Goal: Information Seeking & Learning: Learn about a topic

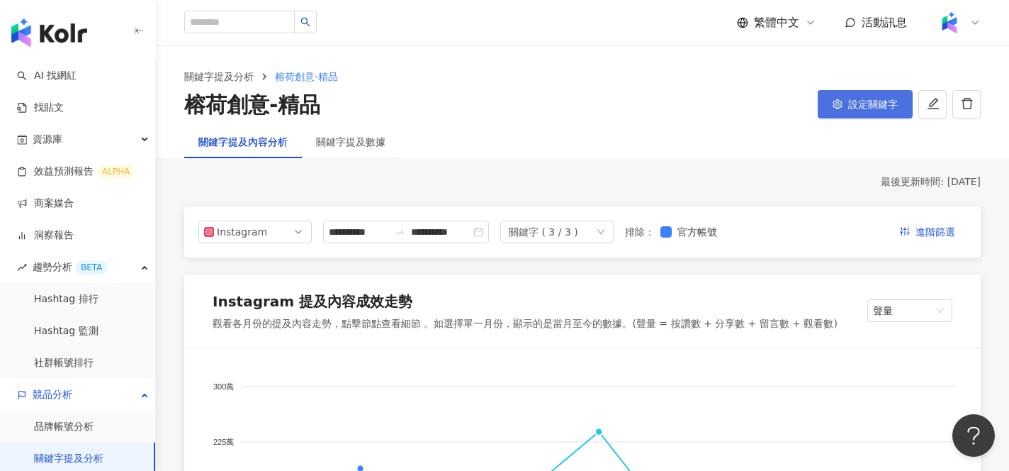
click at [853, 109] on span "設定關鍵字" at bounding box center [873, 103] width 50 height 11
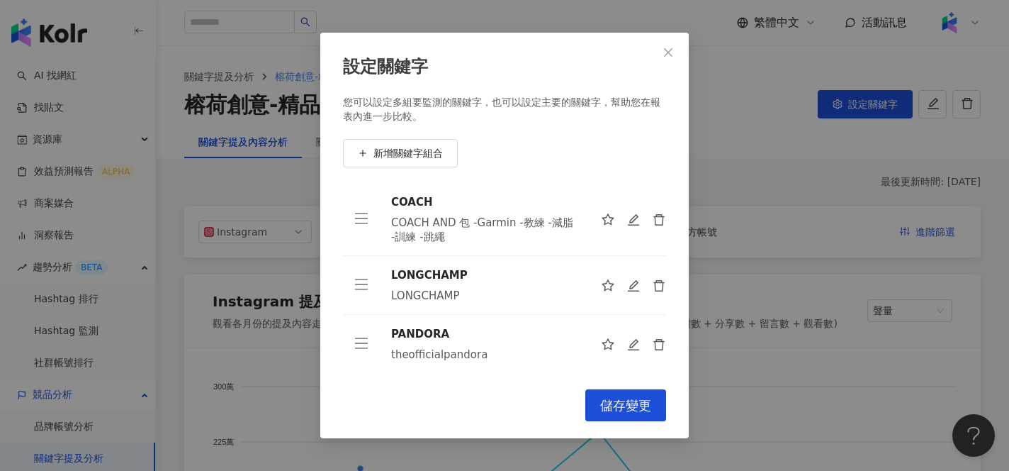
click at [477, 354] on div "theofficialpandora" at bounding box center [484, 354] width 187 height 14
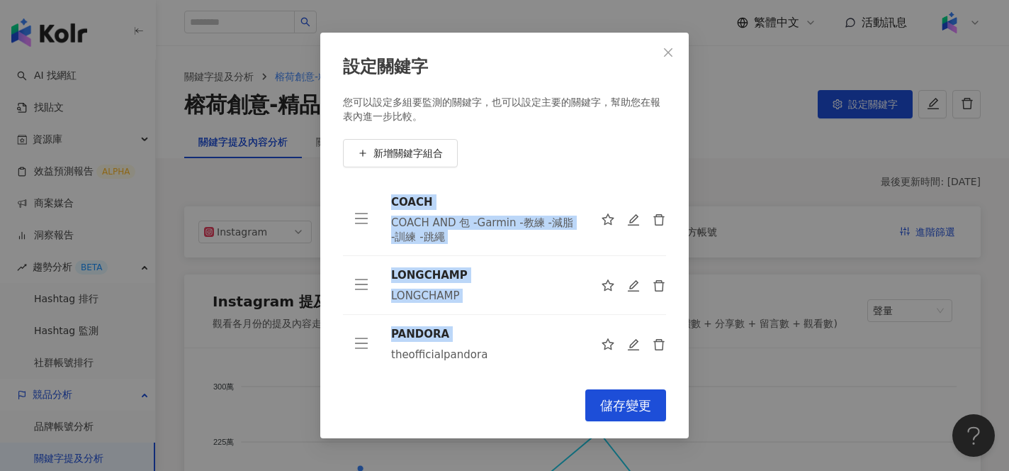
click at [477, 354] on div "theofficialpandora" at bounding box center [484, 354] width 187 height 14
copy table "COACH COACH AND 包 -Garmin -教練 -減脂 -訓練 -跳繩 LONGCHAMP LONGCHAMP PANDORA"
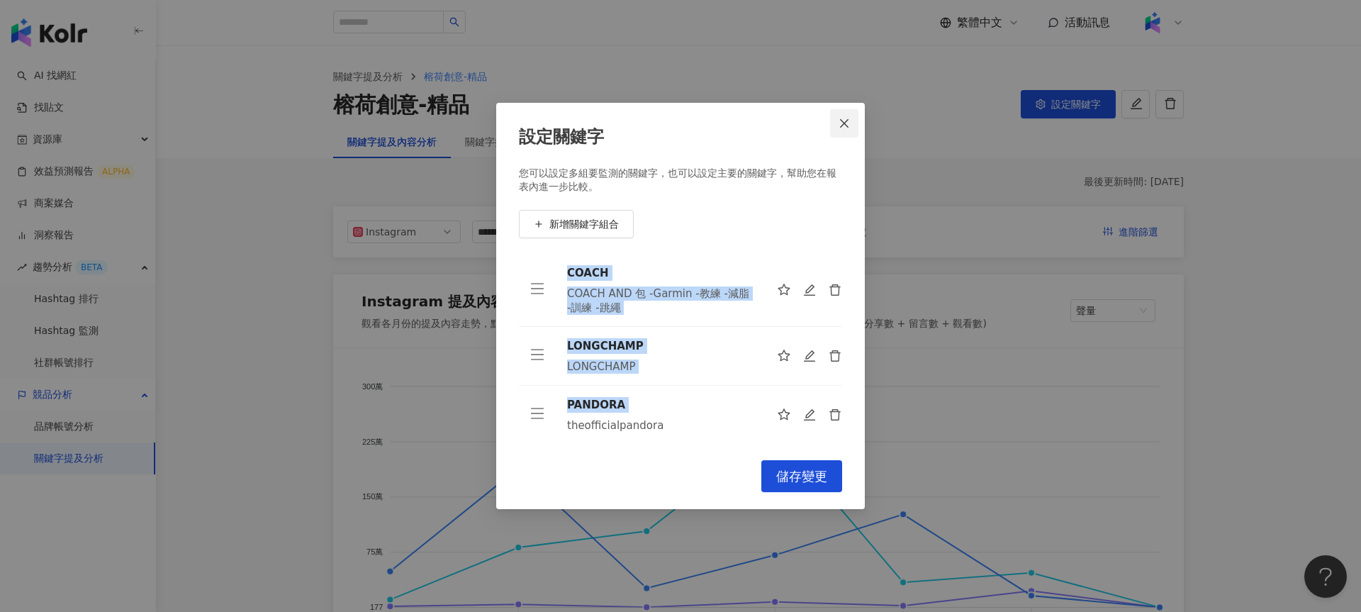
click at [840, 123] on icon "close" at bounding box center [843, 123] width 11 height 11
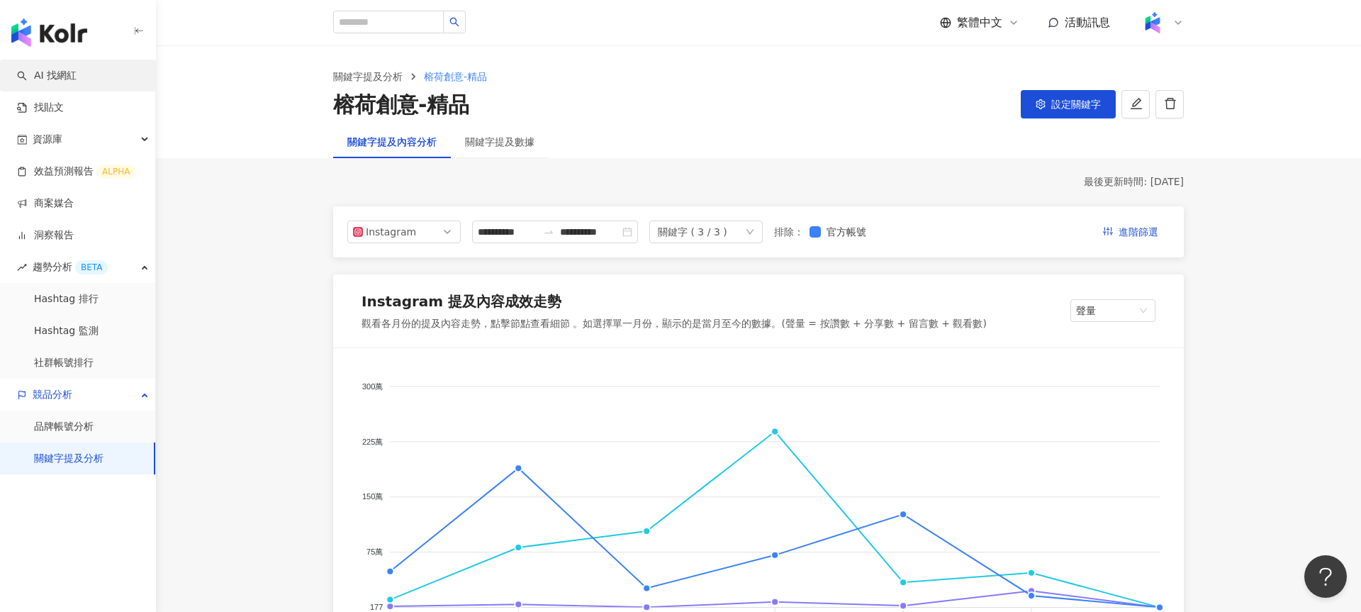
click at [50, 81] on link "AI 找網紅" at bounding box center [47, 76] width 60 height 14
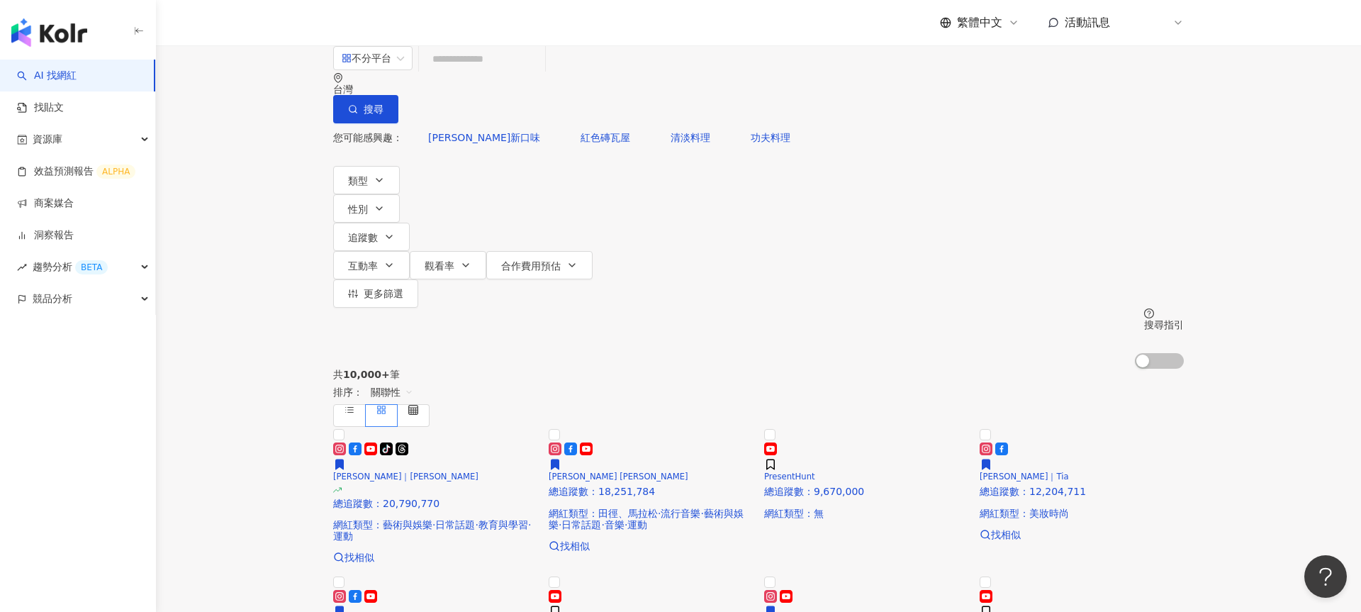
click at [1008, 26] on div "K" at bounding box center [1160, 23] width 45 height 28
click at [1008, 133] on div "您可能感興趣： 馬卡龍新口味 紅色磚瓦屋 清淡料理 功夫料理 類型 性別 追蹤數 互動率 觀看率 合作費用預估 更多篩選 搜尋指引 AI 開啟 AI 關閉" at bounding box center [758, 245] width 850 height 245
click at [403, 288] on span "更多篩選" at bounding box center [384, 293] width 40 height 11
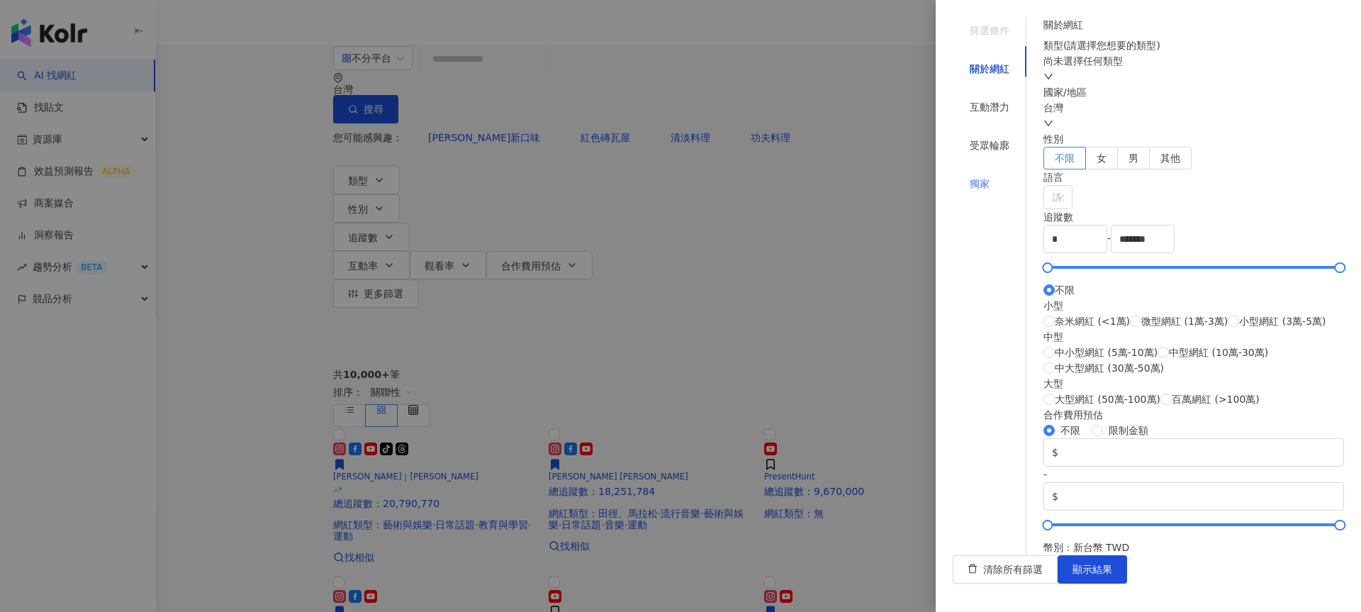
click at [980, 170] on div "獨家" at bounding box center [989, 183] width 74 height 27
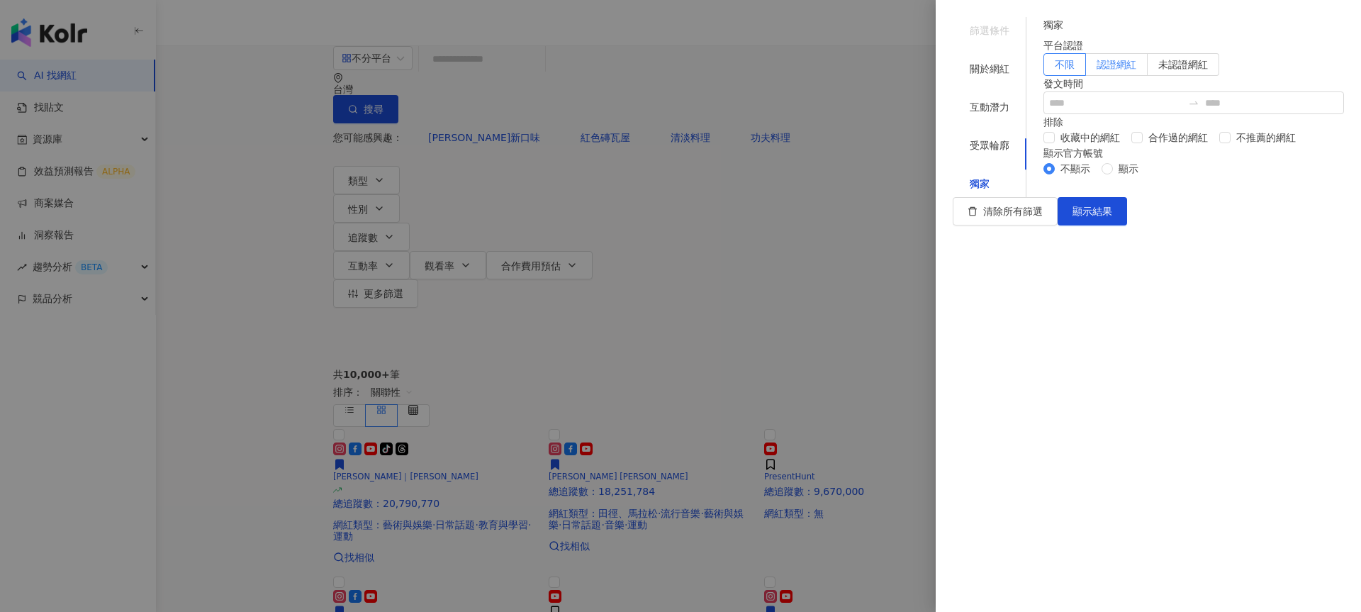
click at [1008, 76] on label "認證網紅" at bounding box center [1117, 64] width 62 height 23
click at [1008, 225] on button "顯示結果" at bounding box center [1091, 211] width 69 height 28
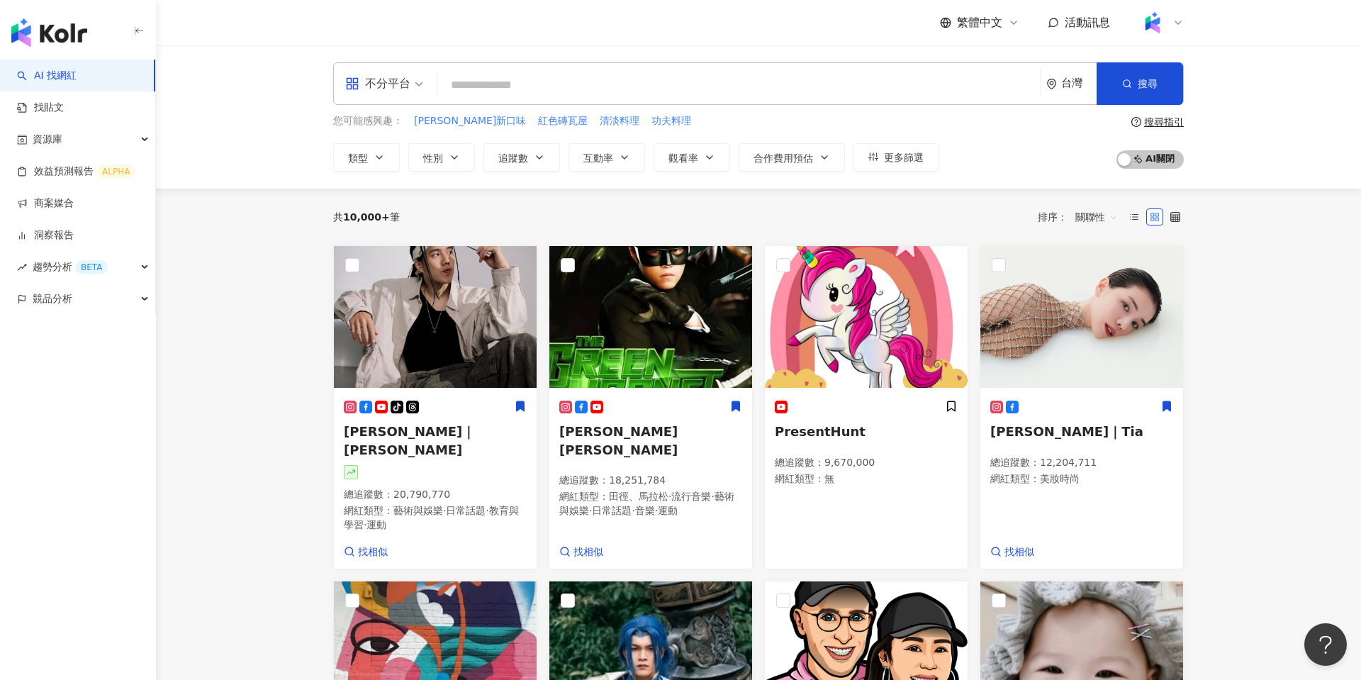
click at [393, 90] on div "不分平台" at bounding box center [377, 83] width 65 height 23
click at [1008, 91] on div "台灣" at bounding box center [1071, 83] width 50 height 41
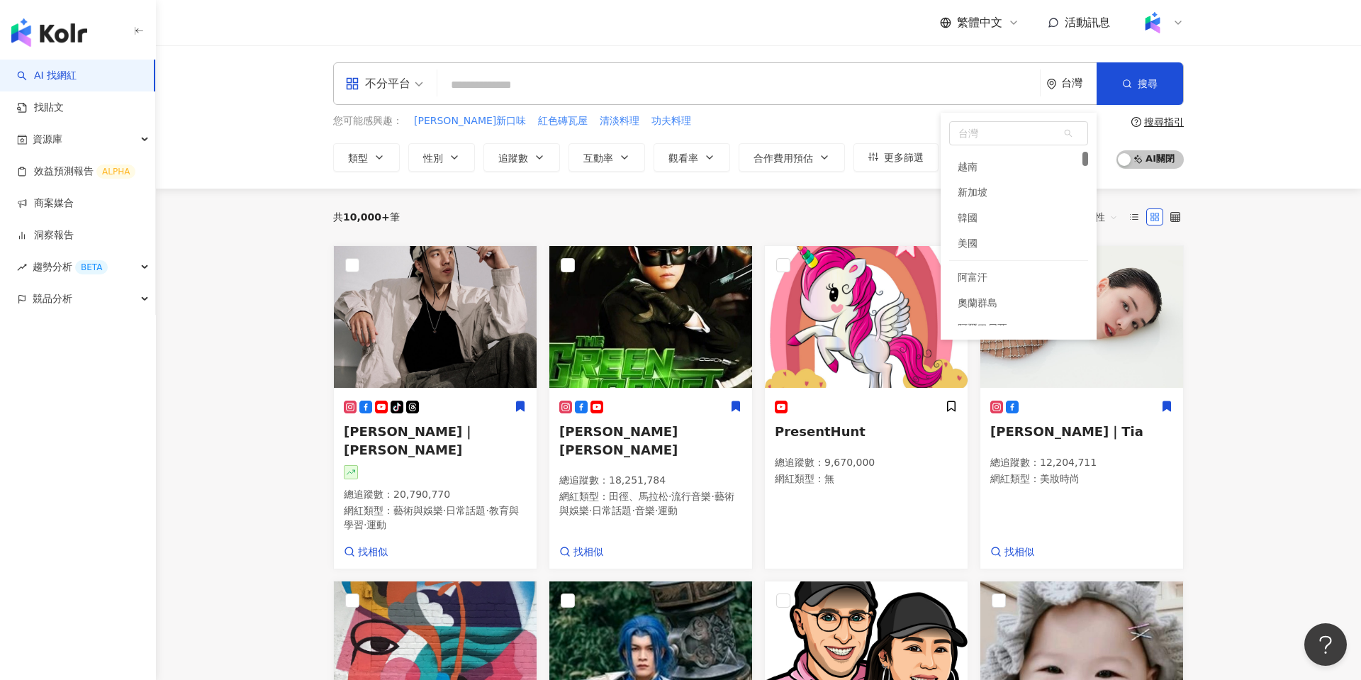
scroll to position [160, 0]
click at [889, 77] on input "search" at bounding box center [738, 85] width 591 height 27
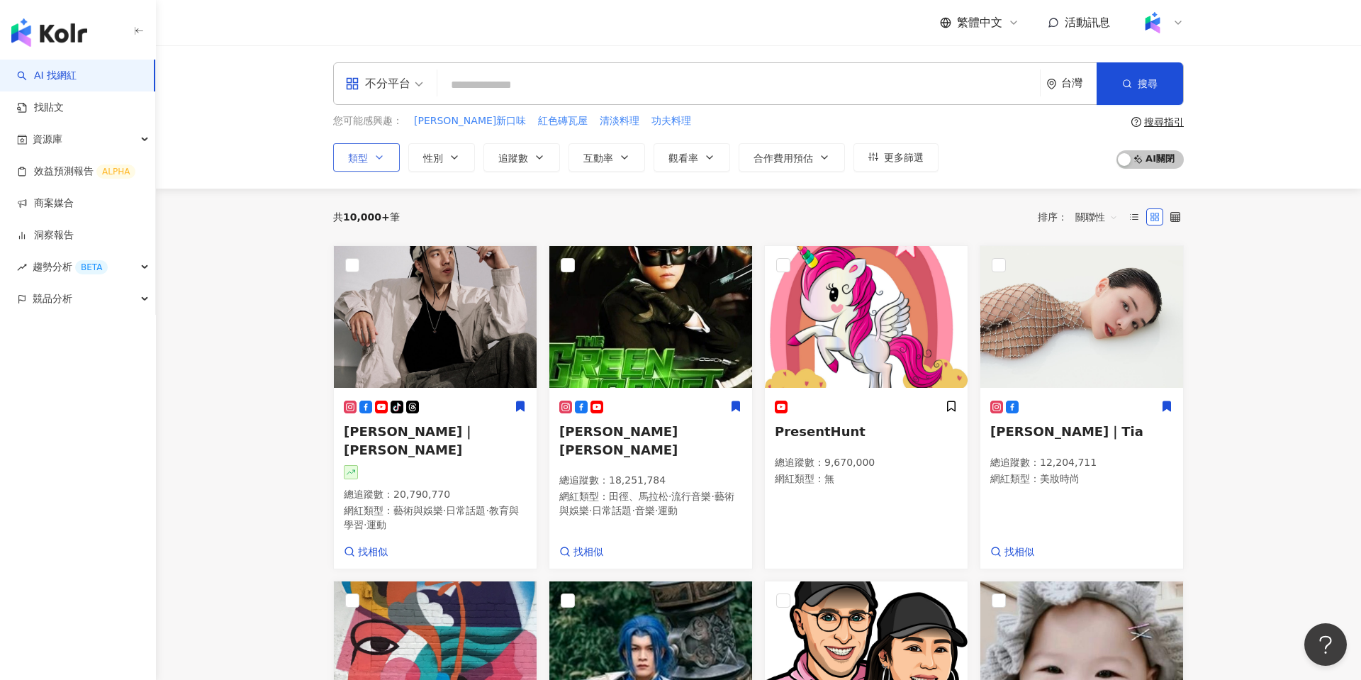
click at [357, 153] on span "類型" at bounding box center [358, 157] width 20 height 11
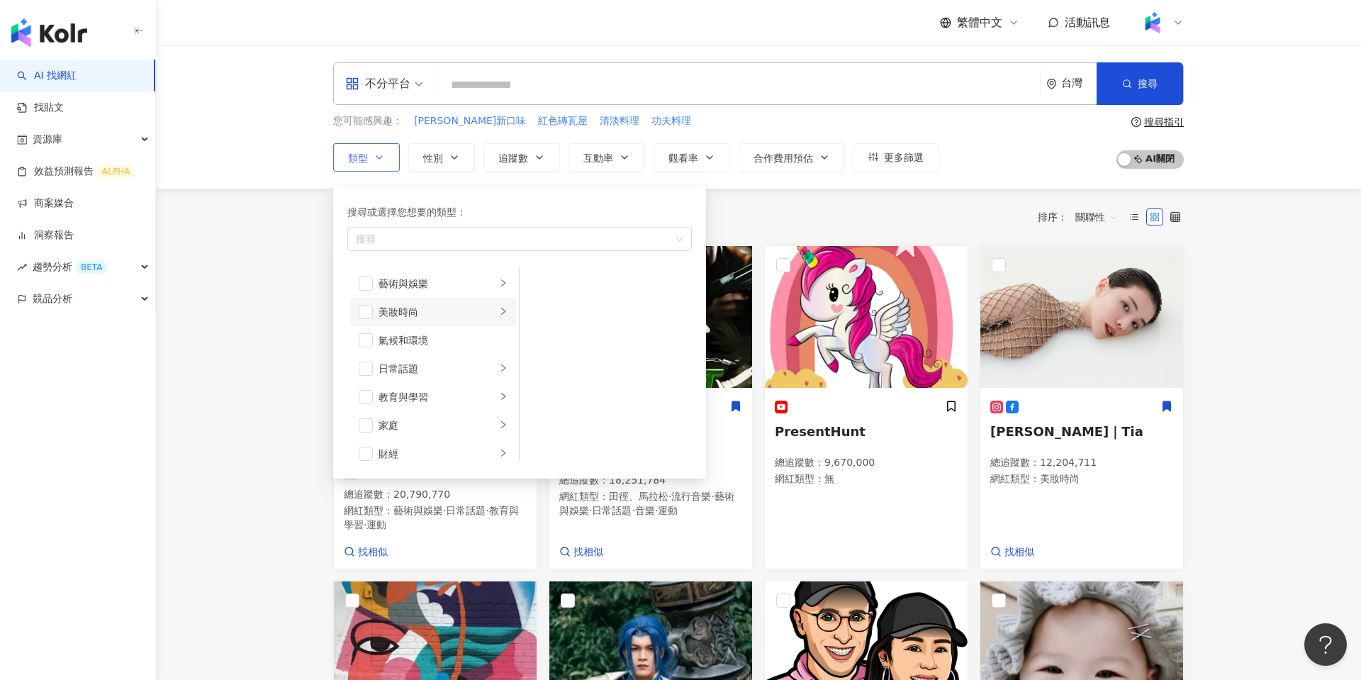
click at [463, 301] on li "美妝時尚" at bounding box center [433, 312] width 166 height 28
click at [366, 315] on span "button" at bounding box center [366, 312] width 14 height 14
click at [408, 280] on div "藝術與娛樂" at bounding box center [437, 284] width 118 height 16
click at [531, 344] on span "button" at bounding box center [538, 340] width 14 height 14
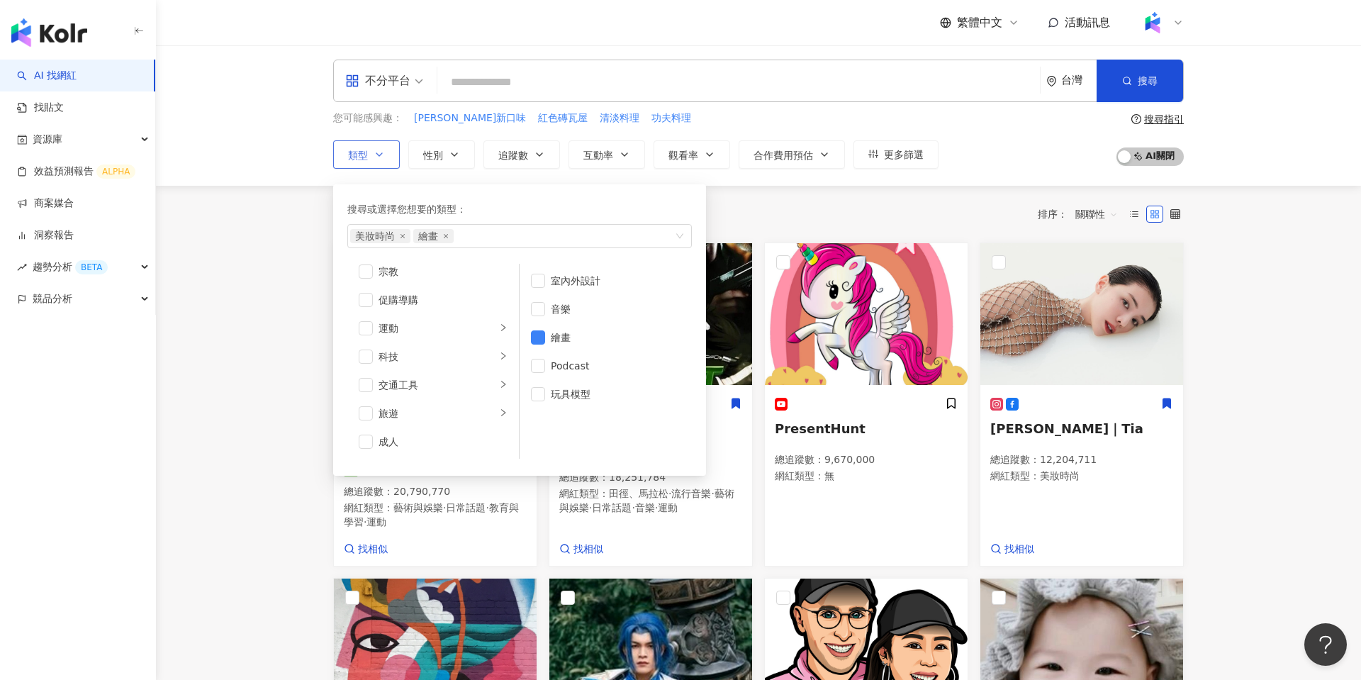
scroll to position [0, 0]
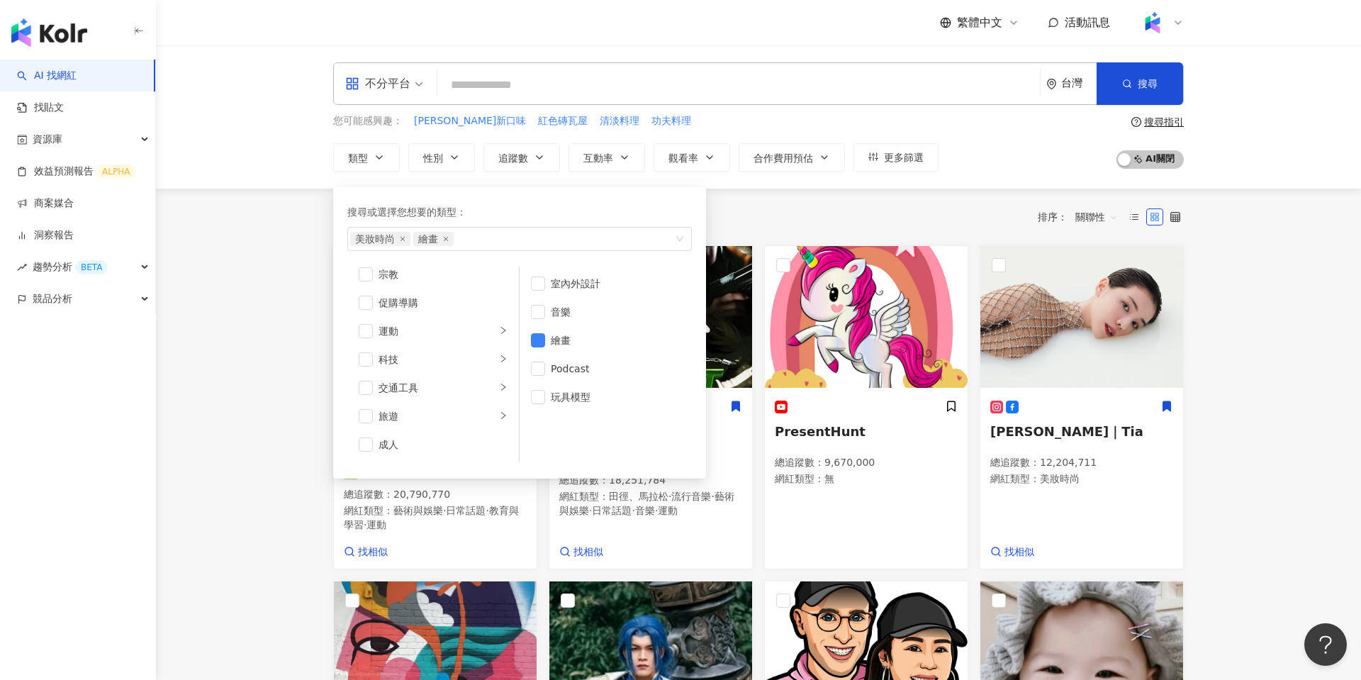
click at [514, 81] on input "search" at bounding box center [738, 85] width 591 height 27
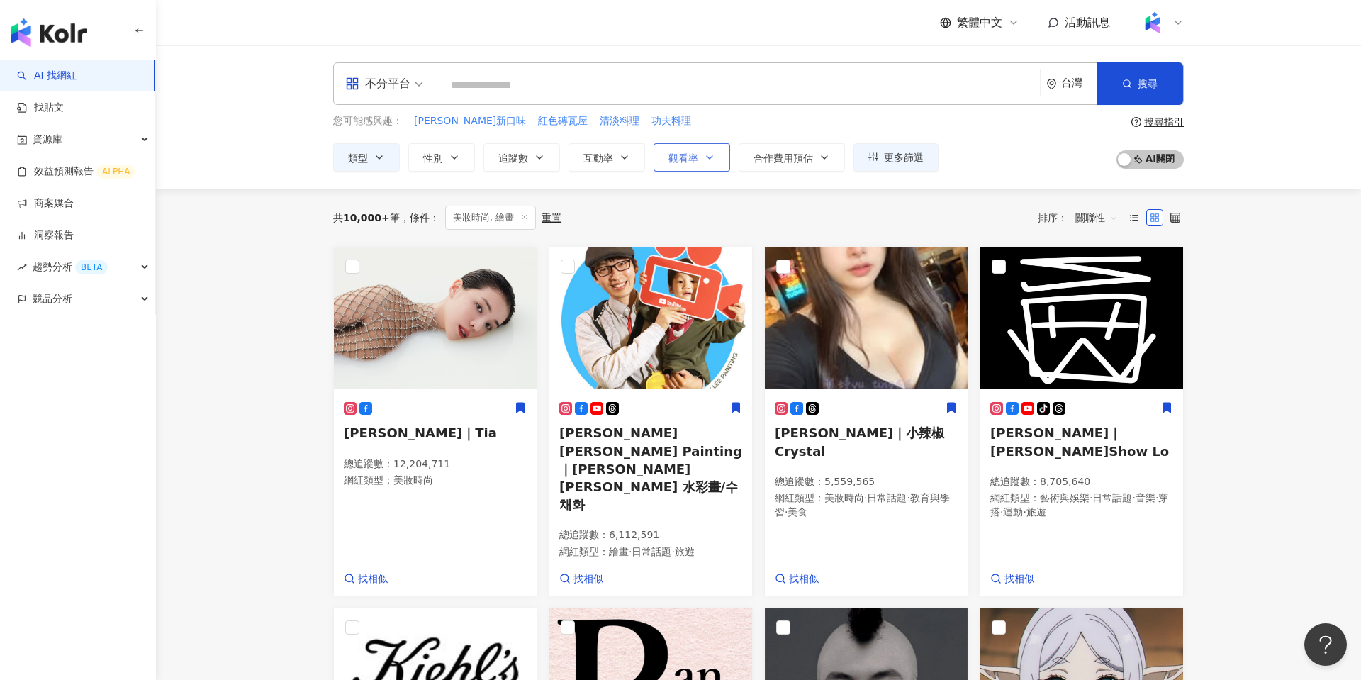
click at [706, 150] on button "觀看率" at bounding box center [691, 157] width 77 height 28
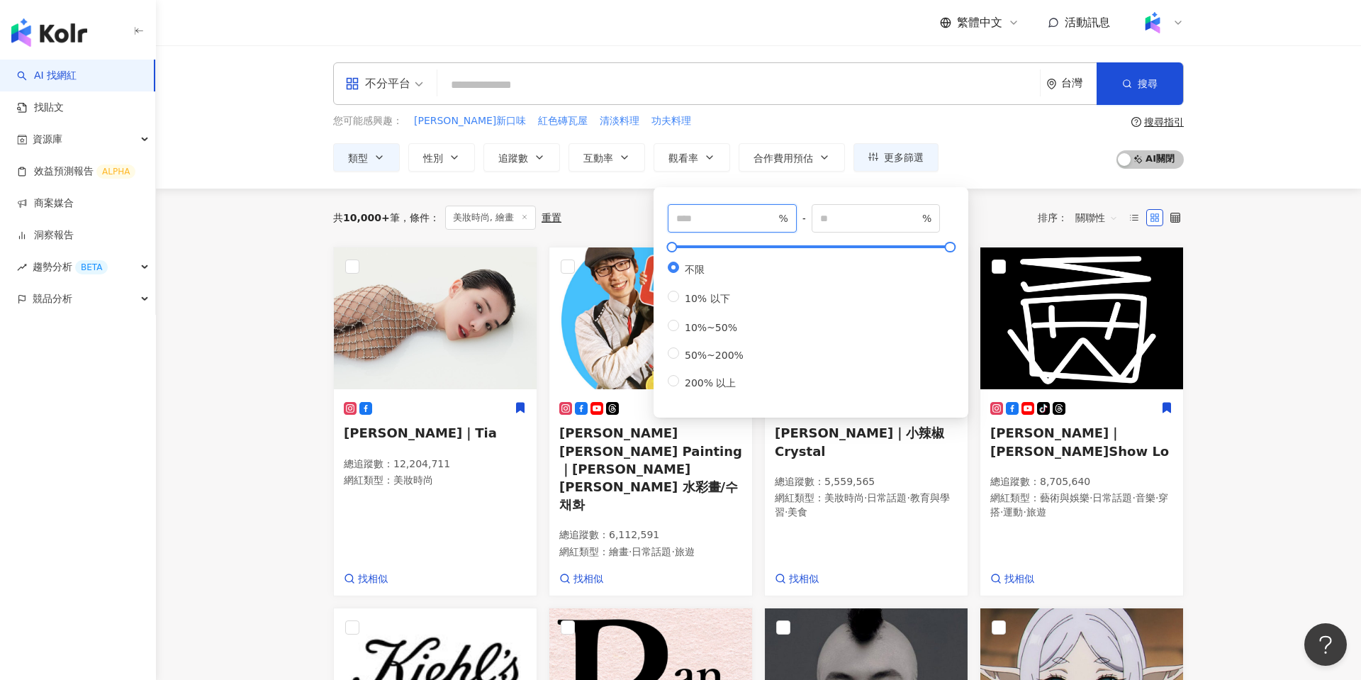
click at [711, 218] on input "number" at bounding box center [725, 218] width 99 height 16
type input "***"
click at [986, 157] on div "您可能感興趣： 馬卡龍新口味 紅色磚瓦屋 清淡料理 功夫料理 類型 性別 追蹤數 互動率 觀看率 合作費用預估 更多篩選 *** % - % 不限 10% 以…" at bounding box center [758, 142] width 850 height 58
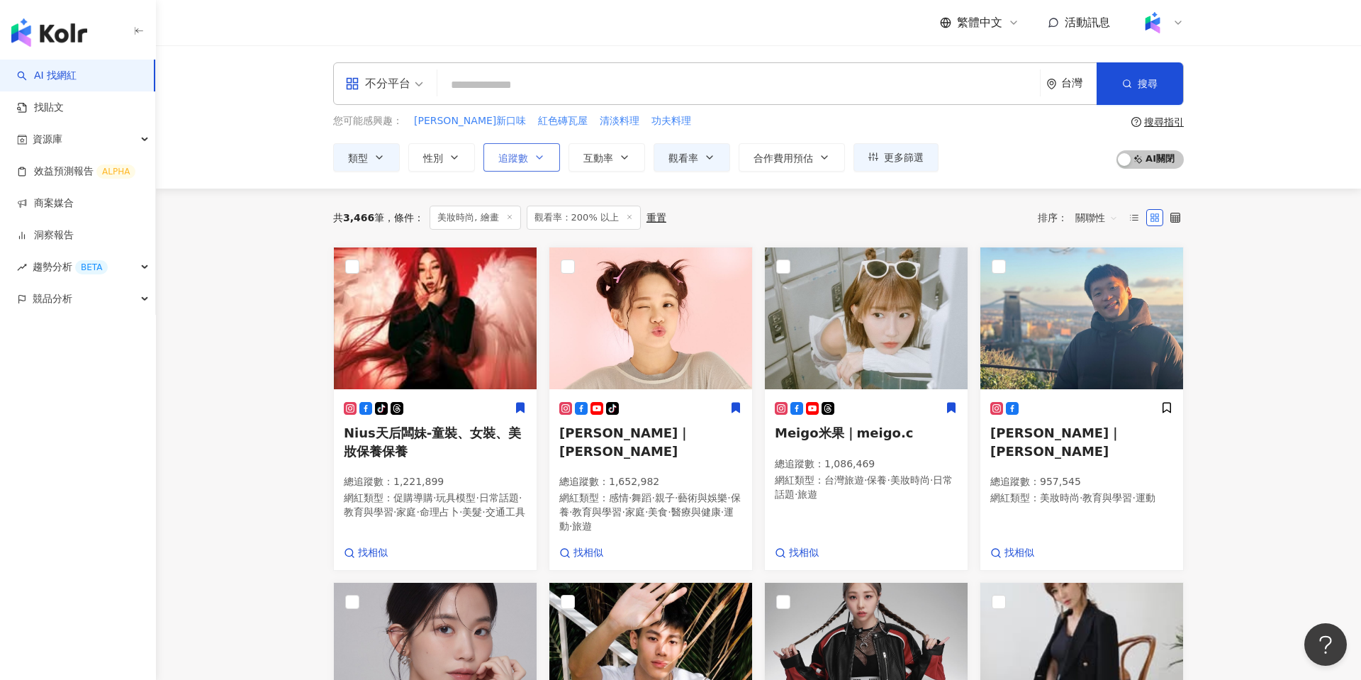
click at [520, 157] on span "追蹤數" at bounding box center [513, 157] width 30 height 11
click at [406, 81] on div "不分平台" at bounding box center [377, 83] width 65 height 23
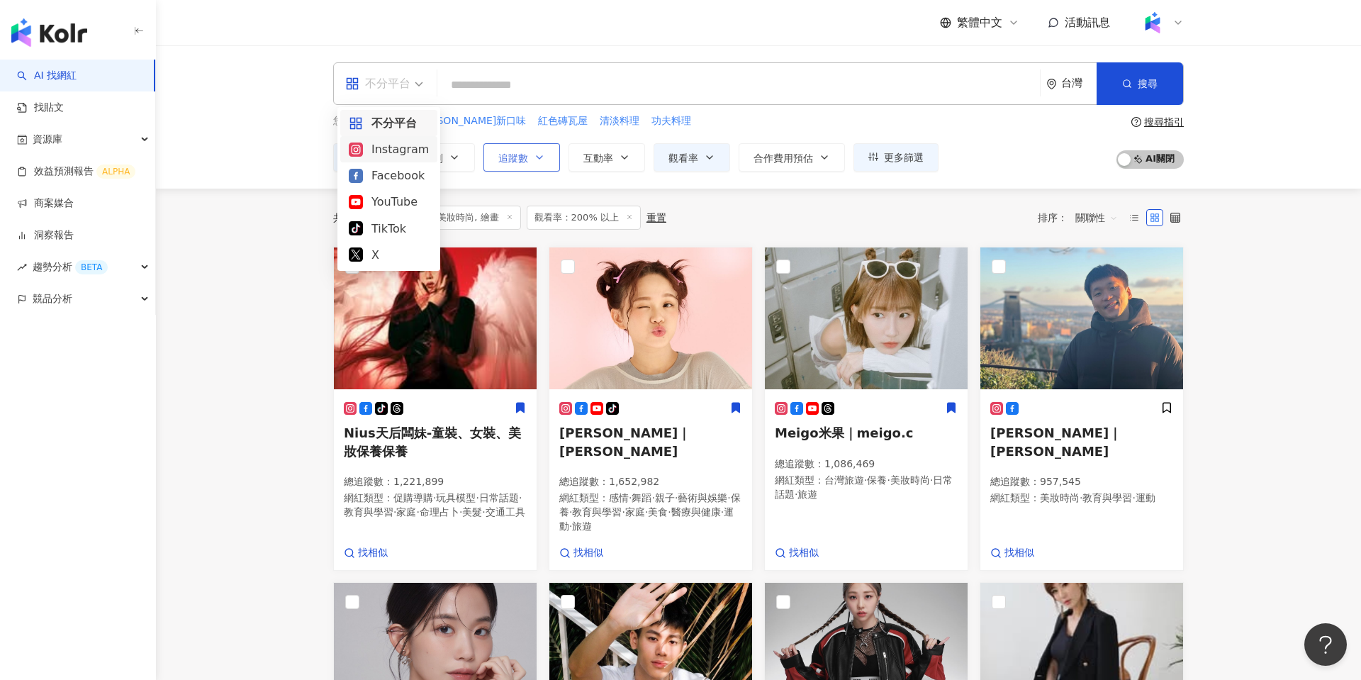
click at [513, 164] on button "追蹤數" at bounding box center [521, 157] width 77 height 28
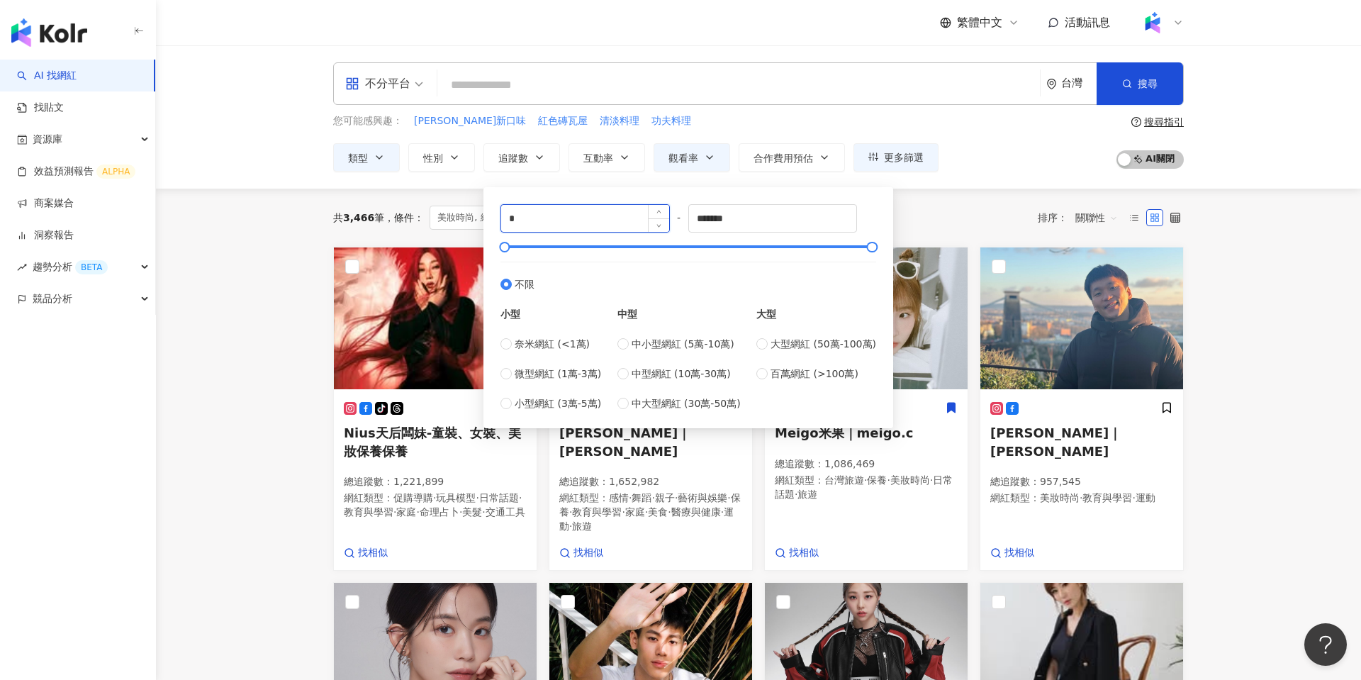
click at [575, 206] on input "*" at bounding box center [585, 218] width 168 height 27
type input "******"
click at [713, 220] on input "*******" at bounding box center [773, 218] width 168 height 27
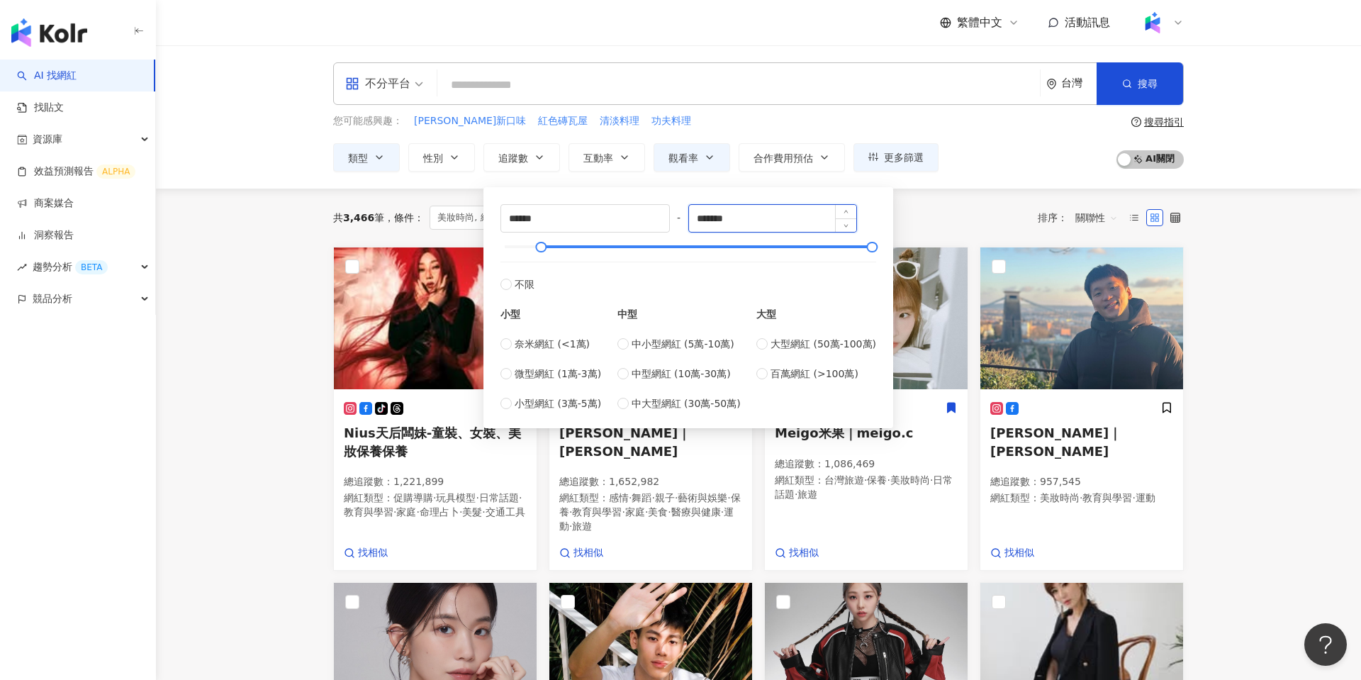
click at [713, 220] on input "*******" at bounding box center [773, 218] width 168 height 27
type input "******"
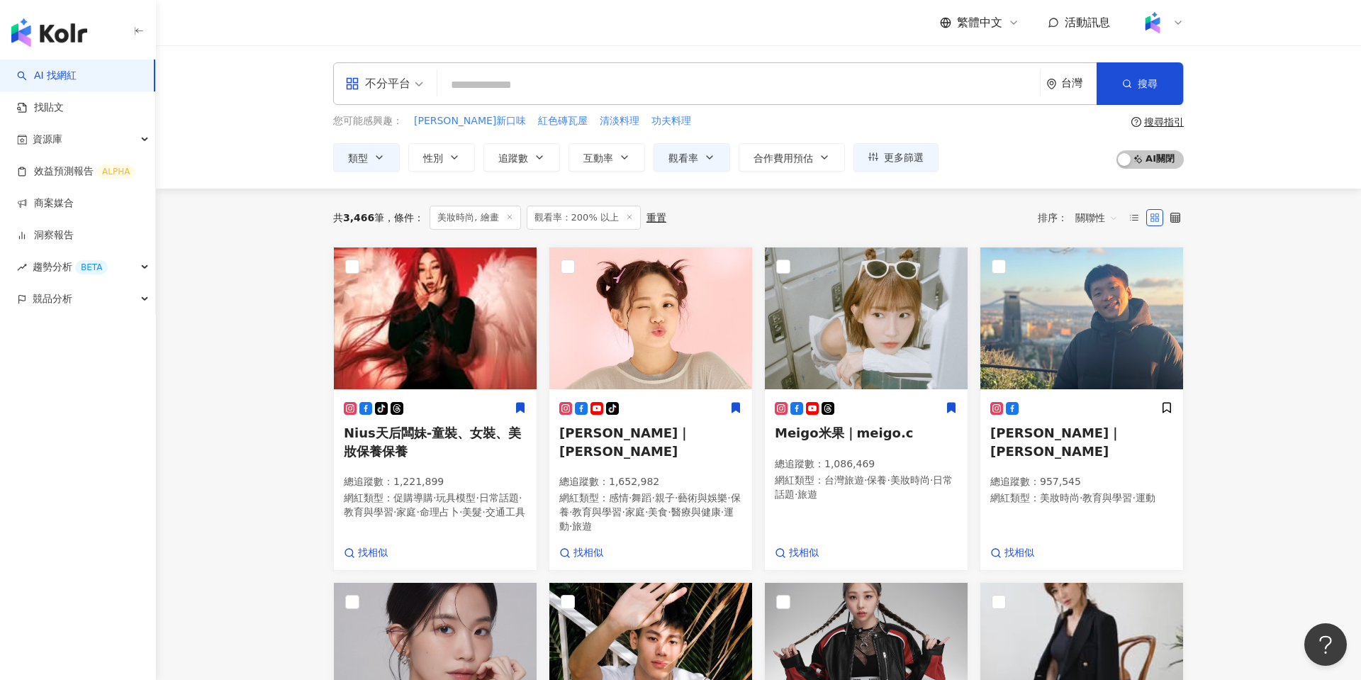
click at [975, 191] on div "共 3,466 筆 條件 ： 美妝時尚, 繪畫 觀看率：200% 以上 重置 排序： 關聯性" at bounding box center [758, 217] width 850 height 58
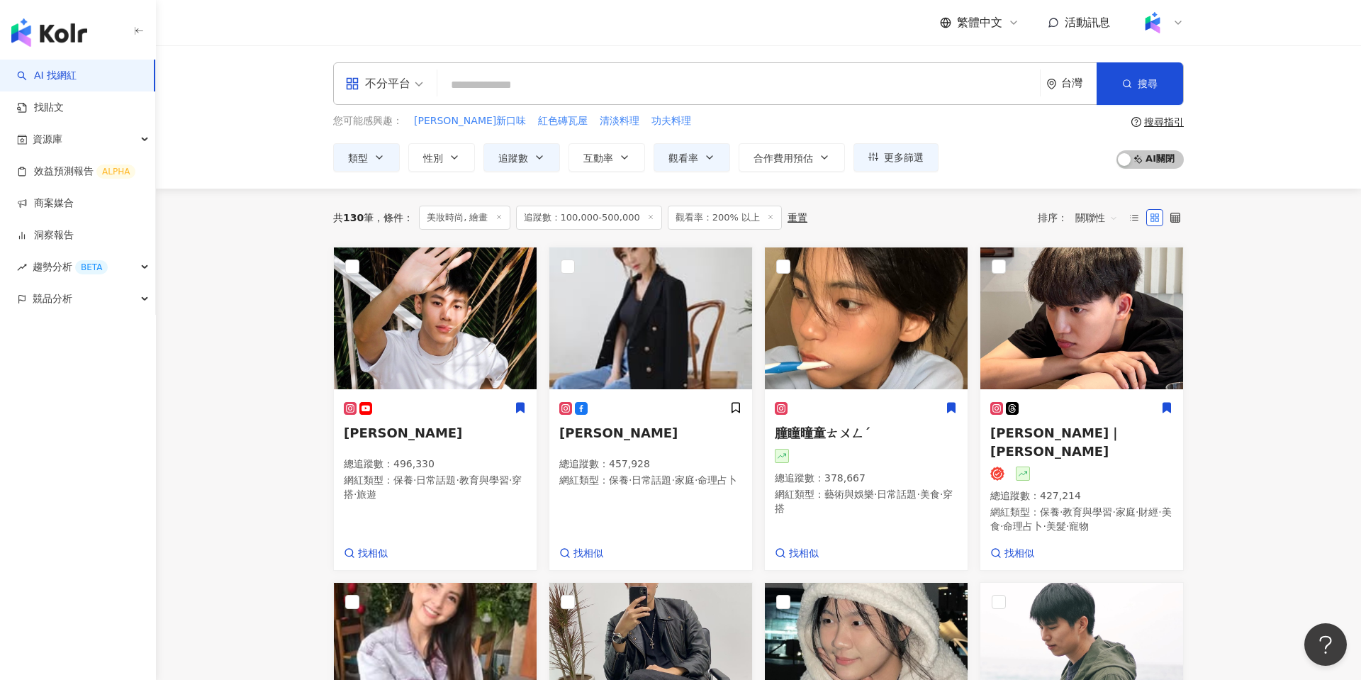
click at [638, 79] on input "search" at bounding box center [738, 85] width 591 height 27
type input "*"
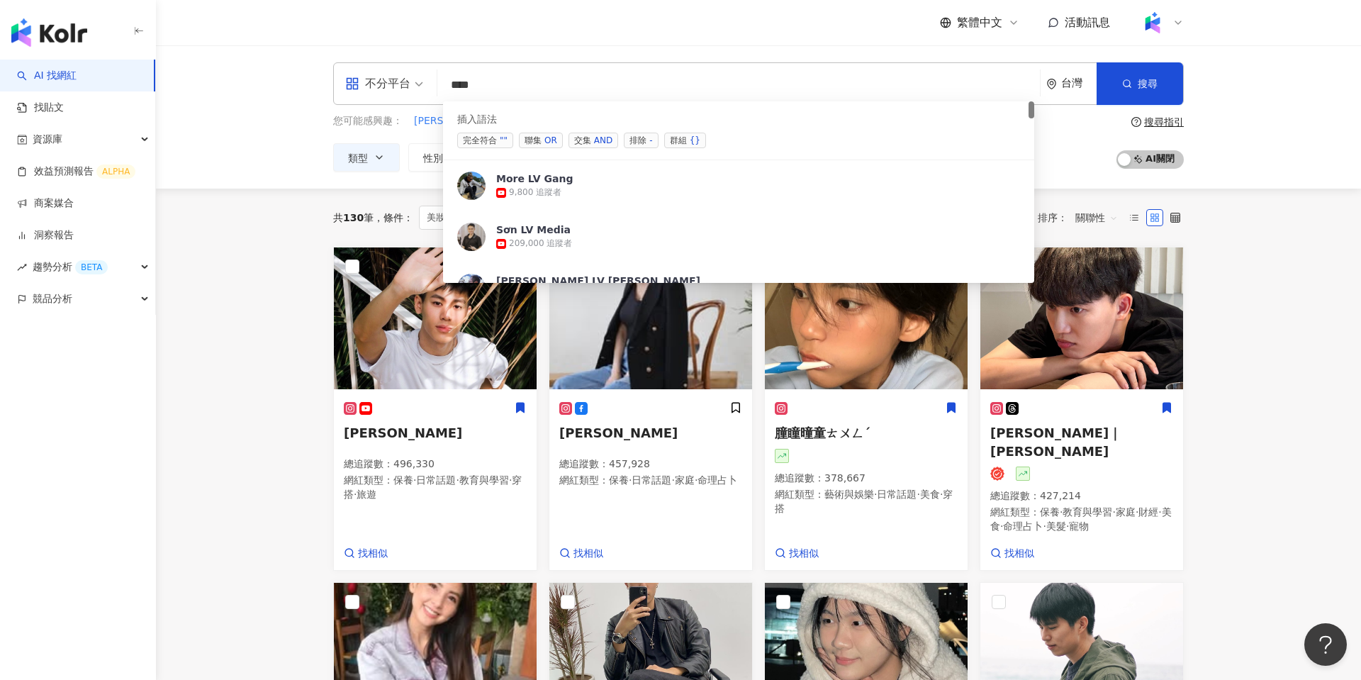
click at [582, 145] on span "交集 AND" at bounding box center [593, 141] width 50 height 16
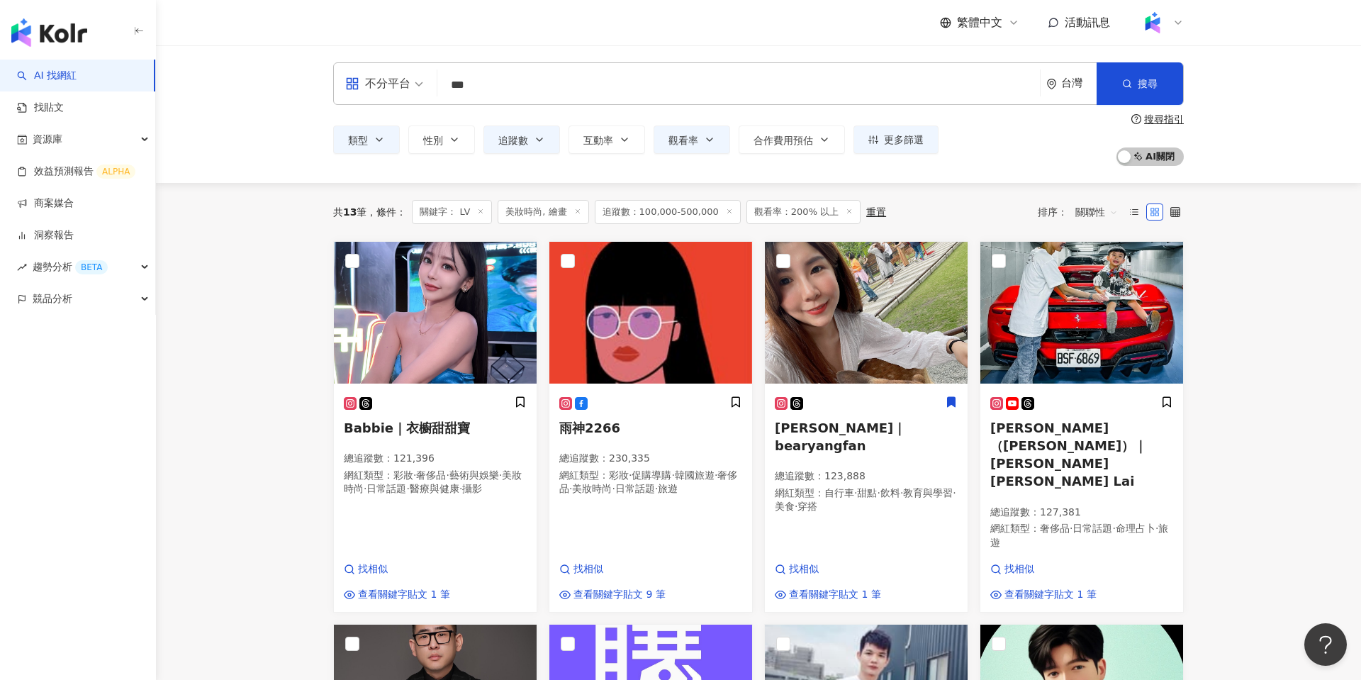
click at [1008, 215] on span "關聯性" at bounding box center [1096, 212] width 43 height 23
click at [1008, 365] on div "關鍵字" at bounding box center [1096, 362] width 35 height 16
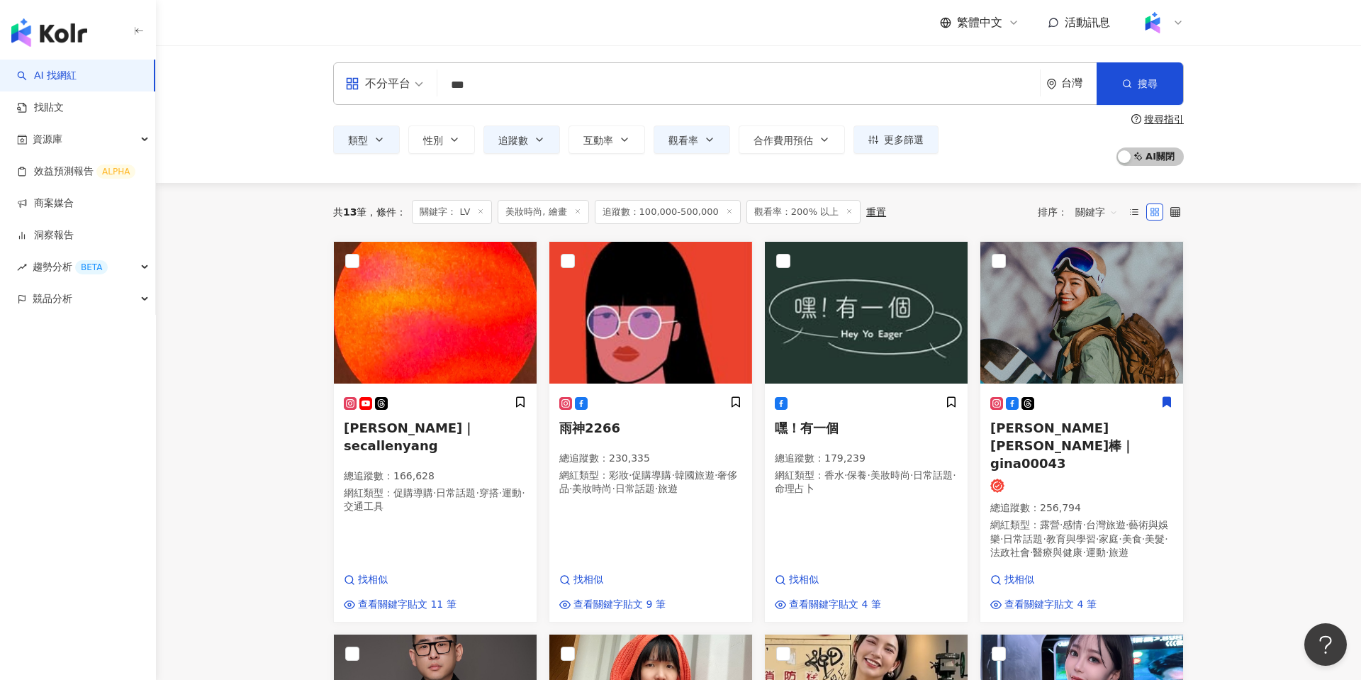
click at [654, 93] on input "**" at bounding box center [738, 85] width 591 height 27
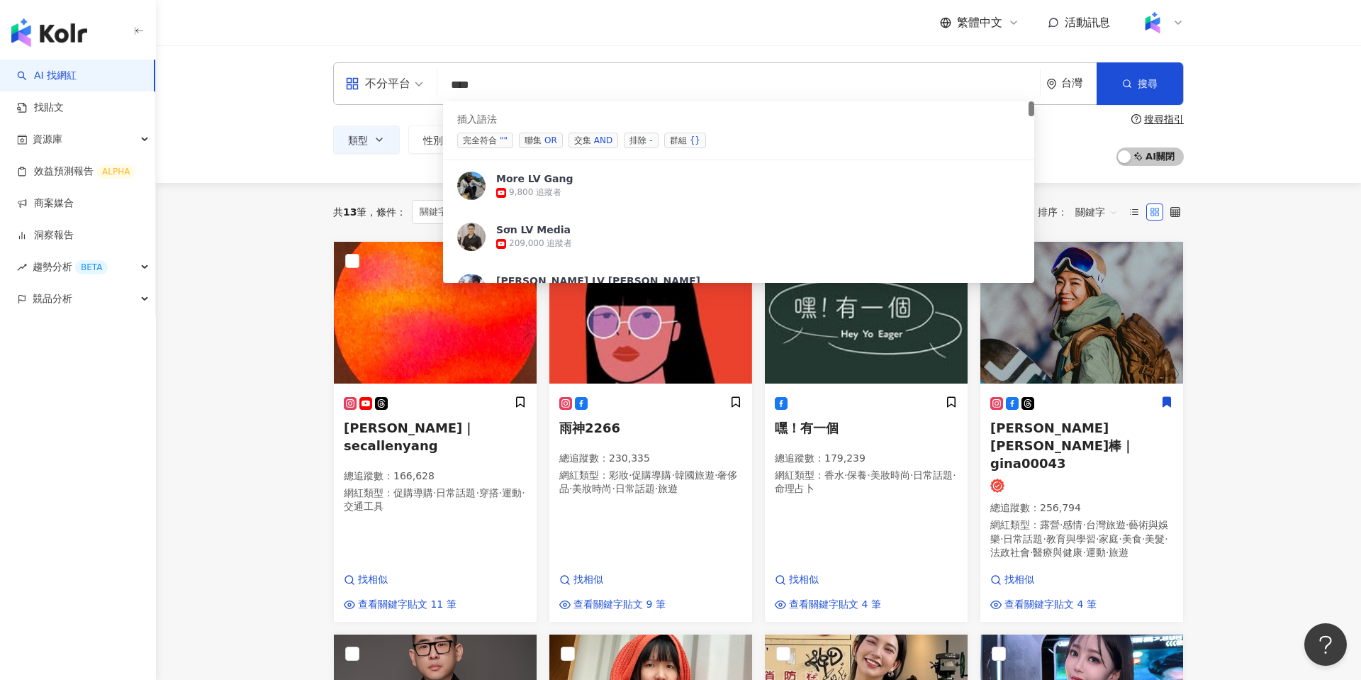
click at [638, 142] on span "排除 -" at bounding box center [641, 141] width 34 height 16
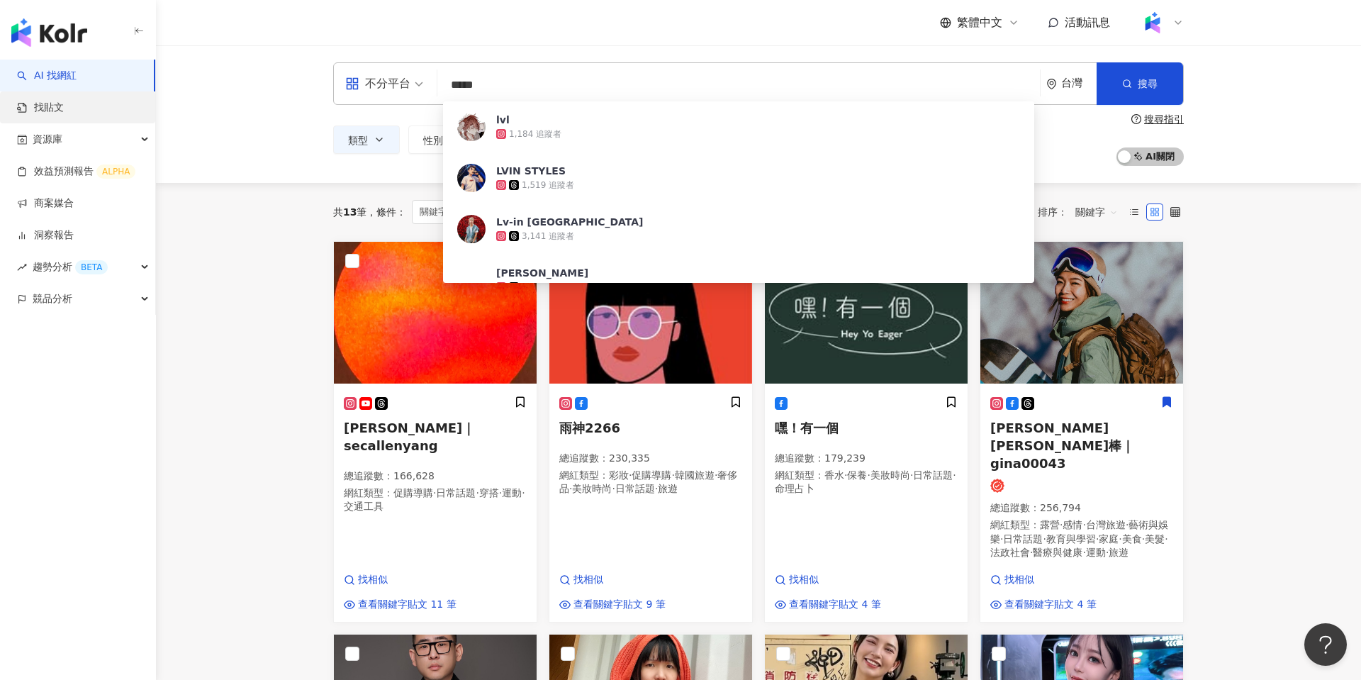
type input "****"
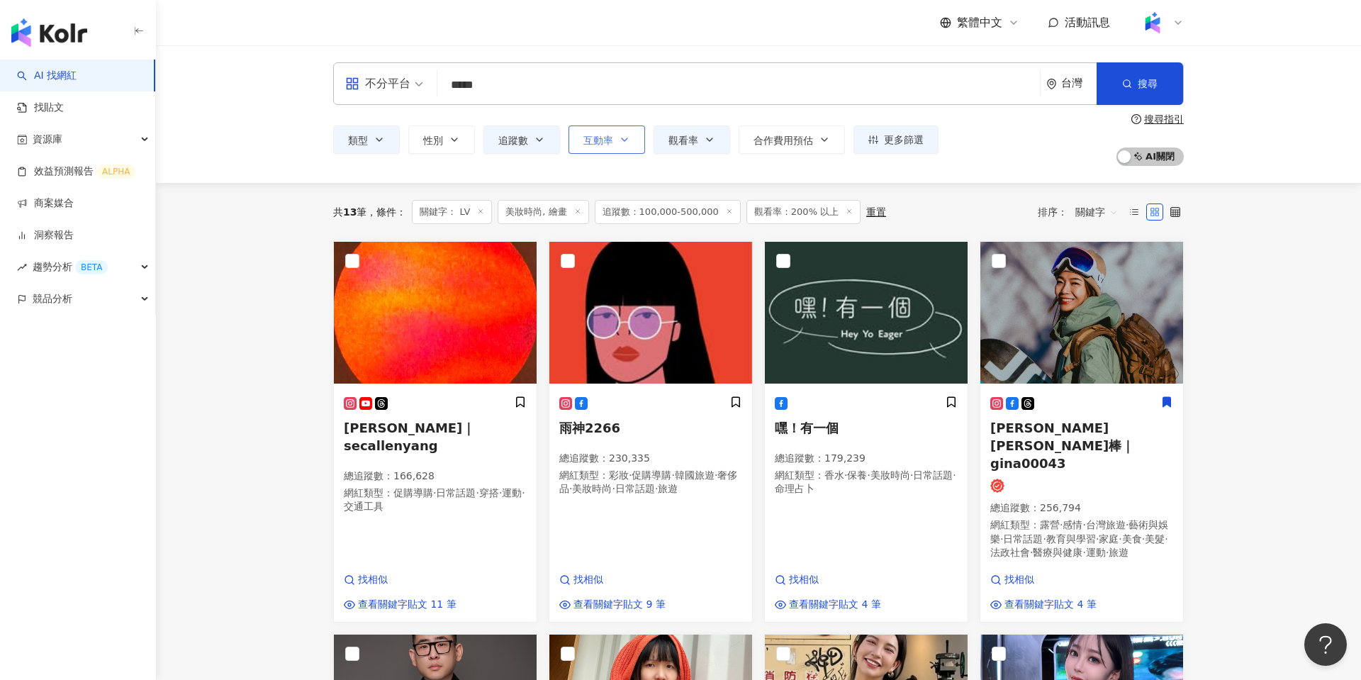
click at [613, 140] on button "互動率" at bounding box center [606, 139] width 77 height 28
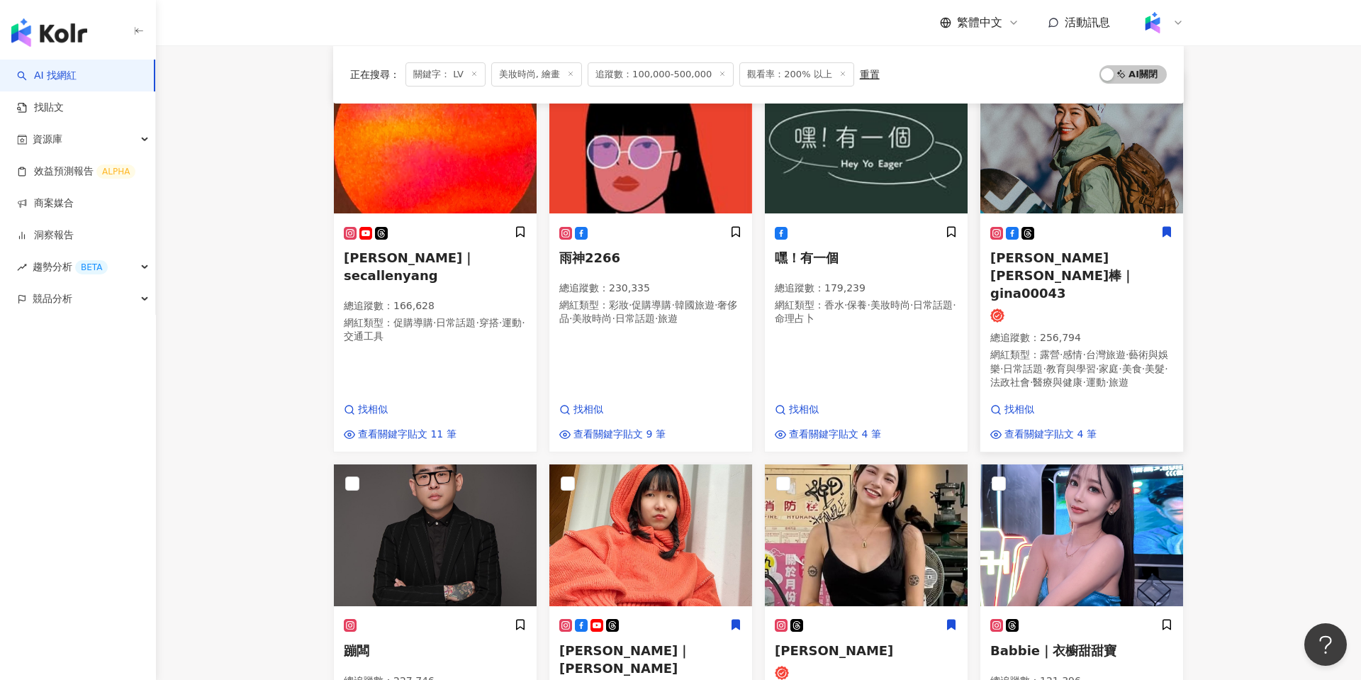
scroll to position [213, 0]
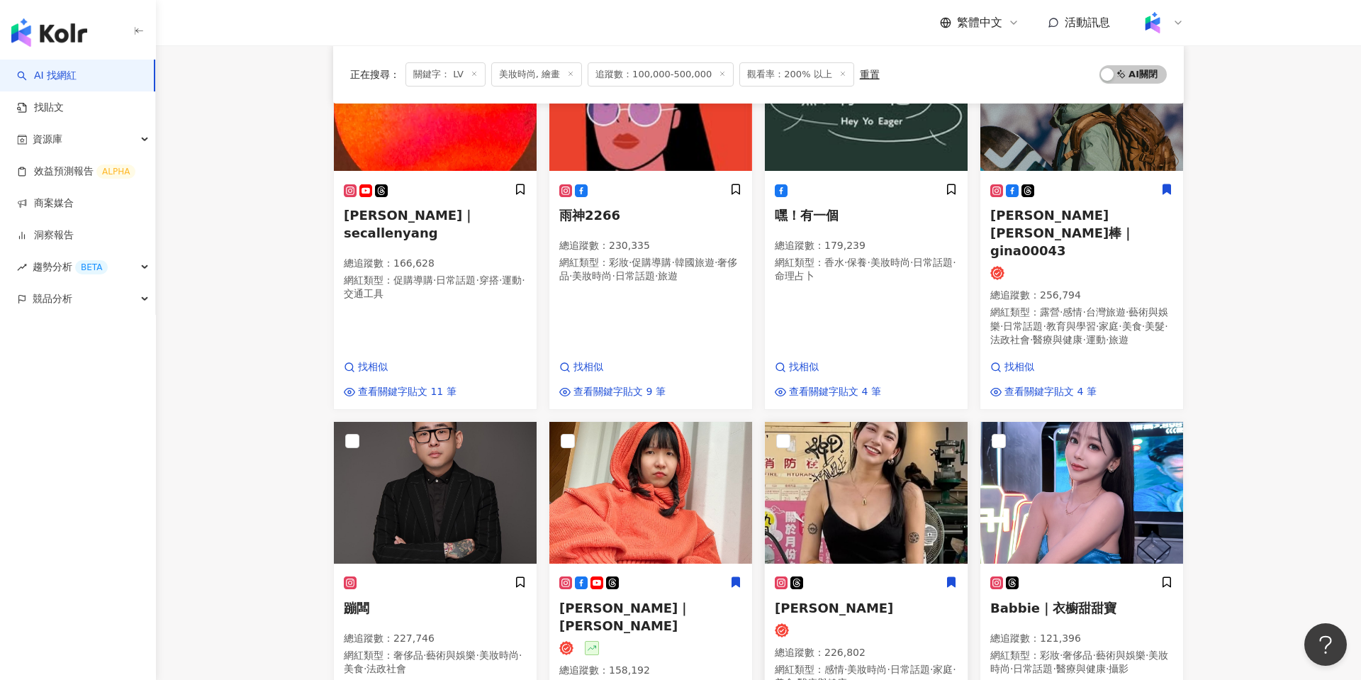
click at [862, 470] on img at bounding box center [866, 493] width 203 height 142
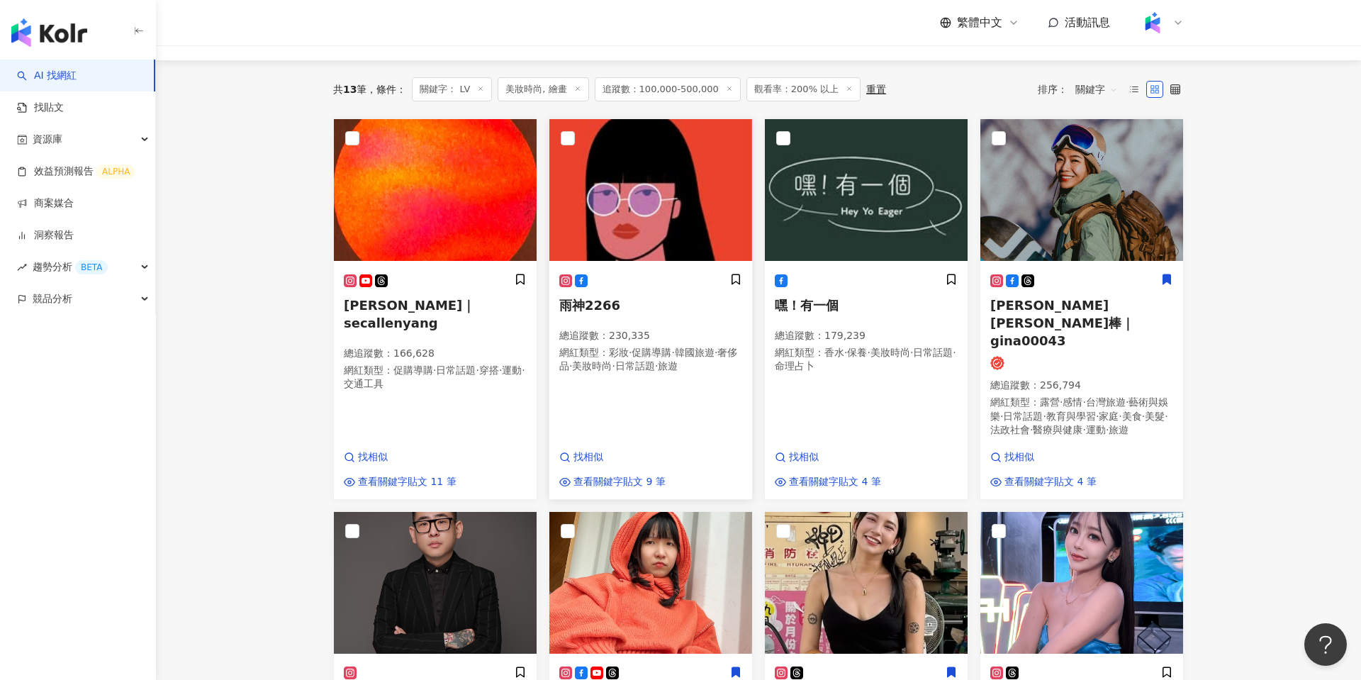
scroll to position [0, 0]
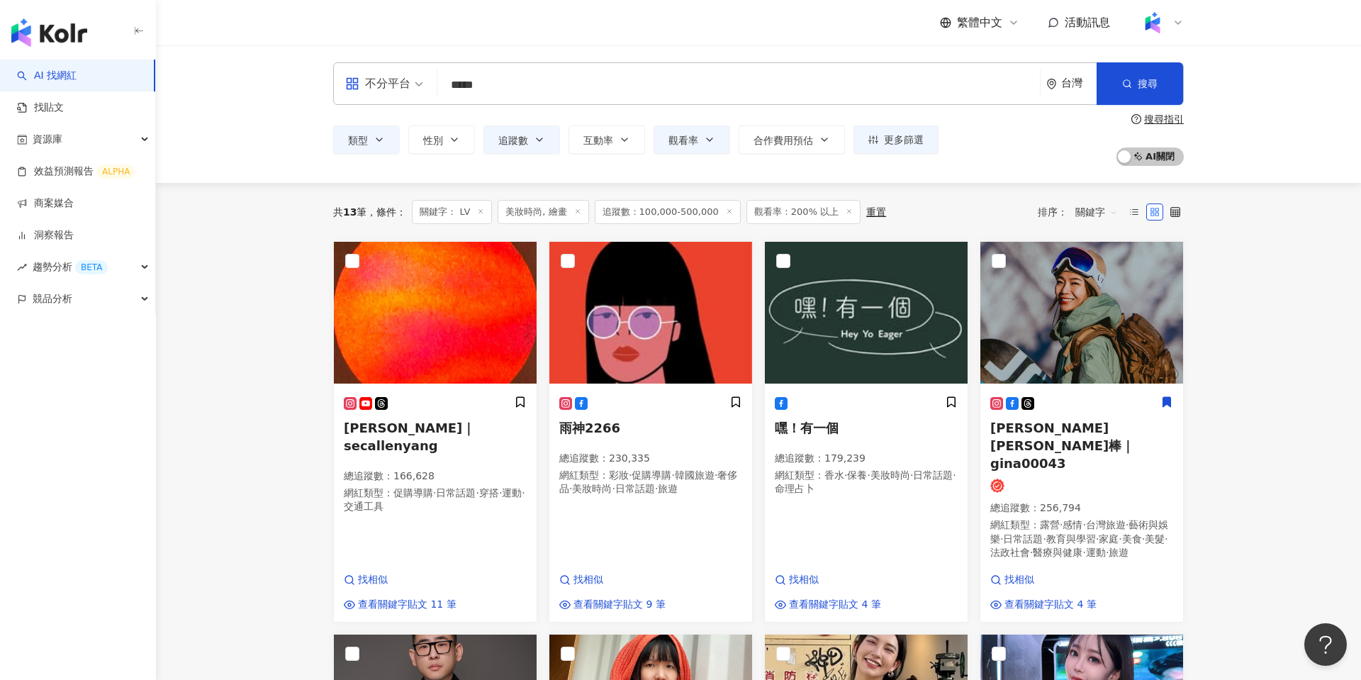
click at [1008, 26] on img at bounding box center [1152, 22] width 27 height 27
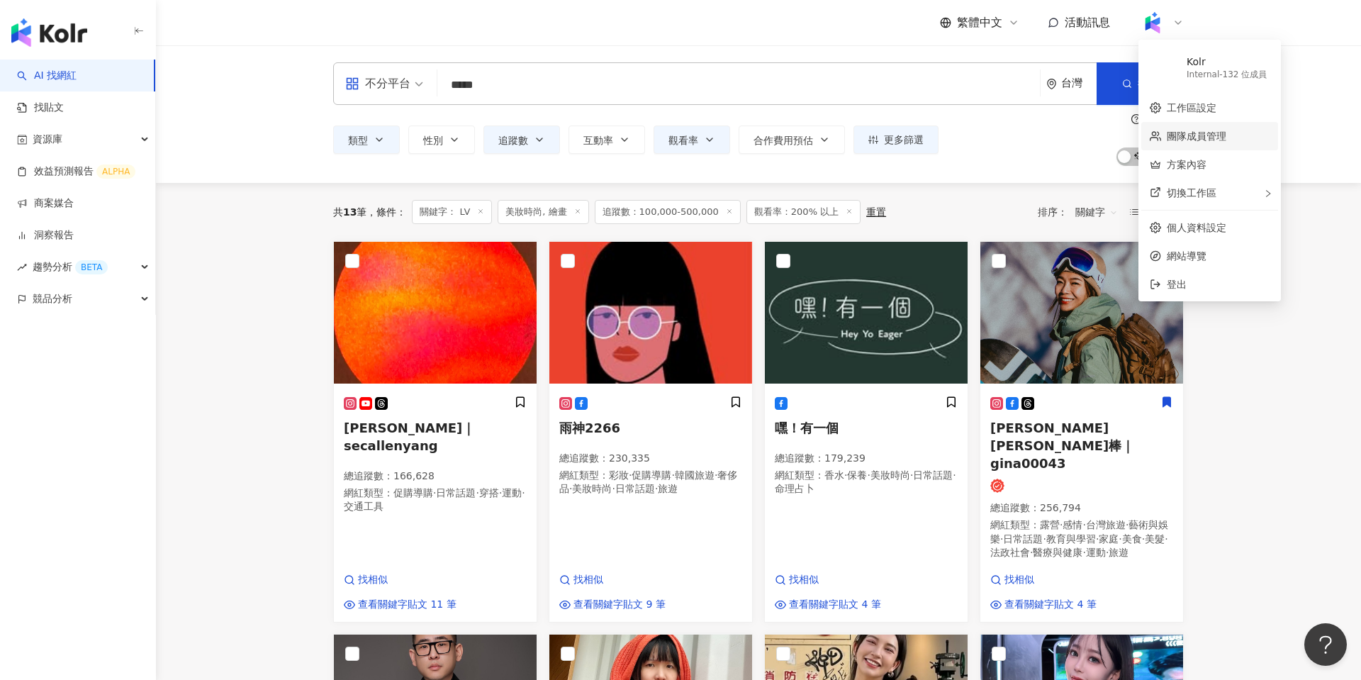
click at [1008, 140] on link "團隊成員管理" at bounding box center [1196, 135] width 60 height 11
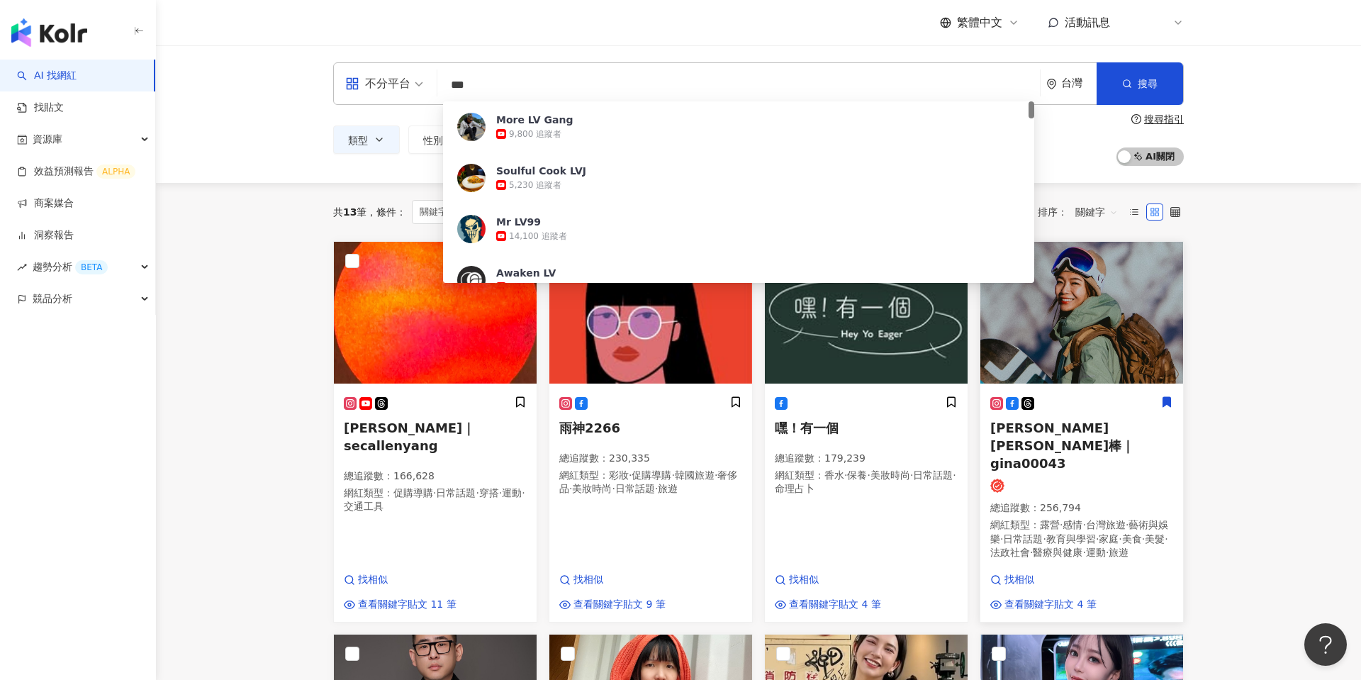
click at [1008, 303] on img at bounding box center [1081, 313] width 203 height 142
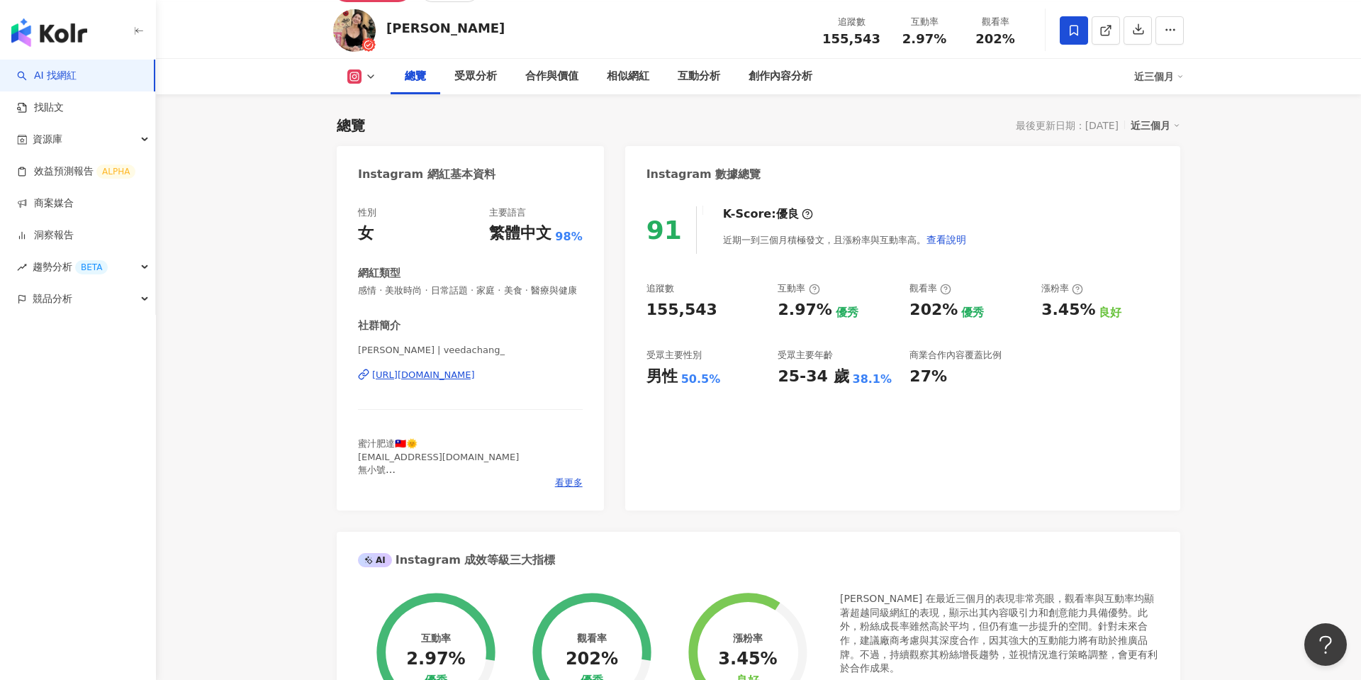
scroll to position [75, 0]
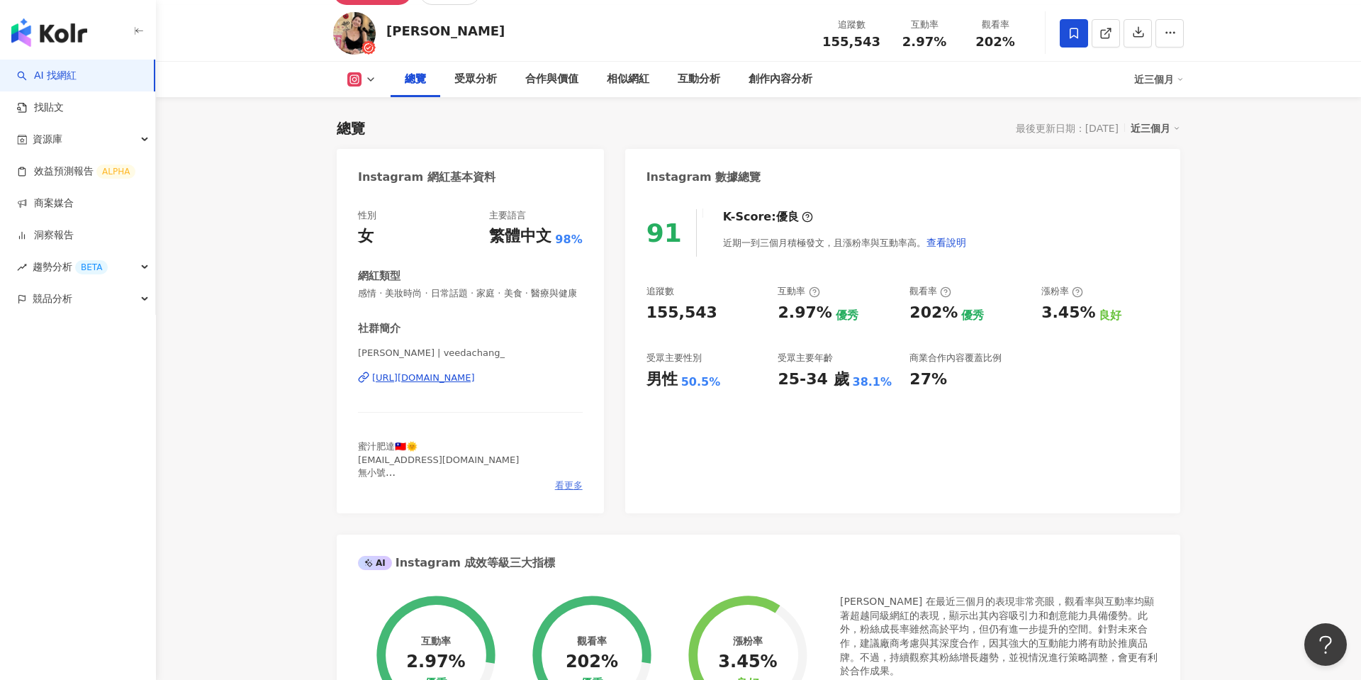
click at [565, 488] on span "看更多" at bounding box center [569, 485] width 28 height 13
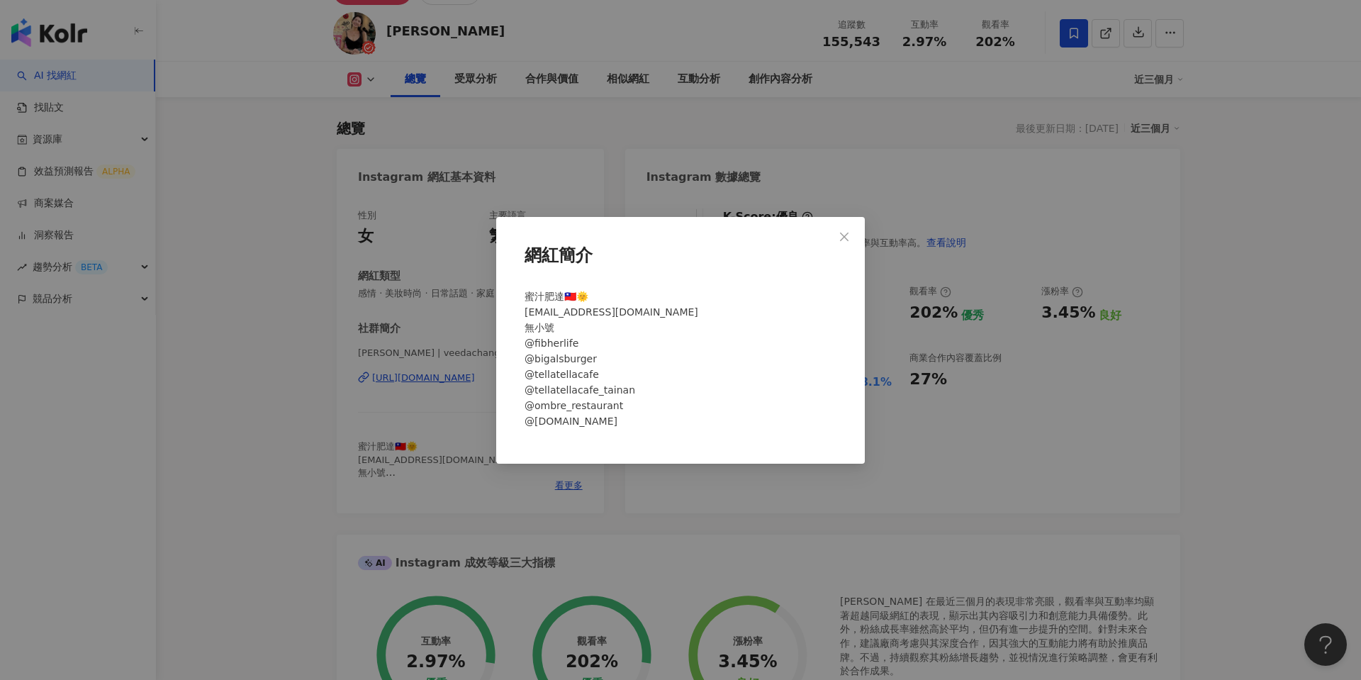
click at [960, 424] on div "網紅簡介 蜜汁肥達🇹🇼🌞 公關合作請寄信Veedachang@gmail.com 無小號 @fibherlife @bigalsburger @tellate…" at bounding box center [680, 340] width 1361 height 680
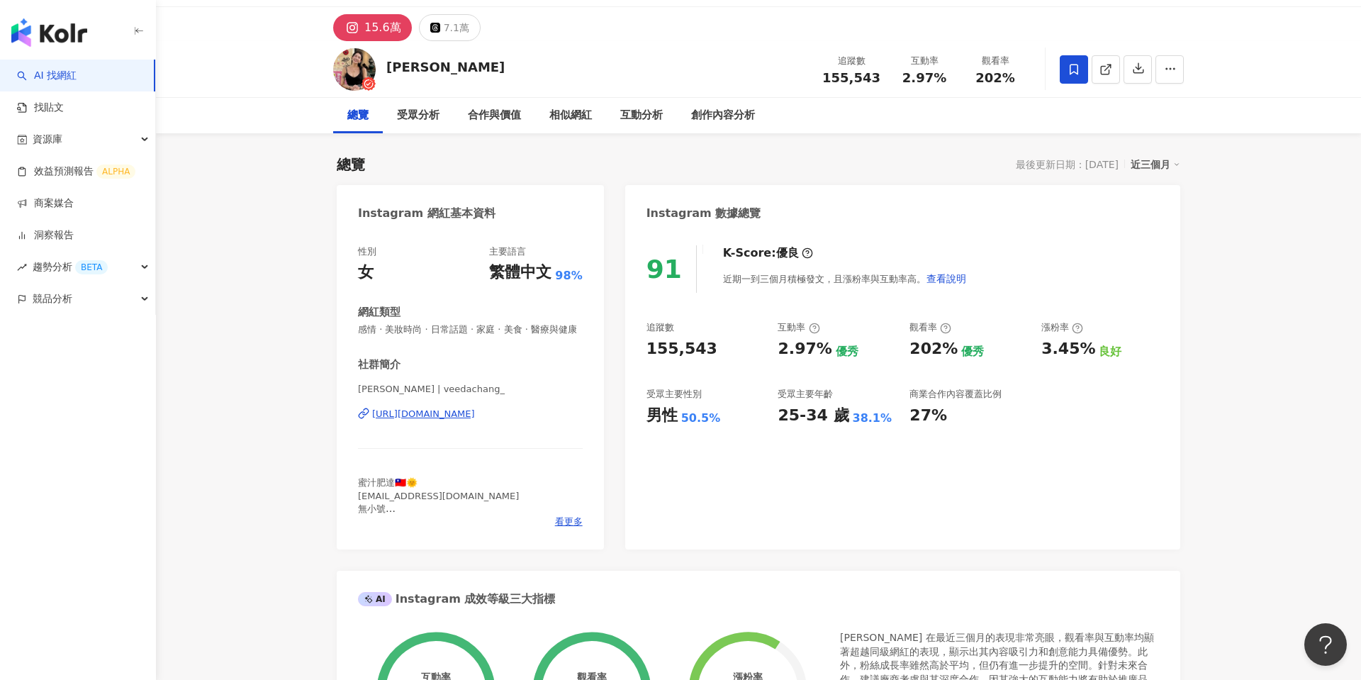
scroll to position [33, 0]
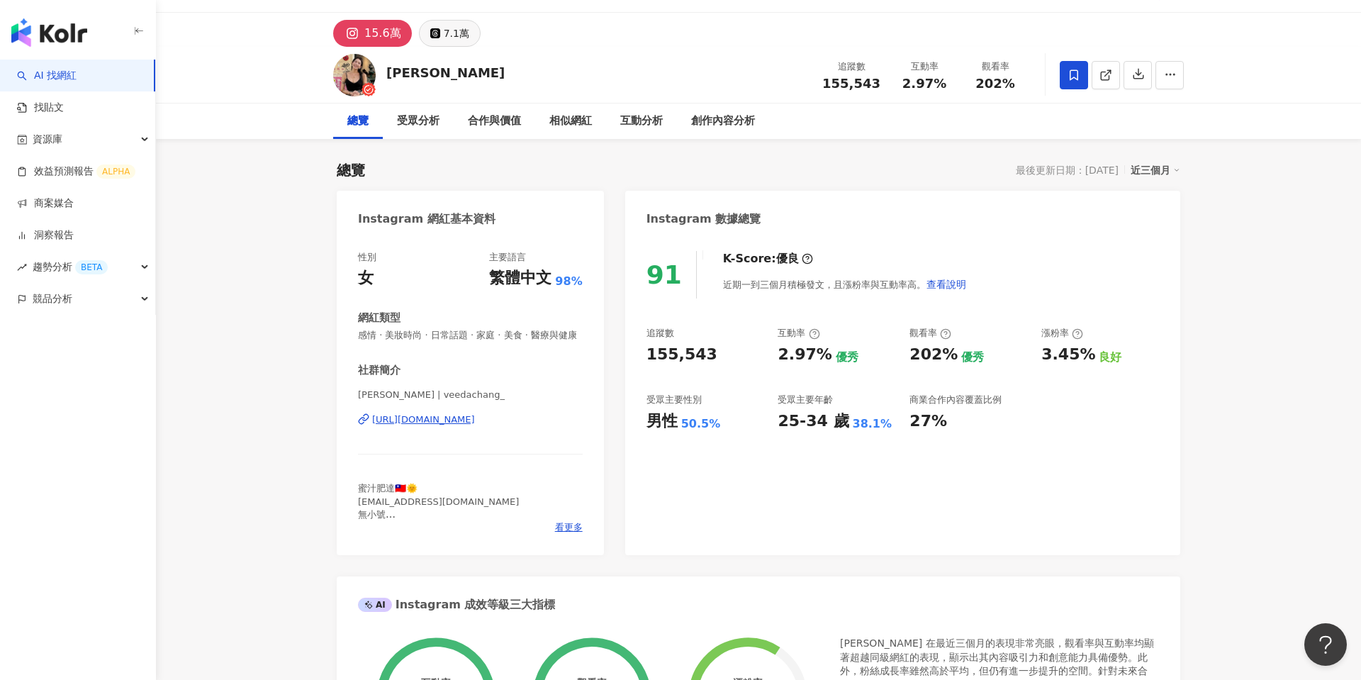
click at [449, 37] on div "7.1萬" at bounding box center [457, 33] width 26 height 20
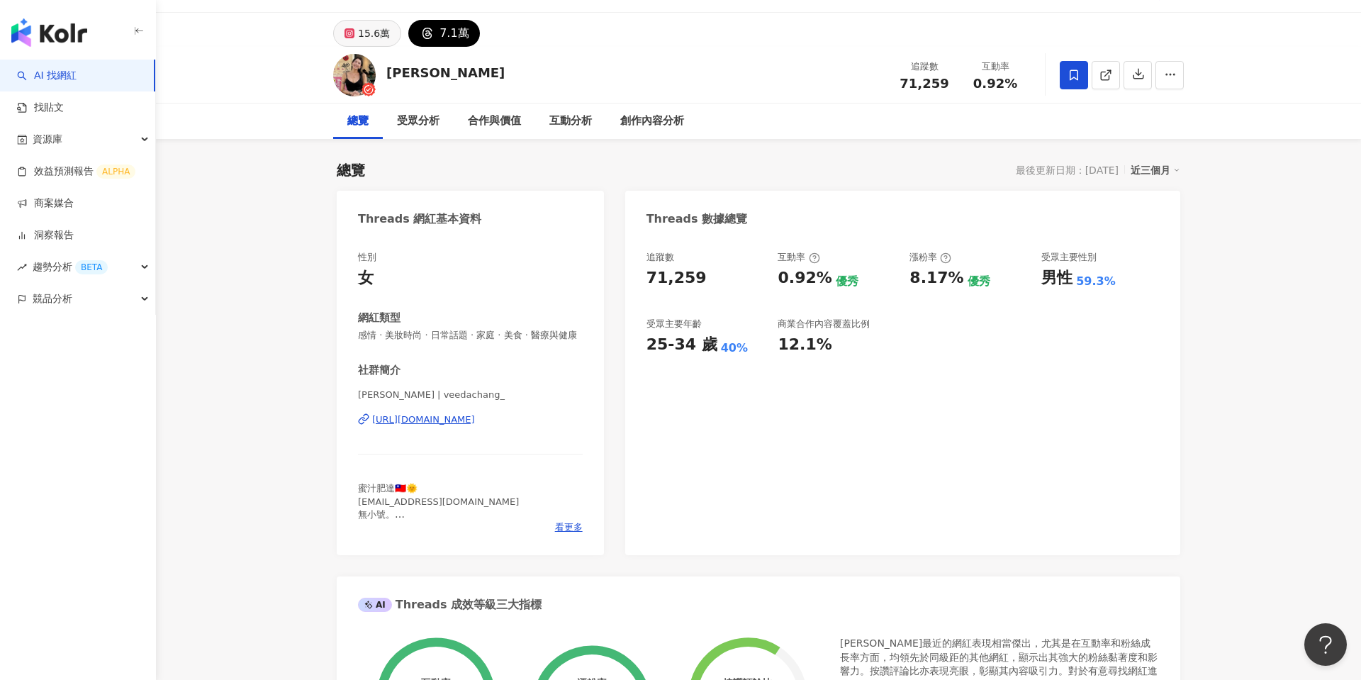
click at [363, 33] on div "15.6萬" at bounding box center [374, 33] width 32 height 20
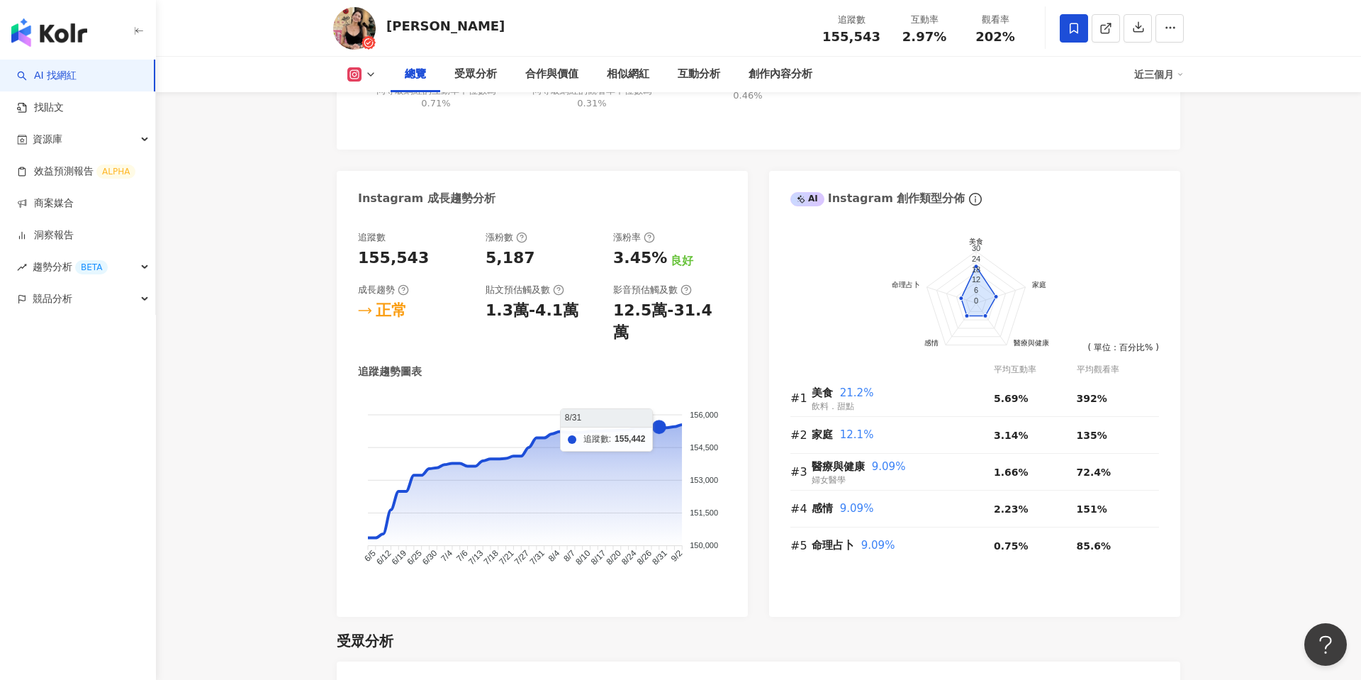
scroll to position [705, 0]
click at [747, 573] on div "追蹤數 155,543 漲粉數 5,187 漲粉率 3.45% 良好 成長趨勢 正常 貼文預估觸及數 1.3萬-4.1萬 影音預估觸及數 12.5萬-31.4…" at bounding box center [542, 419] width 411 height 400
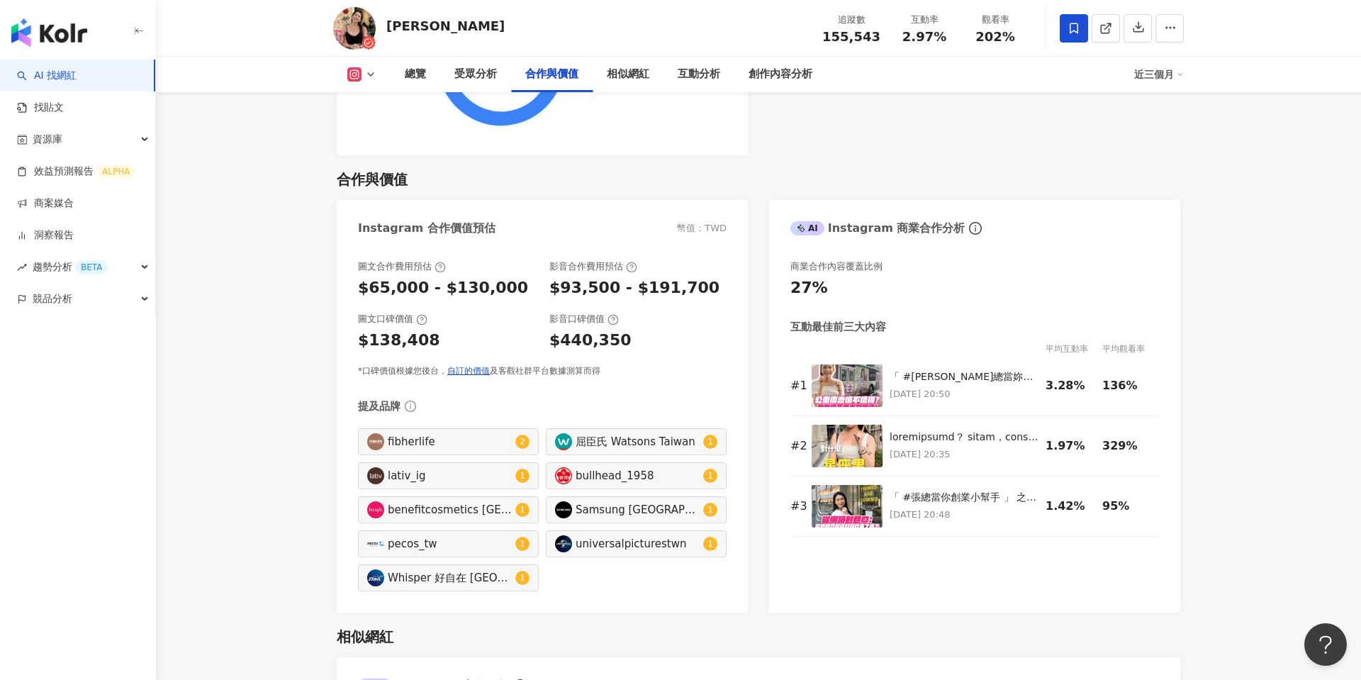
scroll to position [1903, 0]
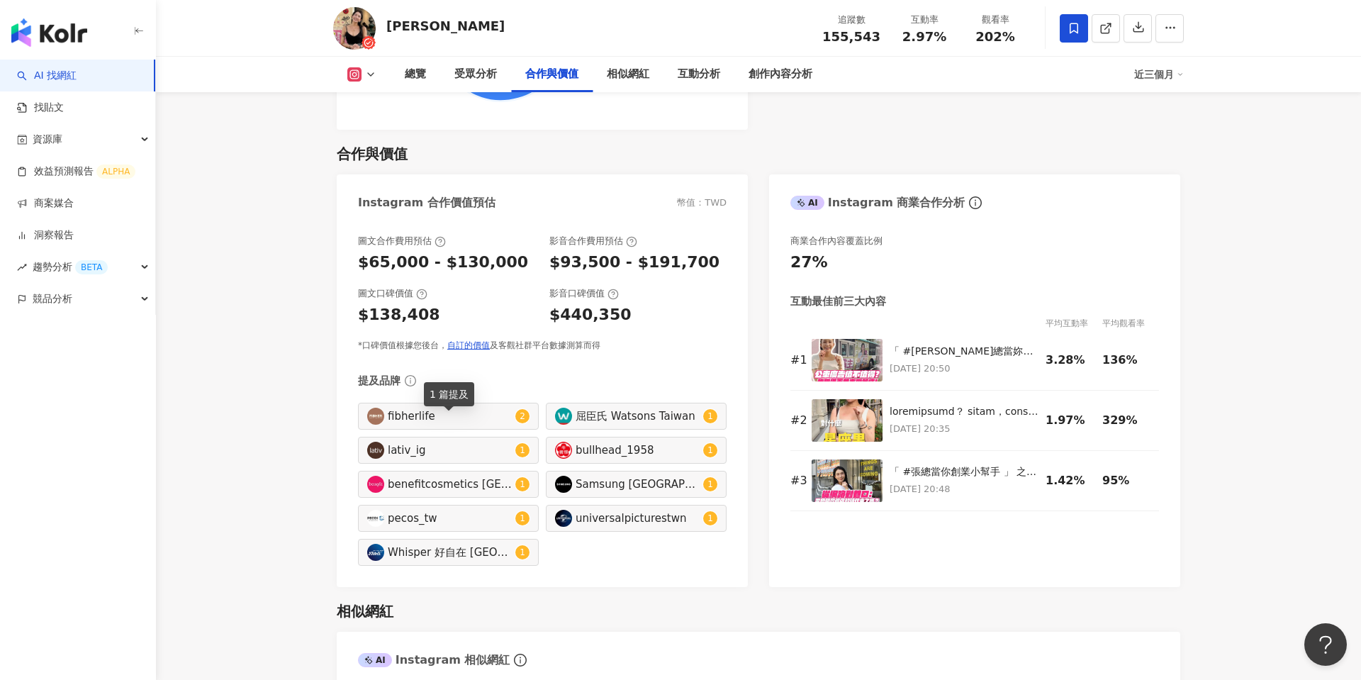
click at [509, 442] on div "lativ_ig" at bounding box center [450, 450] width 124 height 16
type input "********"
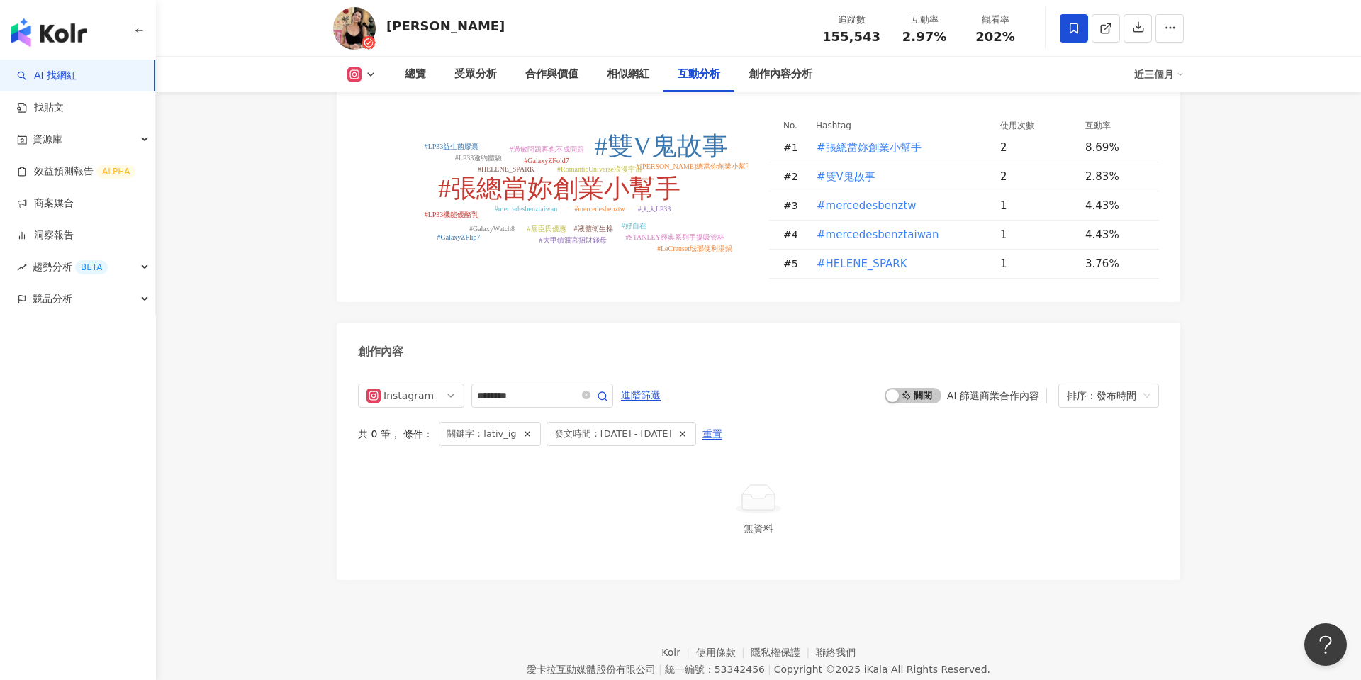
scroll to position [4241, 0]
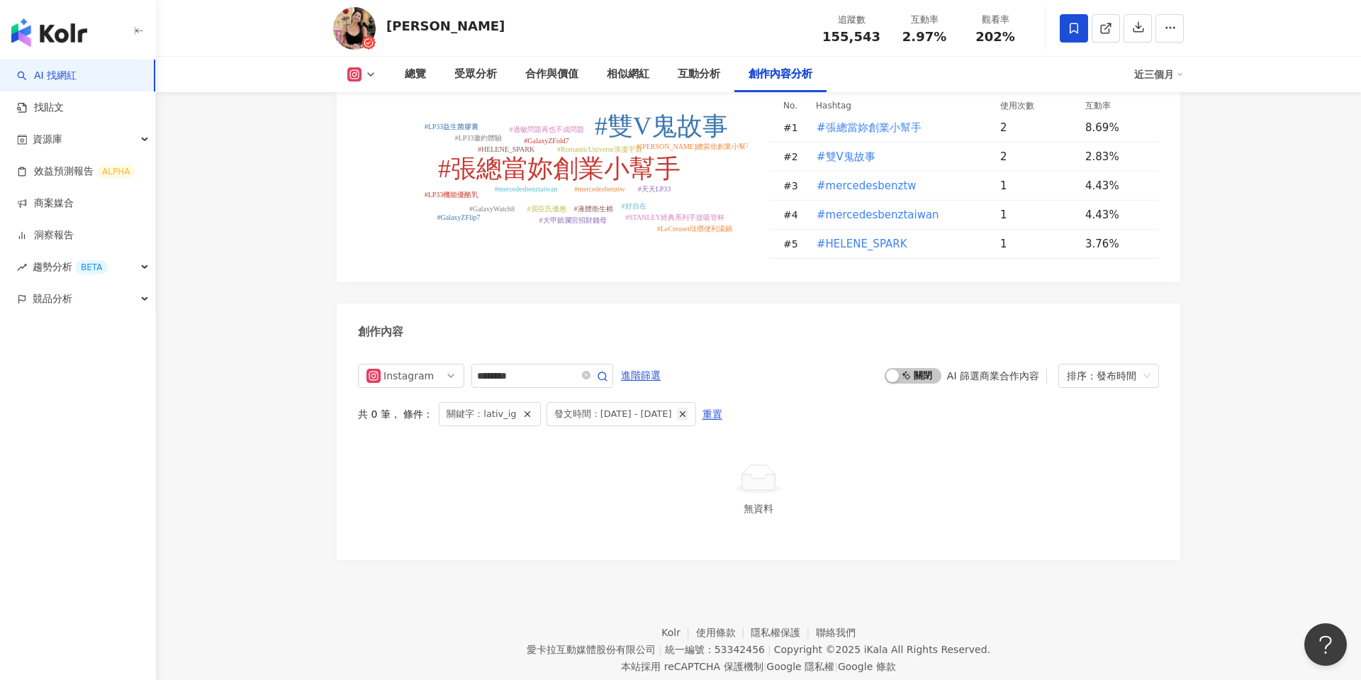
click at [687, 409] on icon "button" at bounding box center [682, 414] width 10 height 10
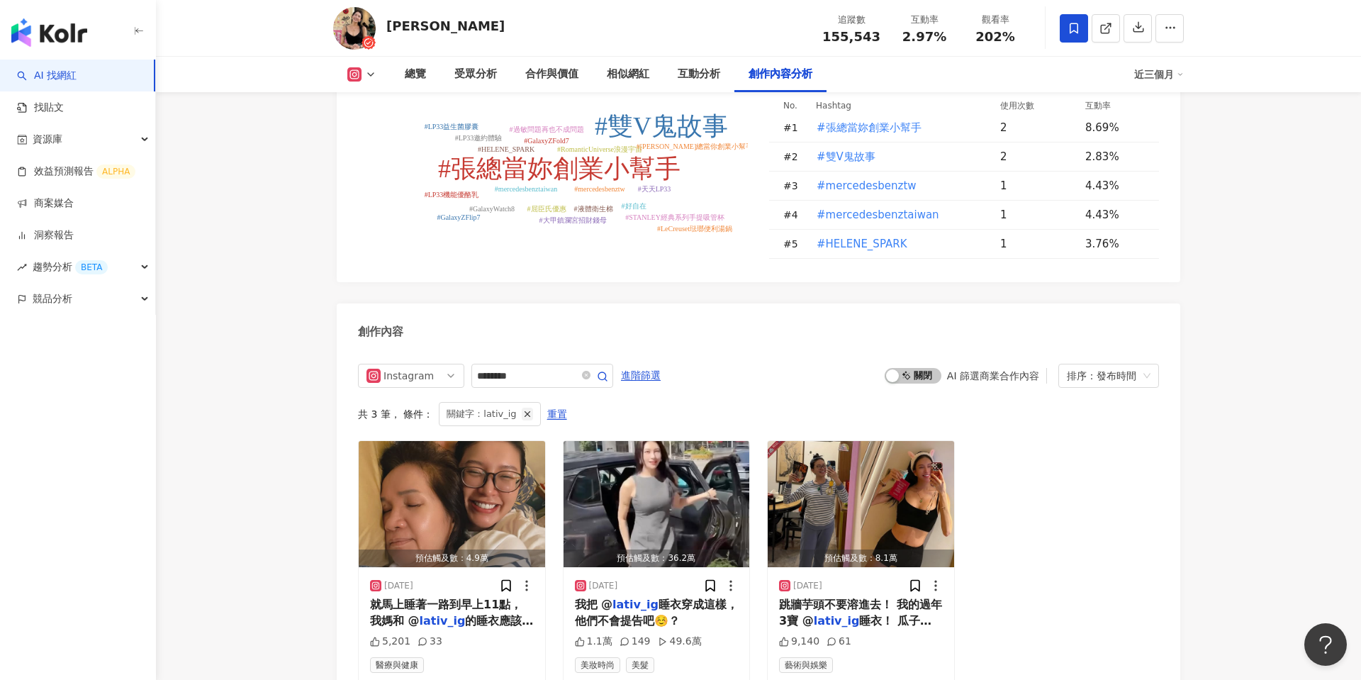
click at [522, 409] on icon "button" at bounding box center [527, 414] width 10 height 10
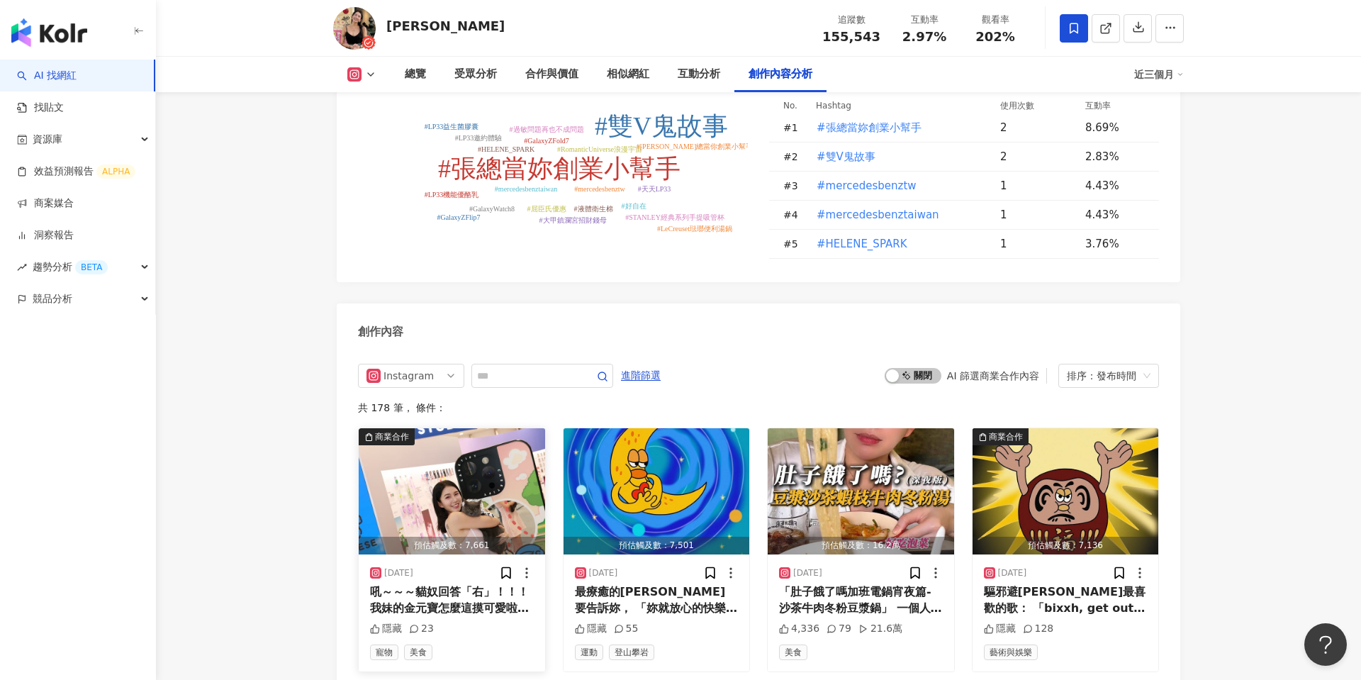
scroll to position [4415, 0]
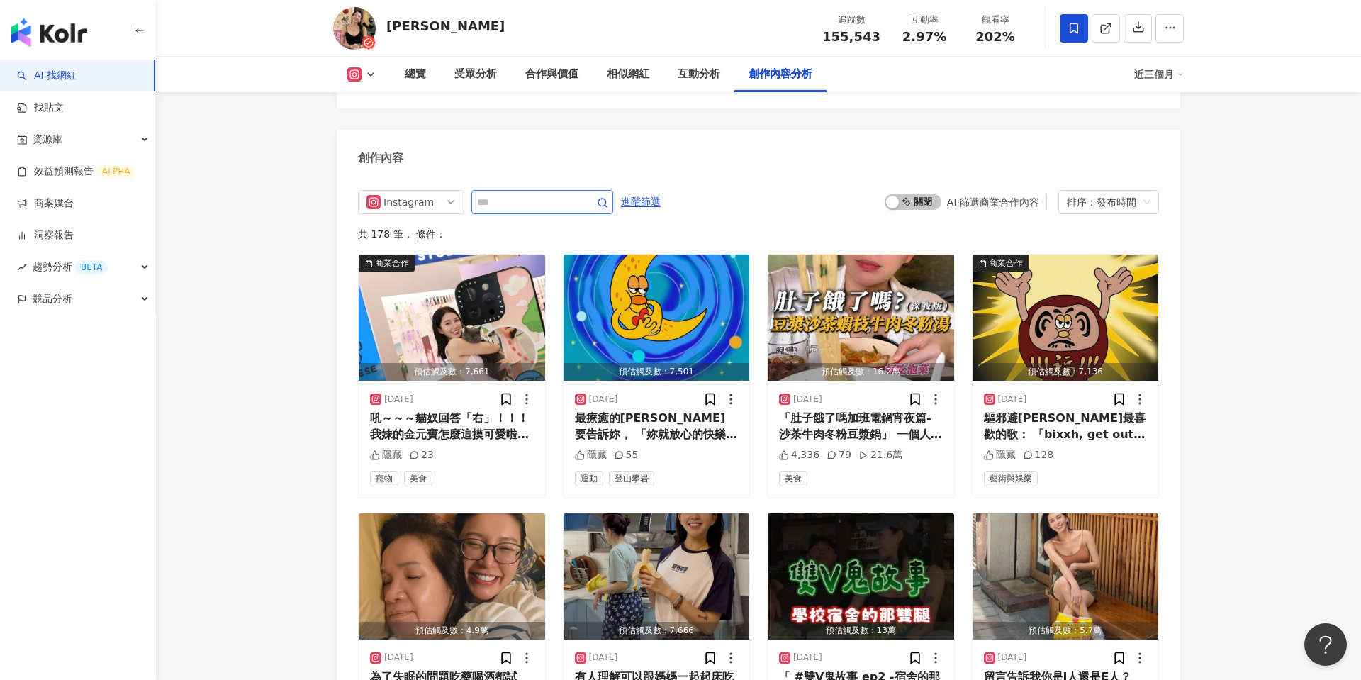
click at [508, 193] on input "text" at bounding box center [526, 201] width 99 height 17
type input "*"
type input "**"
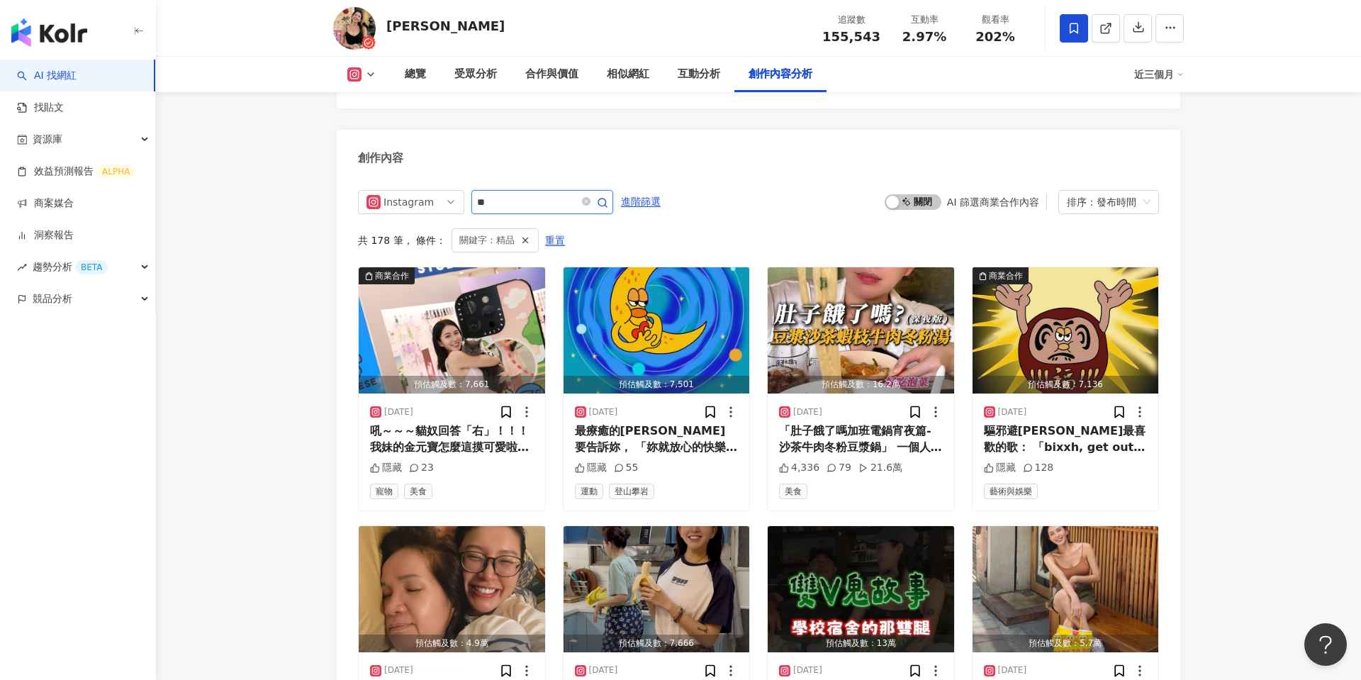
scroll to position [4386, 0]
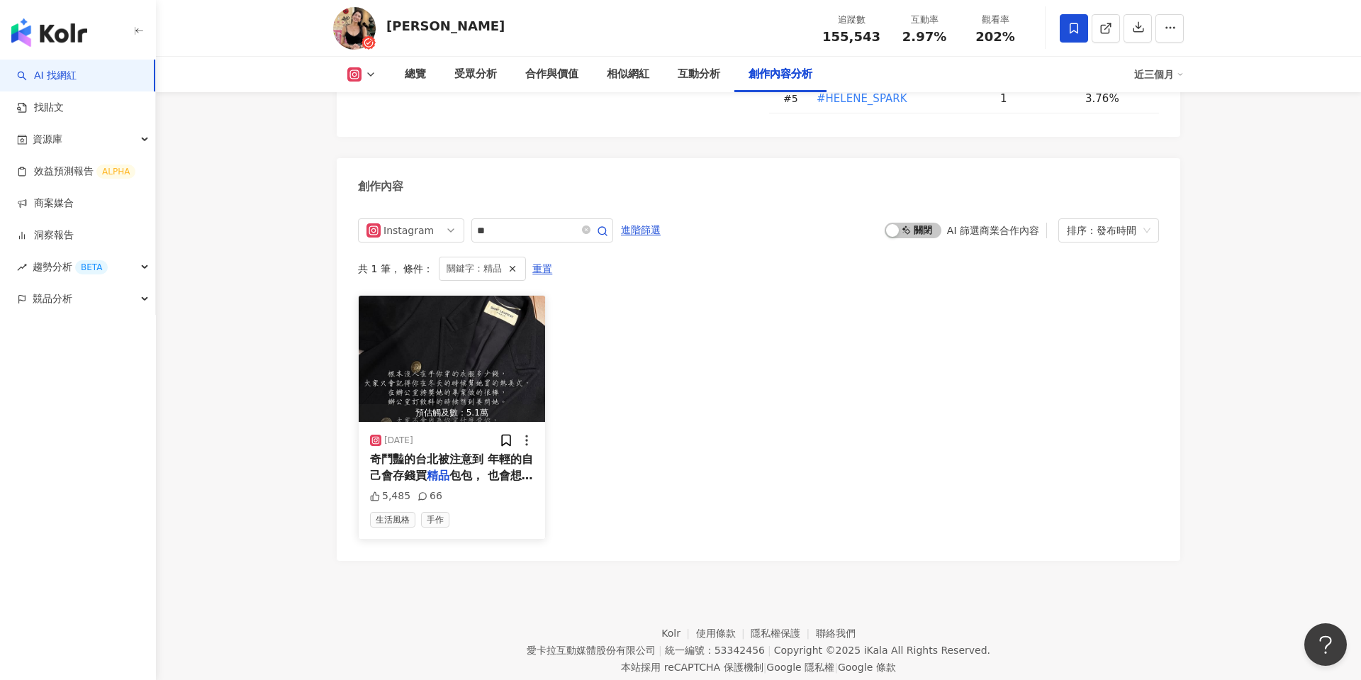
click at [486, 312] on img "button" at bounding box center [452, 358] width 186 height 126
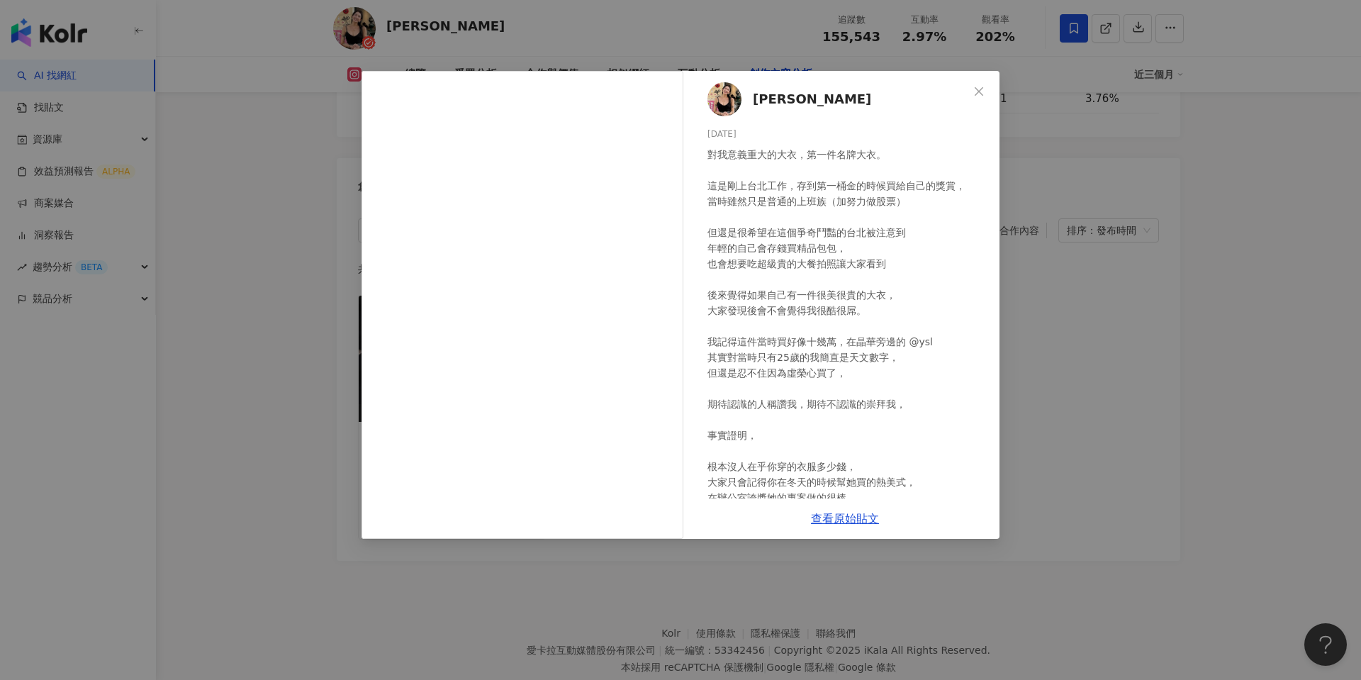
click at [1113, 326] on div "Veeda Chang 2024/12/8 5,485 66 查看原始貼文" at bounding box center [680, 340] width 1361 height 680
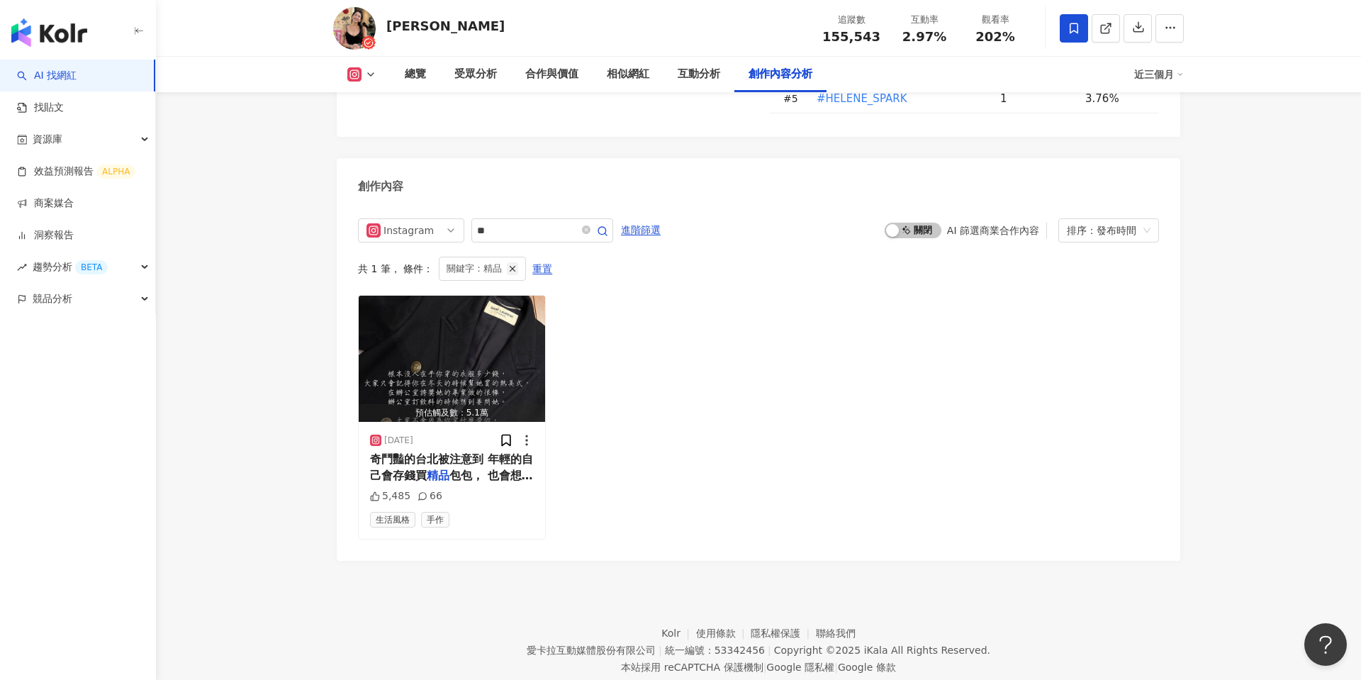
click at [514, 264] on icon "button" at bounding box center [512, 269] width 10 height 10
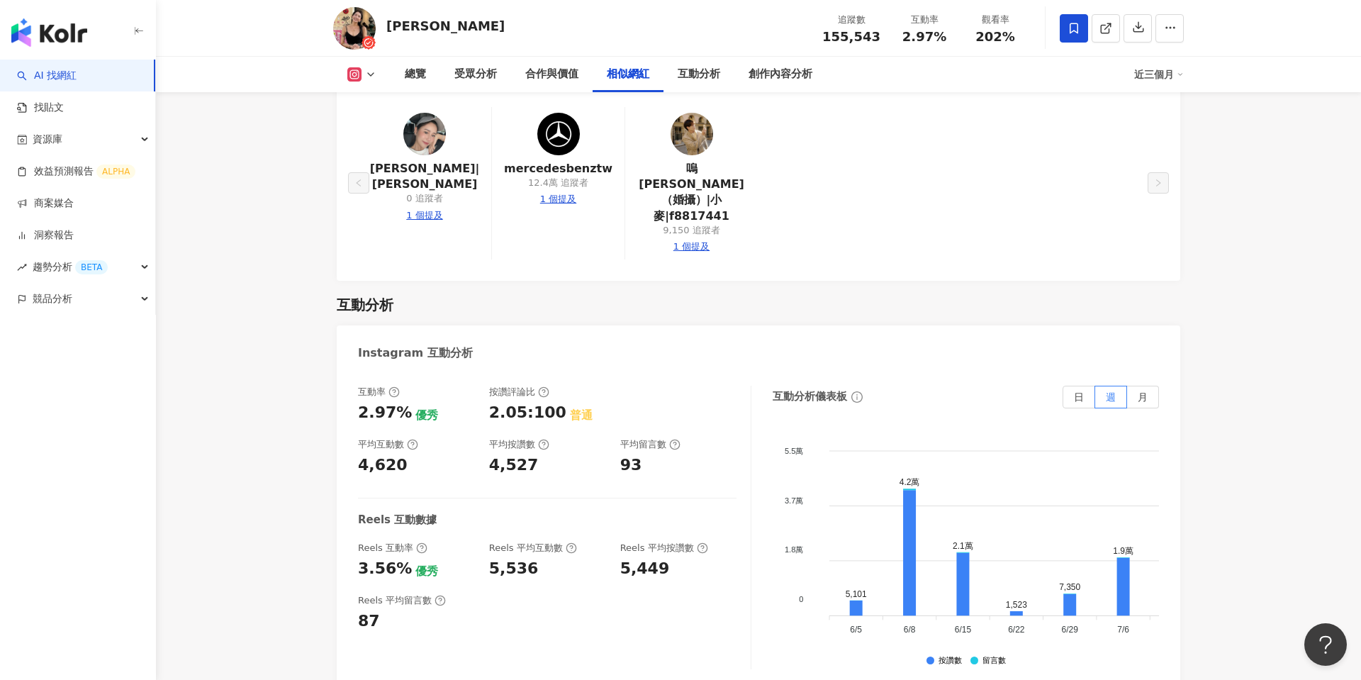
scroll to position [2692, 0]
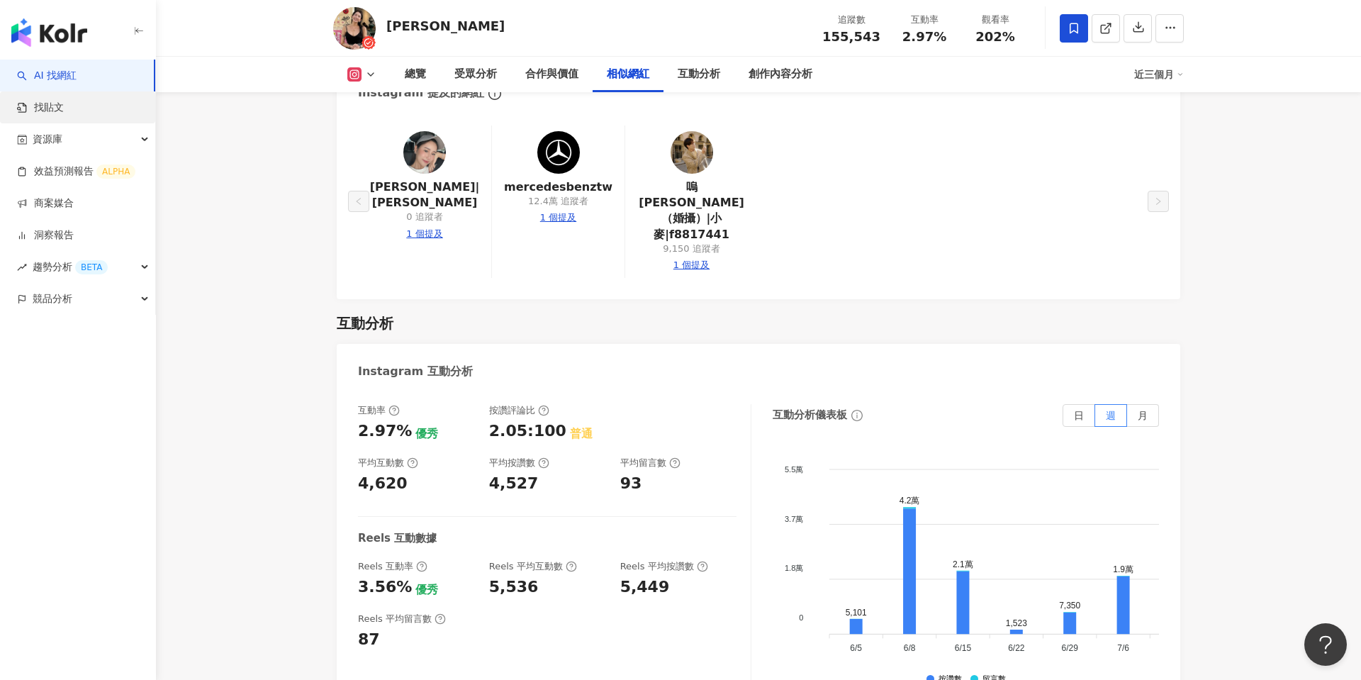
click at [64, 101] on link "找貼文" at bounding box center [40, 108] width 47 height 14
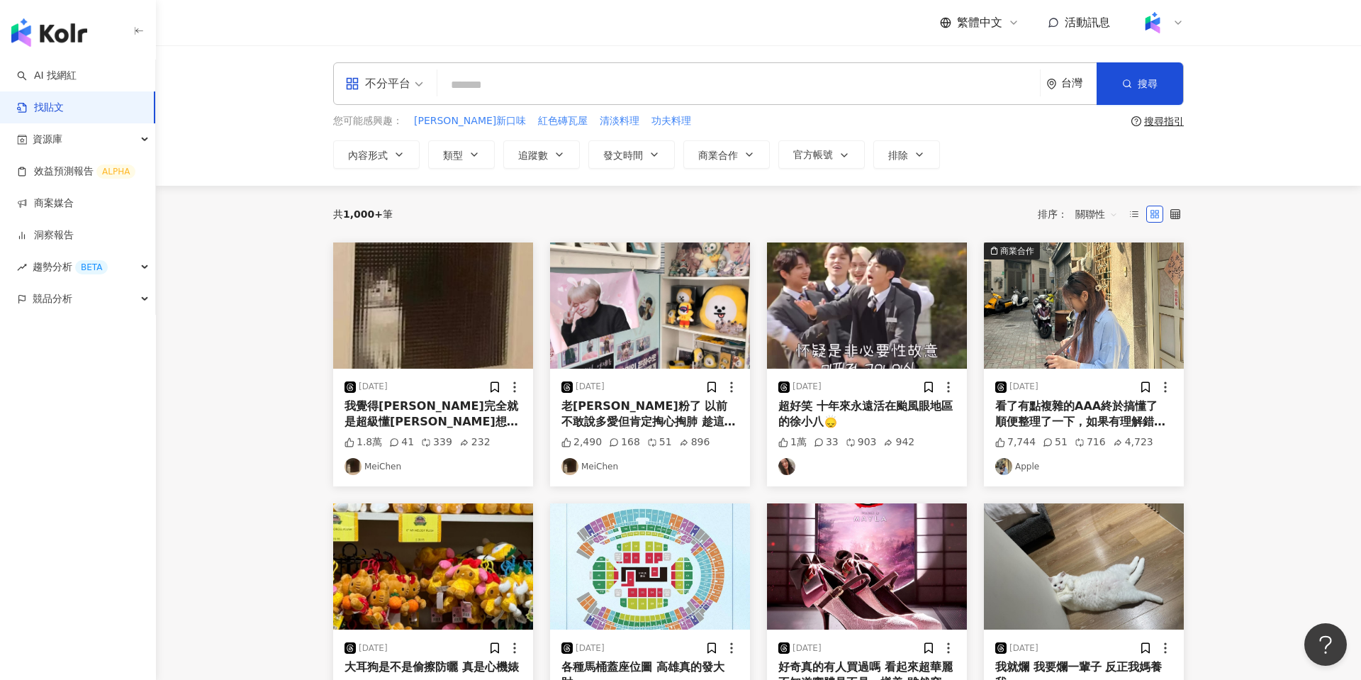
click at [634, 82] on input "search" at bounding box center [738, 84] width 591 height 30
paste input "**********"
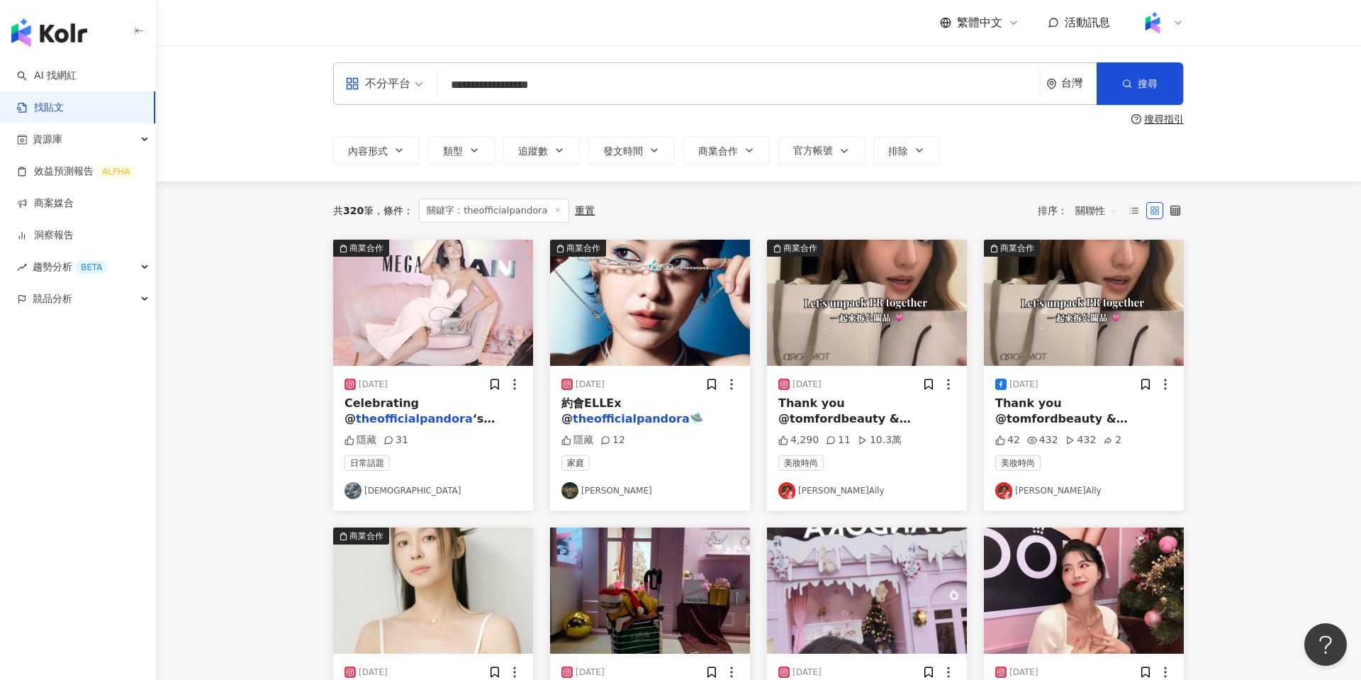
click at [477, 79] on input "**********" at bounding box center [738, 84] width 591 height 30
click at [1094, 210] on span "關聯性" at bounding box center [1096, 210] width 43 height 23
click at [1095, 289] on div "觀看數" at bounding box center [1099, 288] width 40 height 16
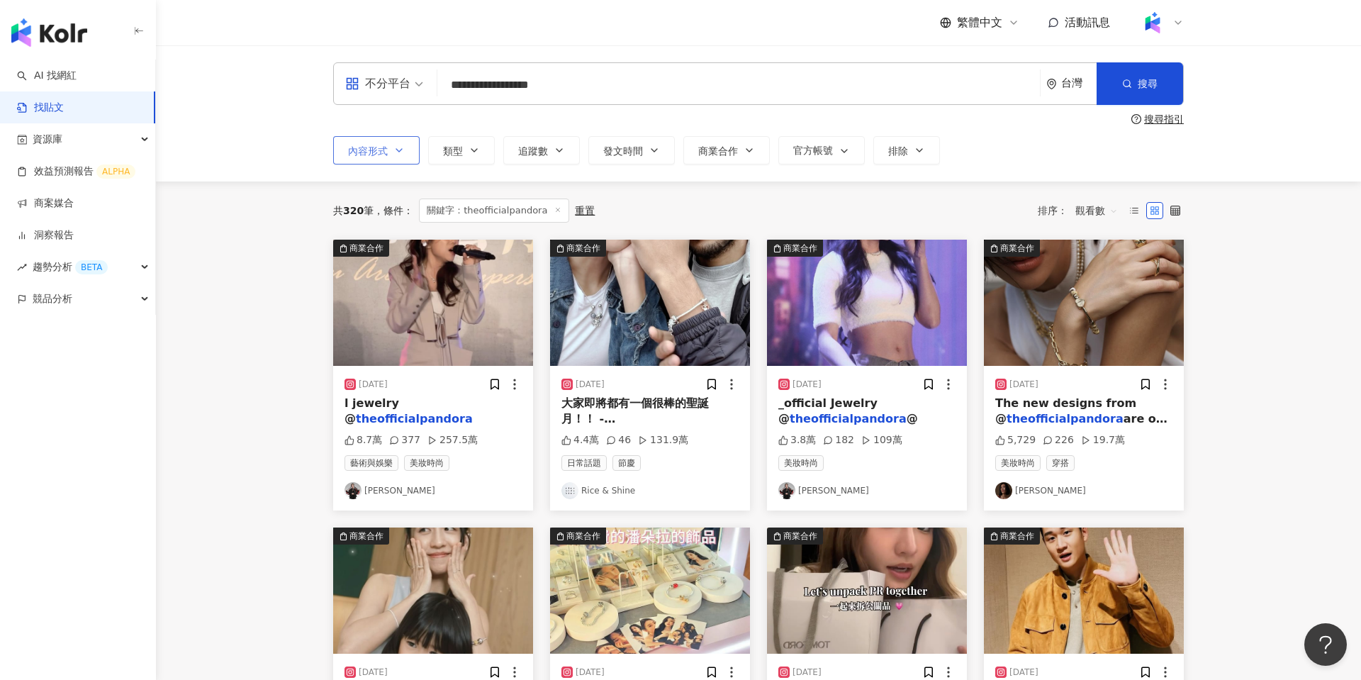
click at [394, 154] on icon "button" at bounding box center [398, 150] width 11 height 11
click at [575, 152] on button "追蹤數" at bounding box center [541, 150] width 77 height 28
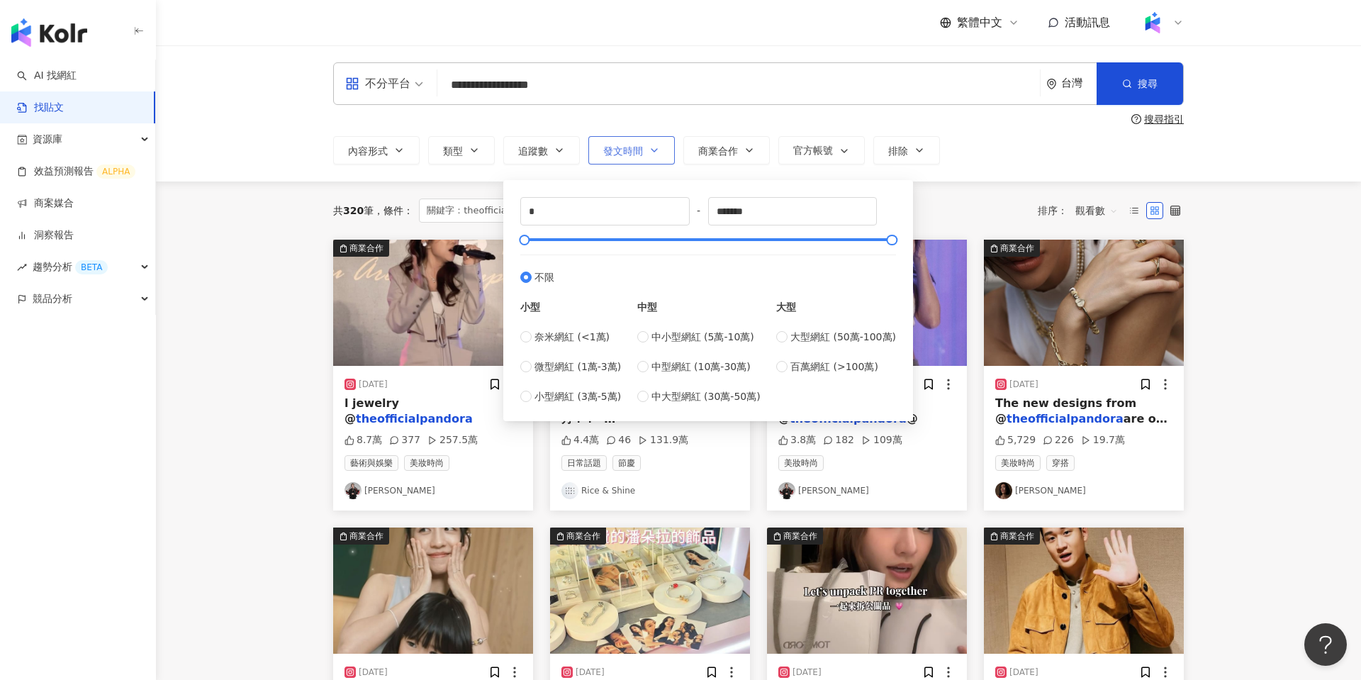
click at [634, 155] on span "發文時間" at bounding box center [623, 150] width 40 height 11
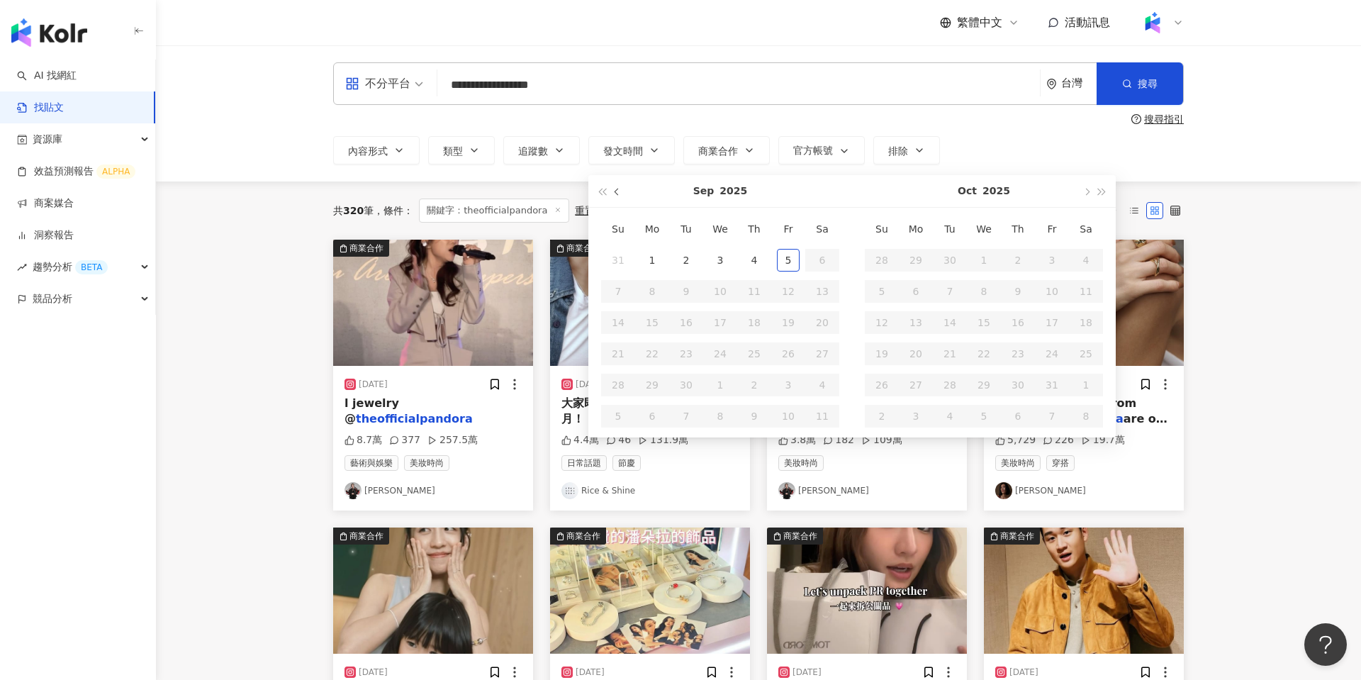
click at [614, 194] on button "button" at bounding box center [617, 191] width 16 height 32
click at [614, 193] on button "button" at bounding box center [617, 191] width 16 height 32
click at [986, 125] on div "**********" at bounding box center [758, 113] width 907 height 102
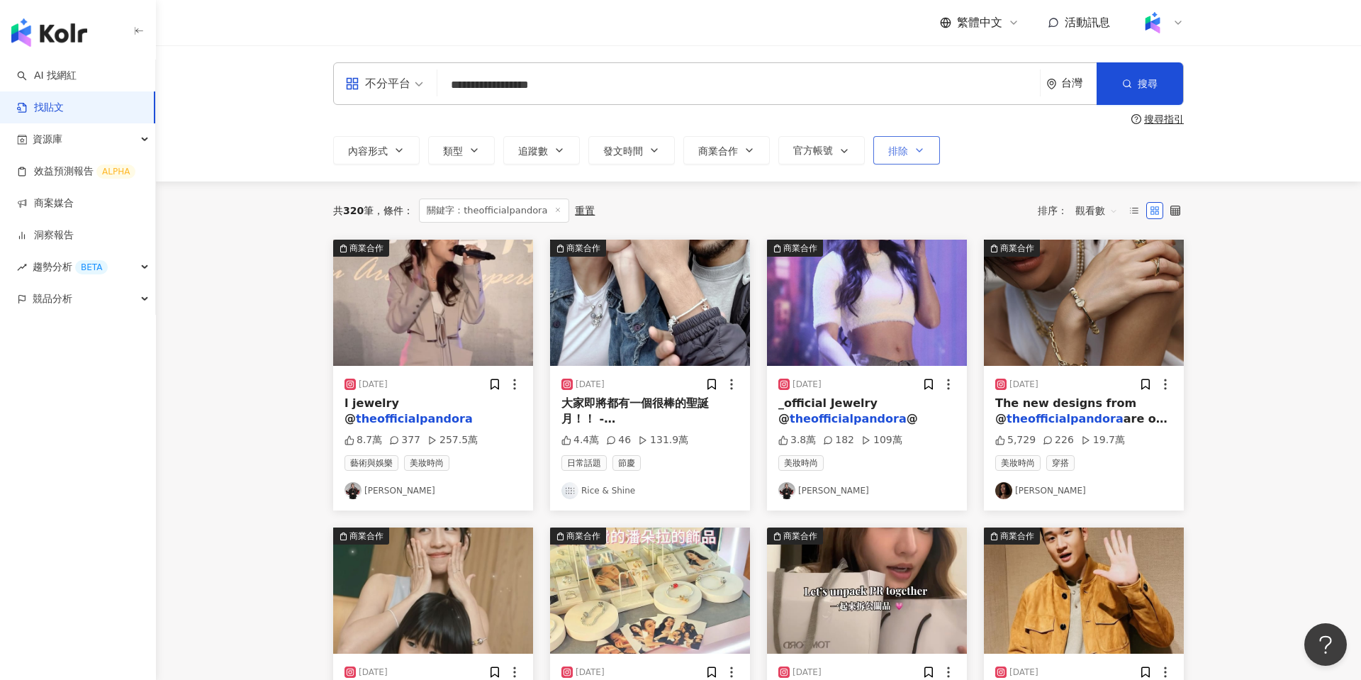
click at [911, 150] on button "排除" at bounding box center [906, 150] width 67 height 28
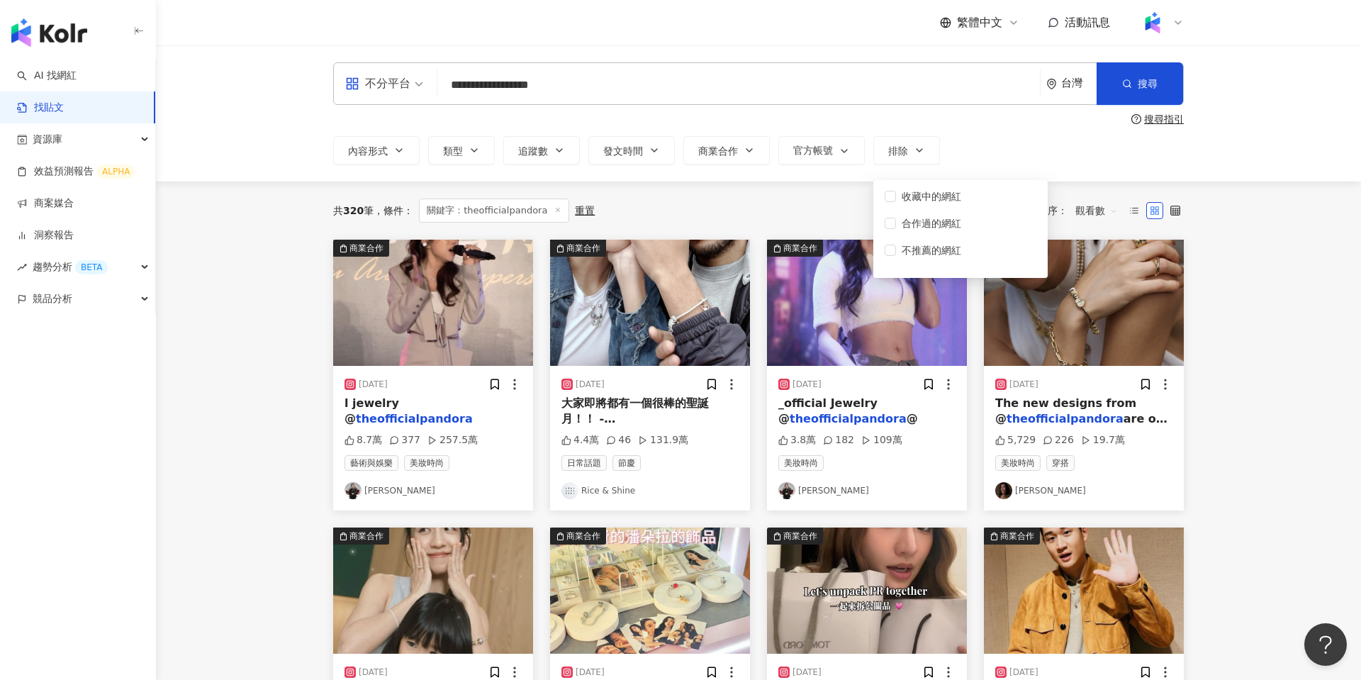
click at [1069, 136] on div "內容形式 類型 追蹤數 發文時間 Jul 2025 Su Mo Tu We Th Fr Sa 29 30 1 2 3 4 5 6 7 8 9 10 11 12…" at bounding box center [758, 150] width 850 height 28
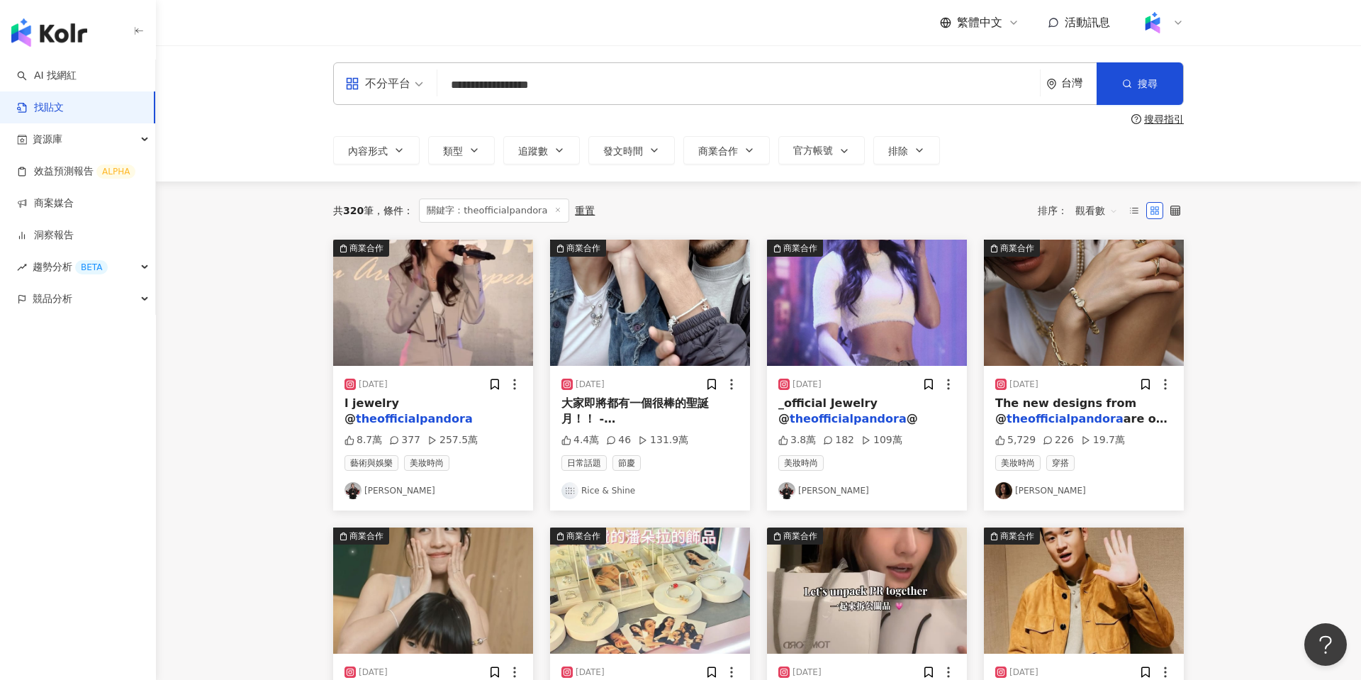
click at [891, 89] on input "**********" at bounding box center [738, 84] width 591 height 30
type input "**********"
click at [1160, 118] on div "搜尋指引" at bounding box center [1164, 118] width 40 height 11
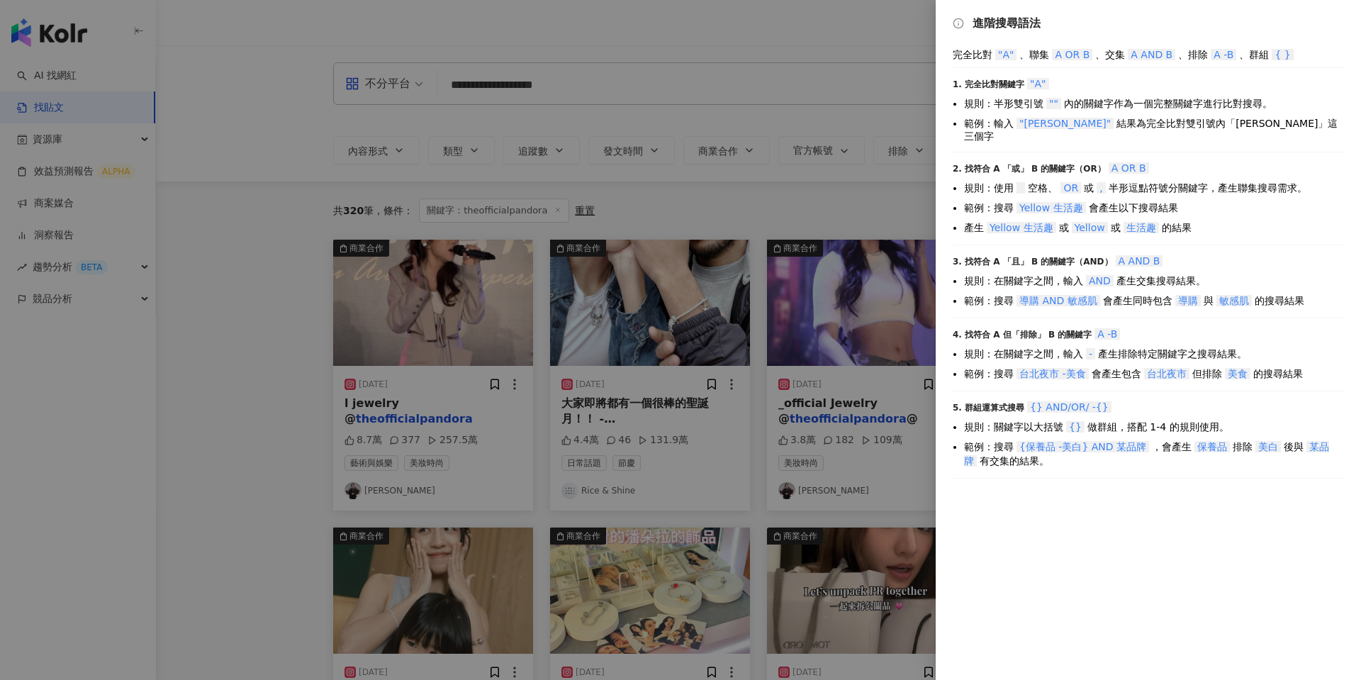
click at [275, 332] on div at bounding box center [680, 340] width 1361 height 680
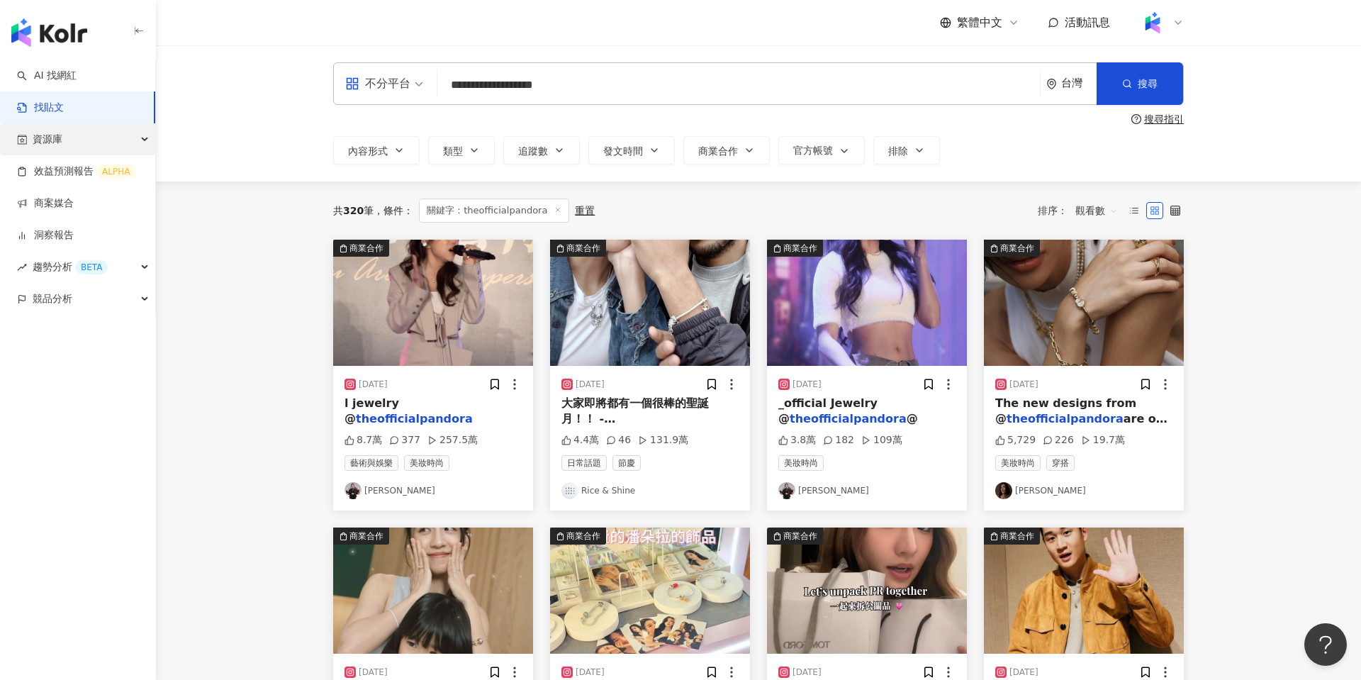
click at [109, 136] on div "資源庫" at bounding box center [77, 139] width 155 height 32
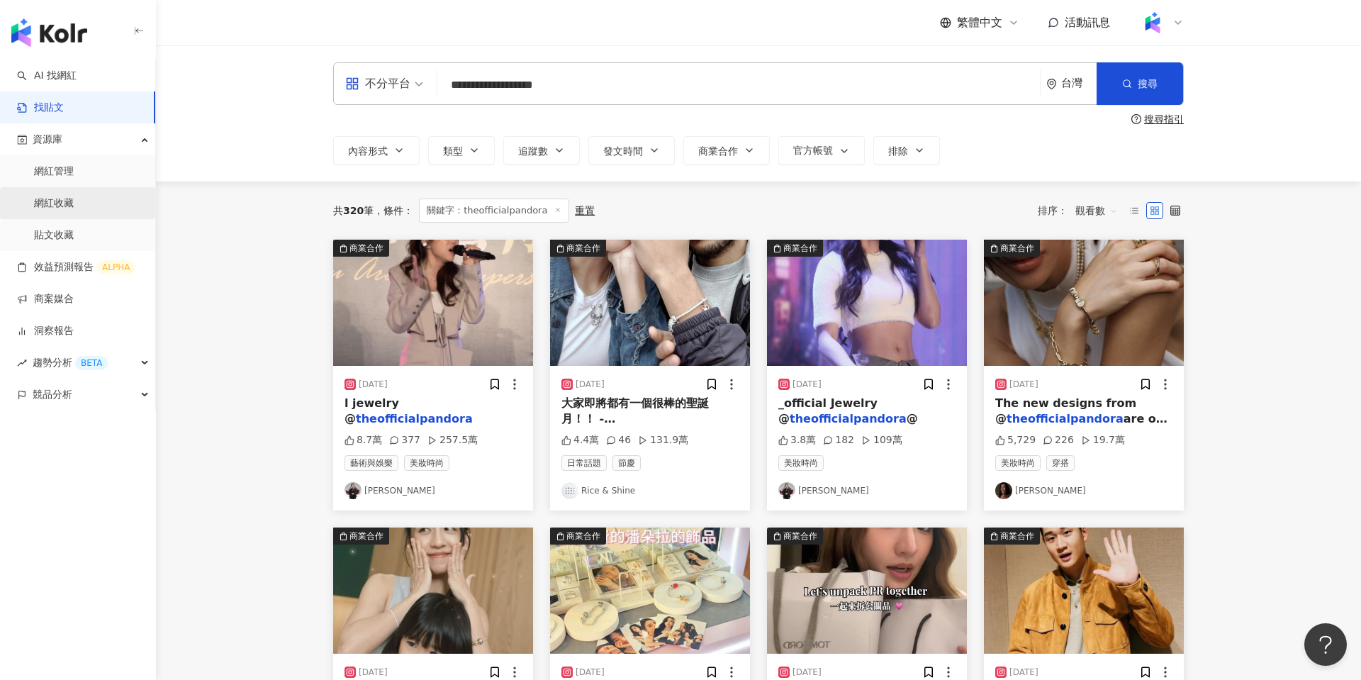
click at [74, 208] on link "網紅收藏" at bounding box center [54, 203] width 40 height 14
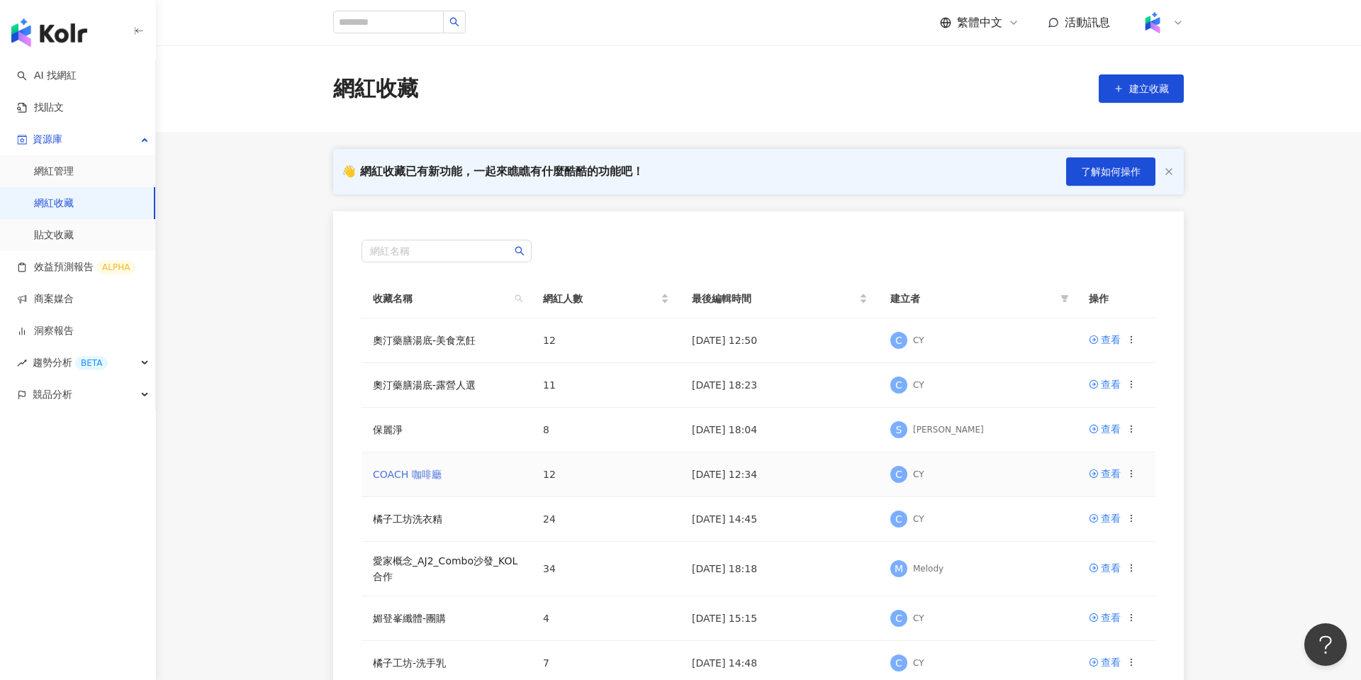
click at [410, 472] on link "COACH 咖啡廳" at bounding box center [407, 473] width 69 height 11
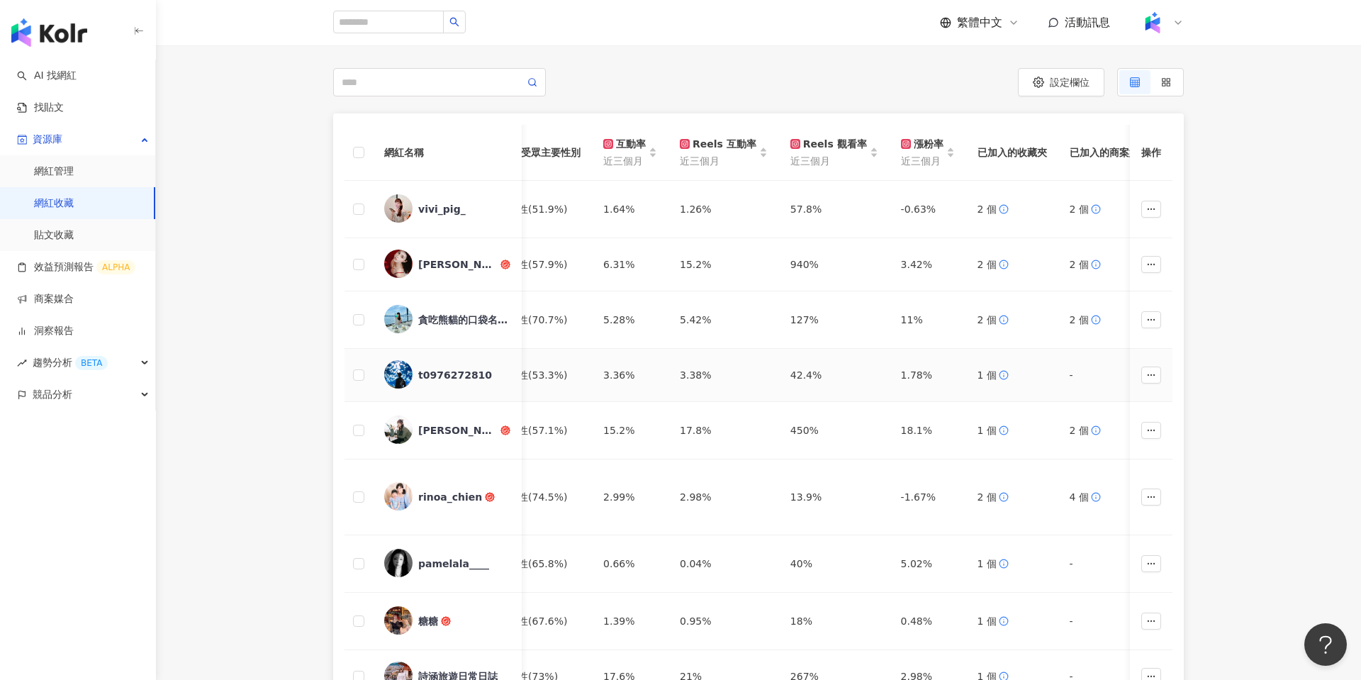
scroll to position [0, 998]
click at [804, 152] on div "Reels 觀看率 近三個月" at bounding box center [833, 152] width 88 height 33
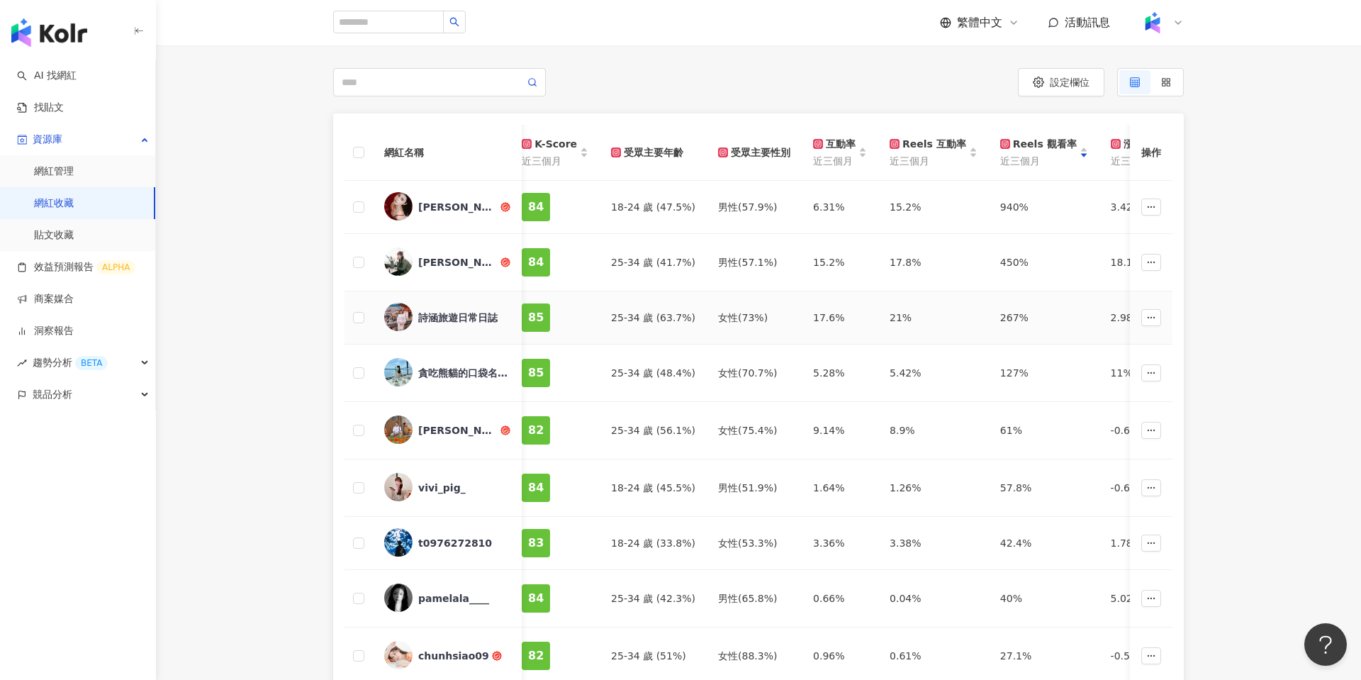
scroll to position [0, 768]
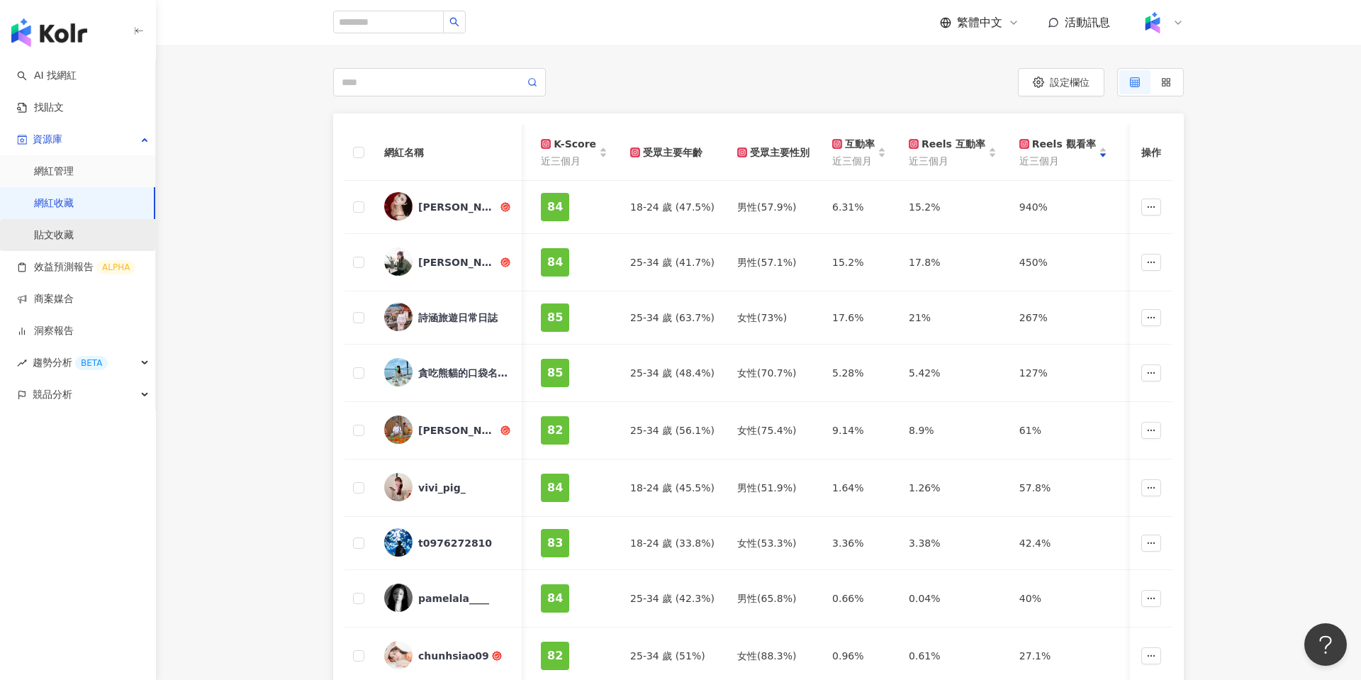
click at [74, 235] on link "貼文收藏" at bounding box center [54, 235] width 40 height 14
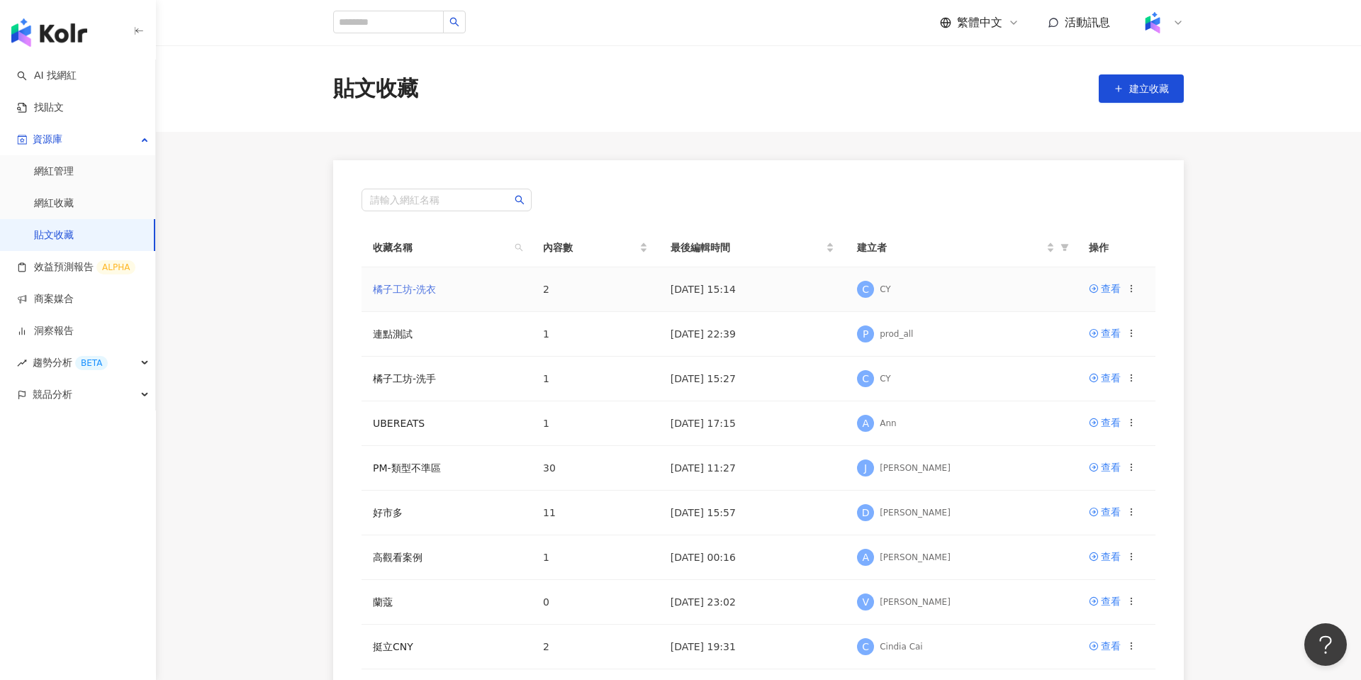
click at [421, 292] on link "橘子工坊-洗衣" at bounding box center [404, 288] width 63 height 11
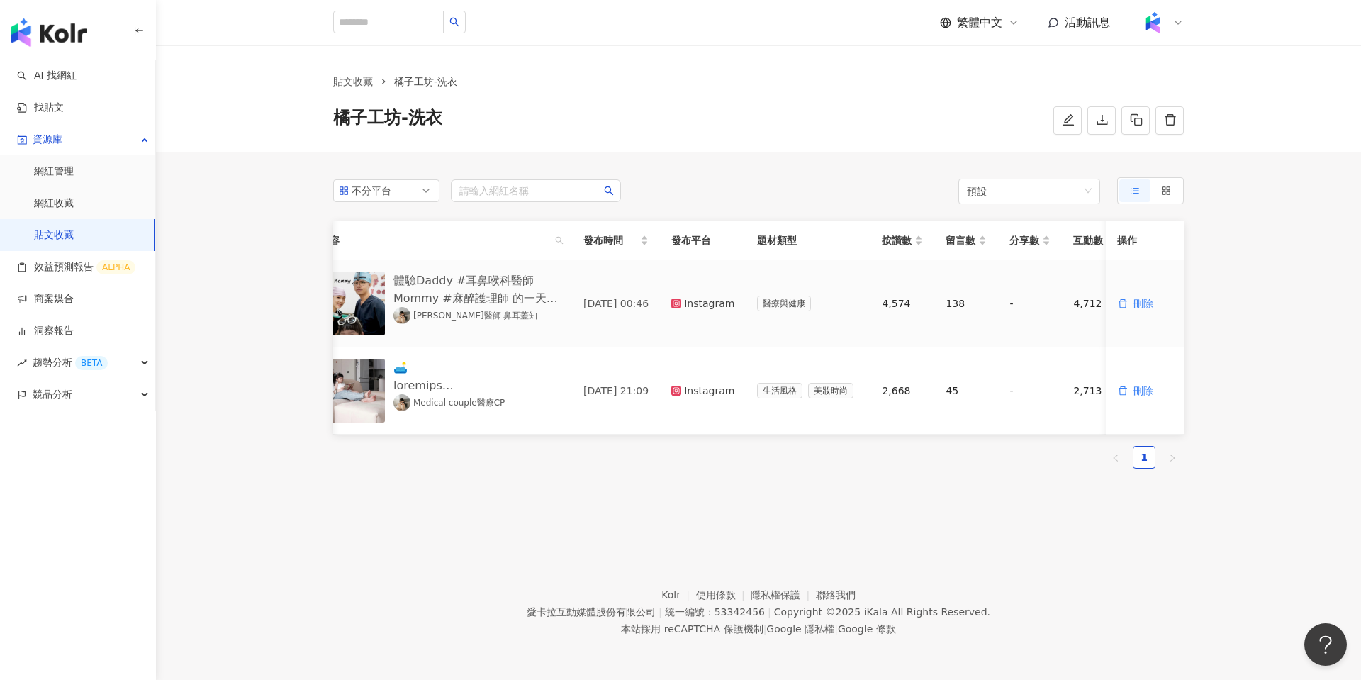
scroll to position [0, 135]
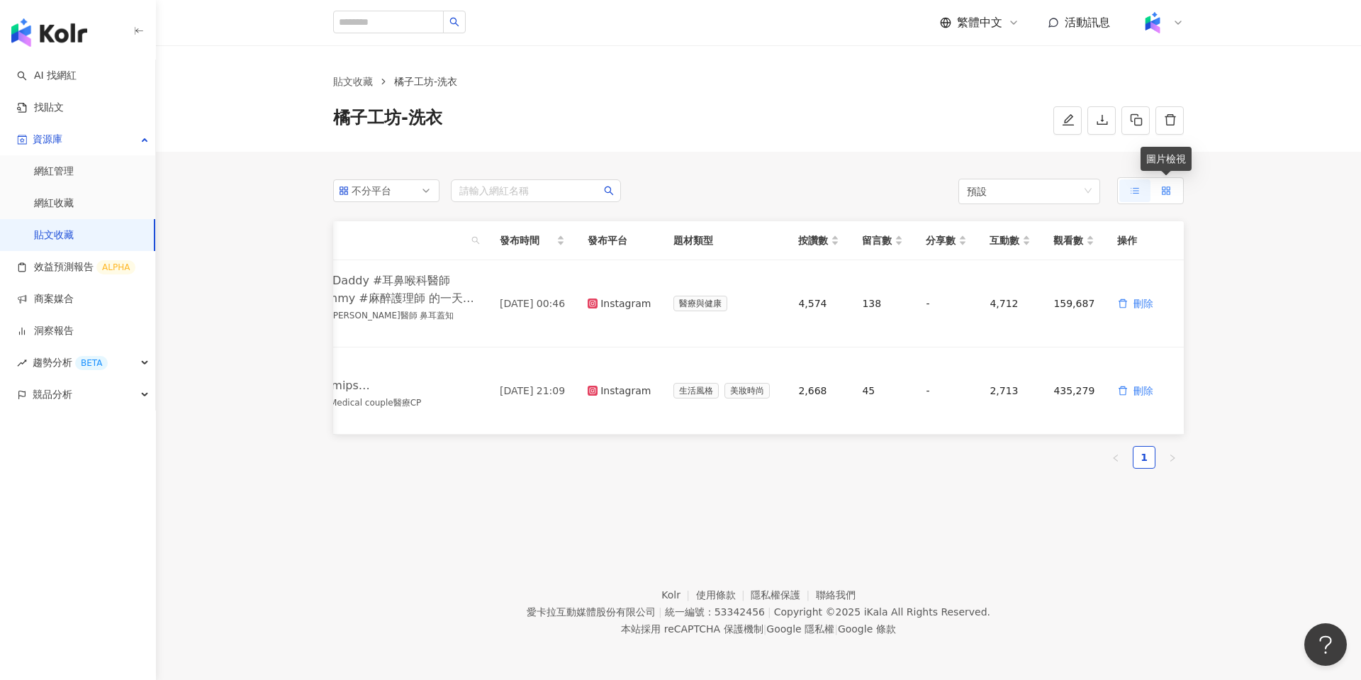
click at [1168, 191] on rect at bounding box center [1167, 192] width 3 height 3
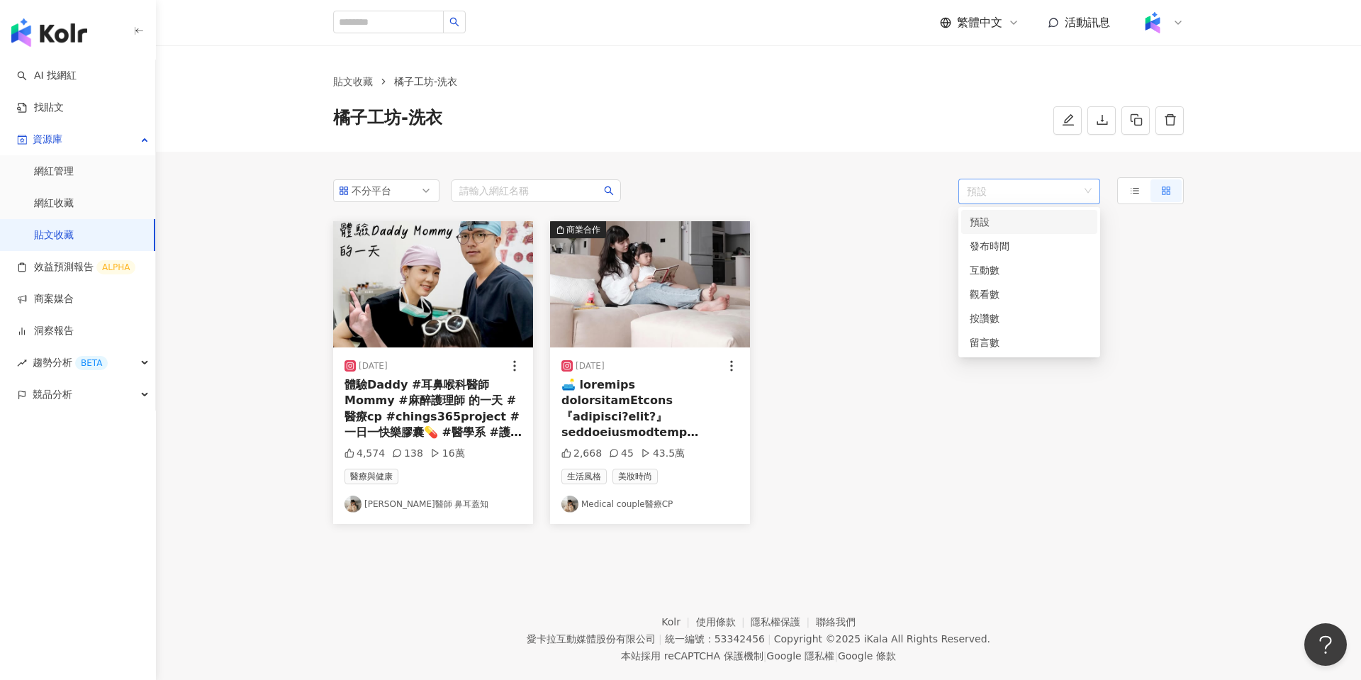
click at [1025, 187] on span "預設" at bounding box center [1029, 192] width 125 height 26
click at [67, 134] on div "資源庫" at bounding box center [77, 139] width 155 height 32
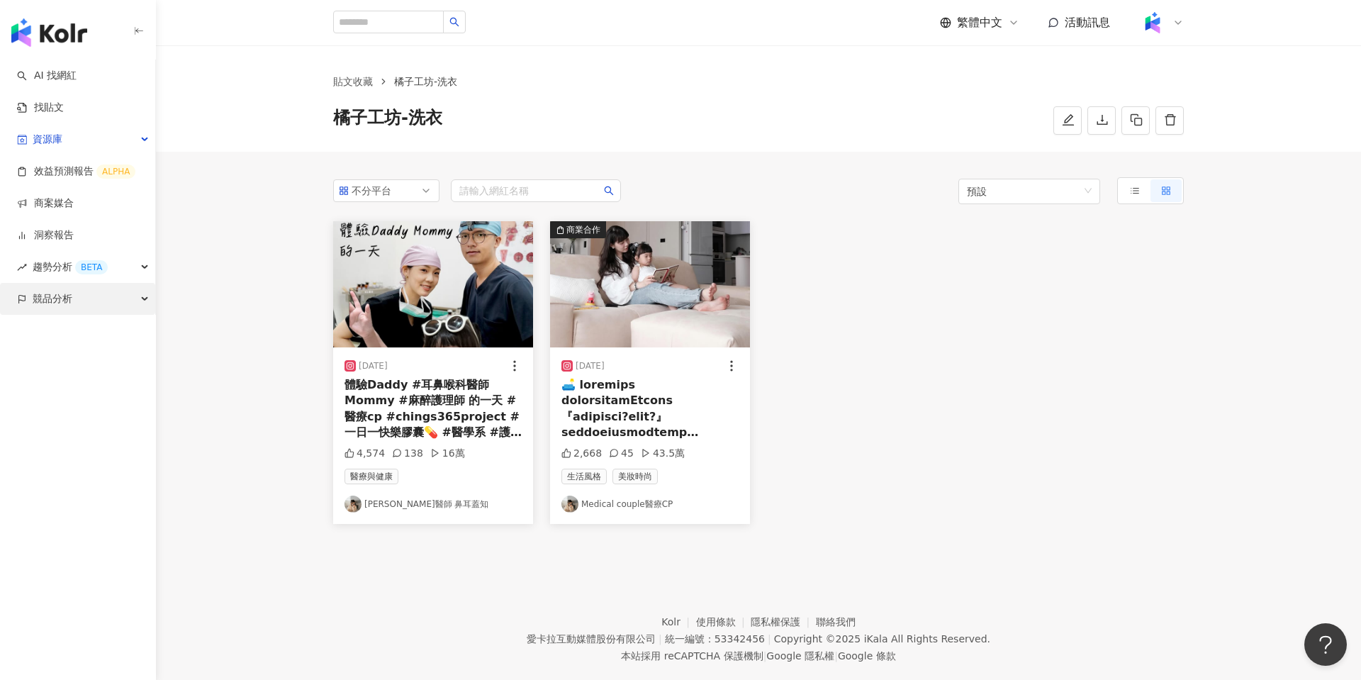
click at [74, 312] on div "競品分析" at bounding box center [77, 299] width 155 height 32
click at [76, 370] on link "關鍵字提及分析" at bounding box center [68, 363] width 69 height 14
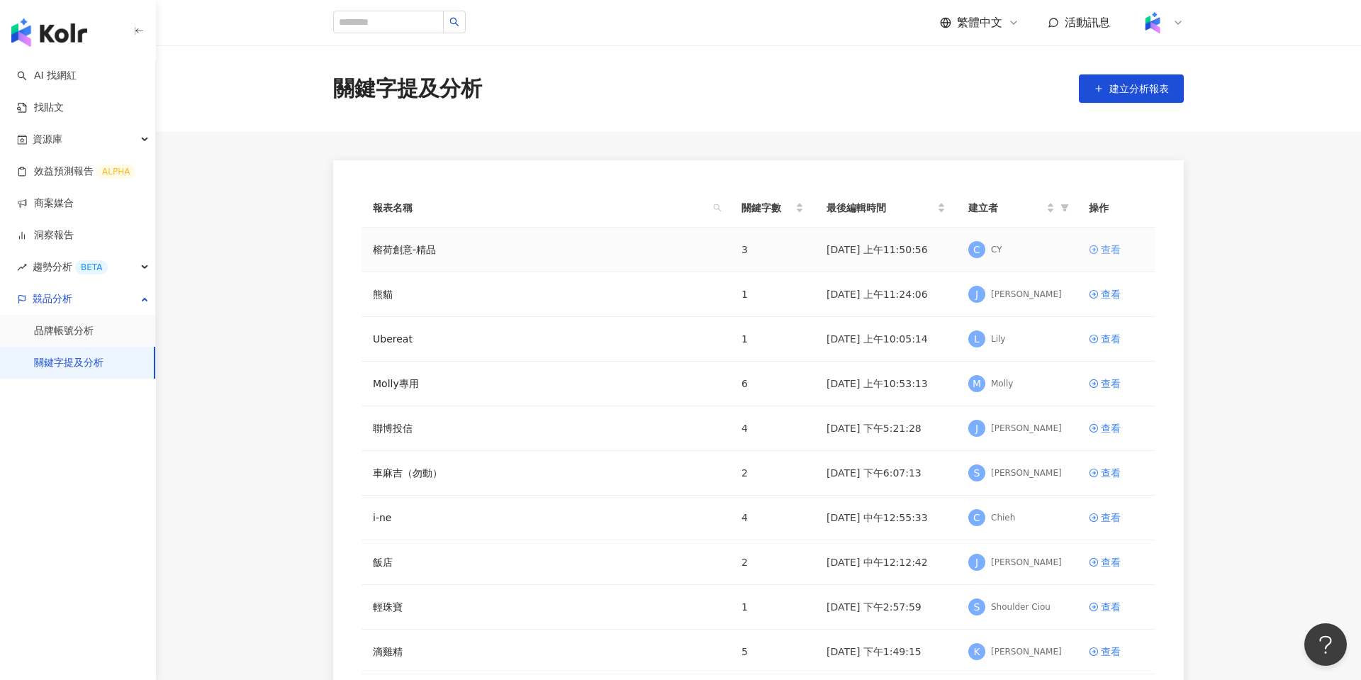
click at [1104, 246] on div "查看" at bounding box center [1110, 250] width 20 height 16
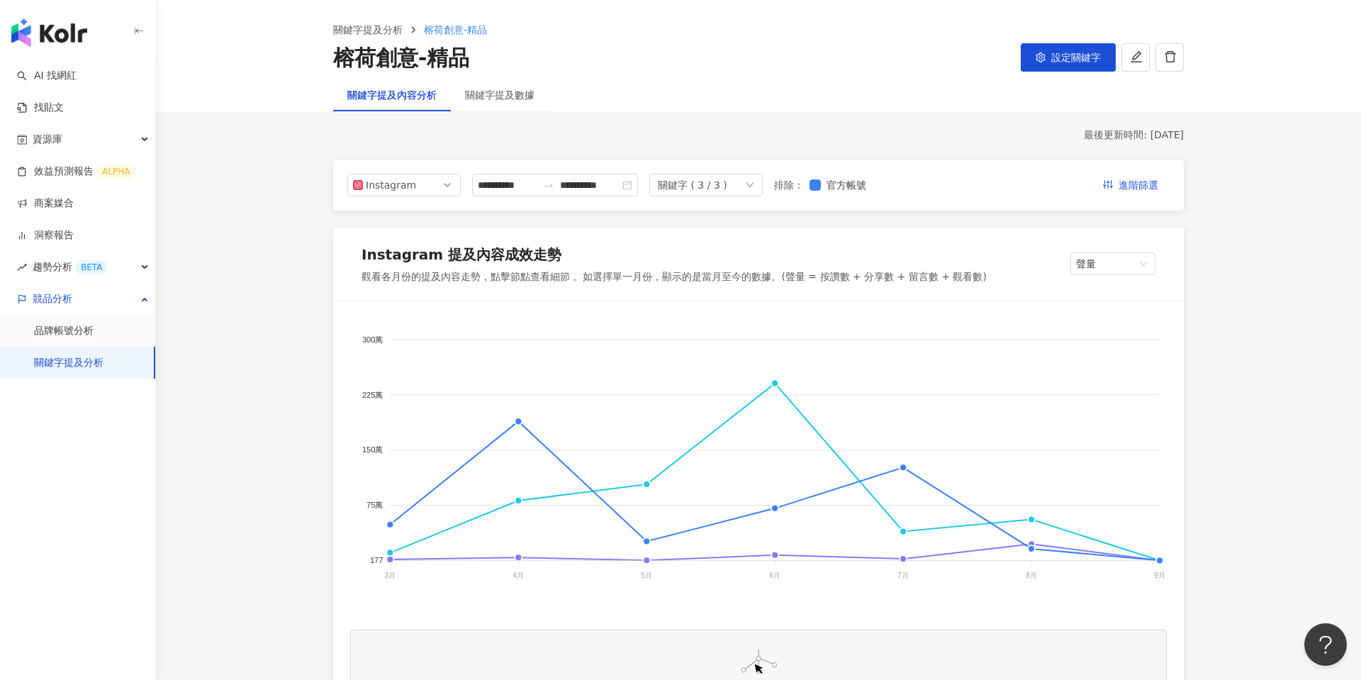
scroll to position [40, 0]
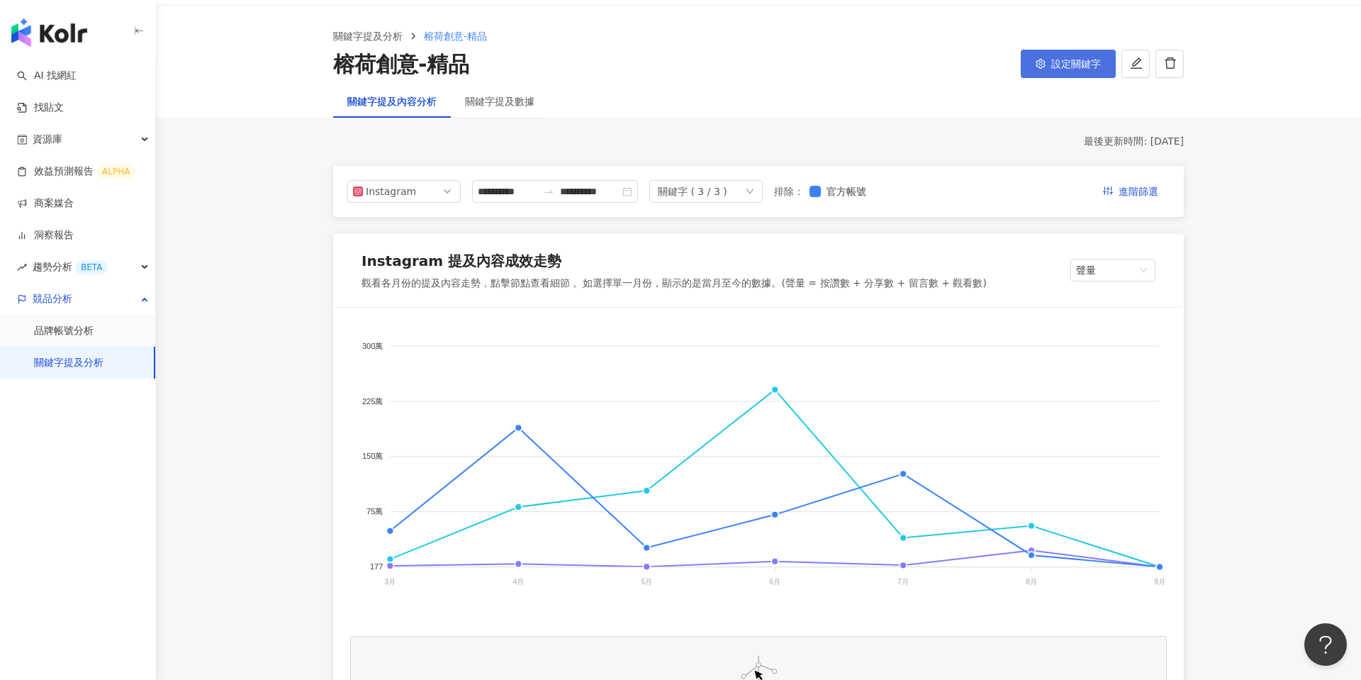
click at [1071, 64] on span "設定關鍵字" at bounding box center [1076, 63] width 50 height 11
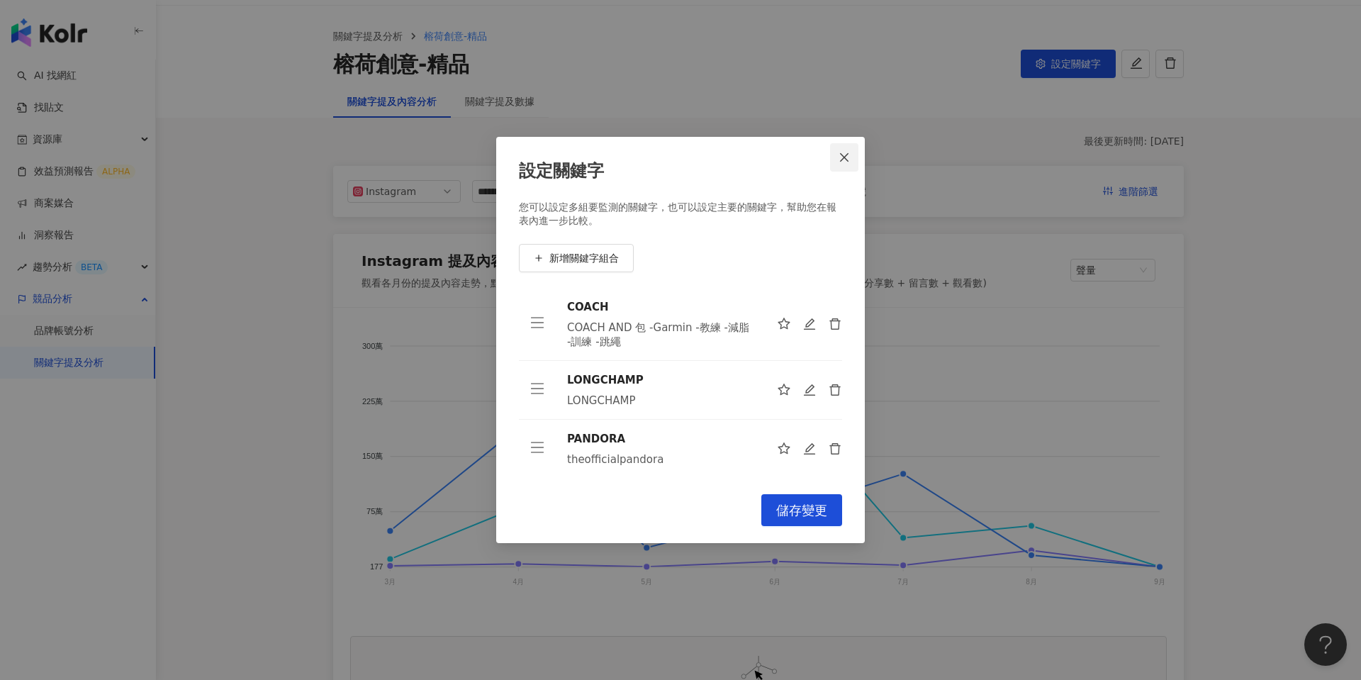
click at [847, 159] on icon "close" at bounding box center [843, 157] width 11 height 11
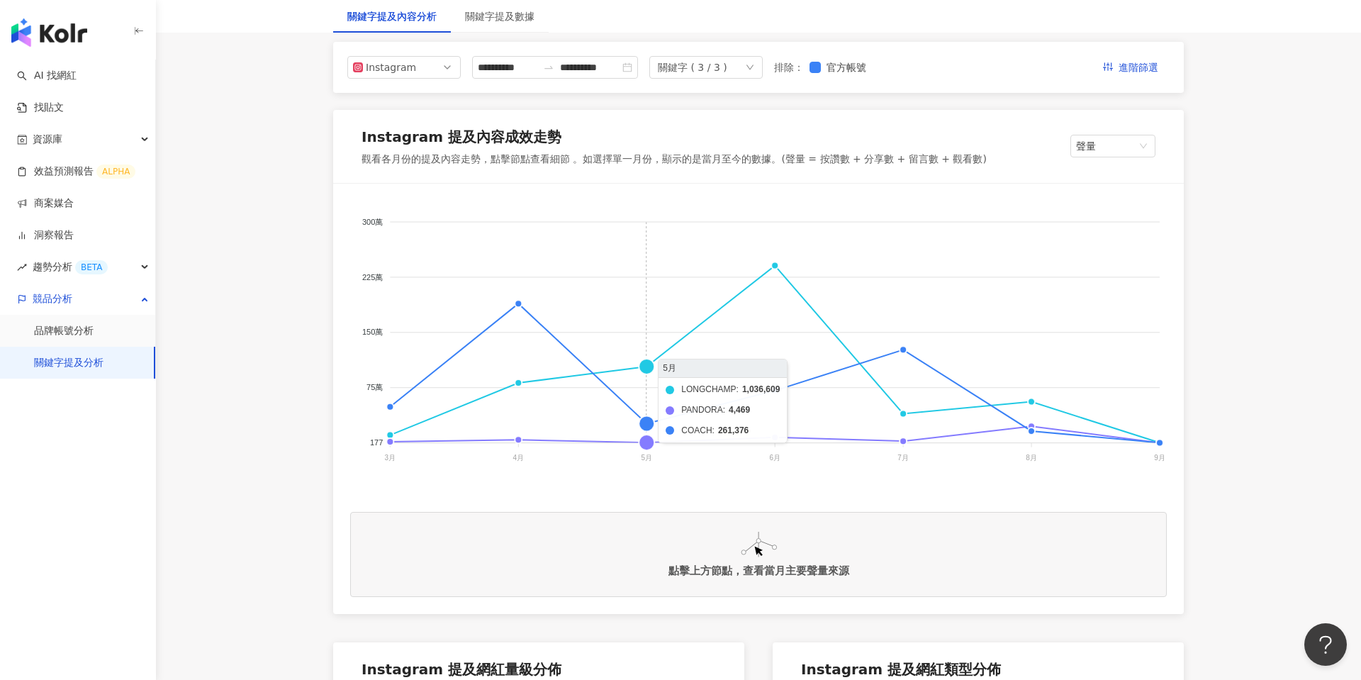
scroll to position [165, 0]
click at [770, 265] on foreignobject "LONGCHAMP PANDORA COACH" at bounding box center [758, 341] width 816 height 283
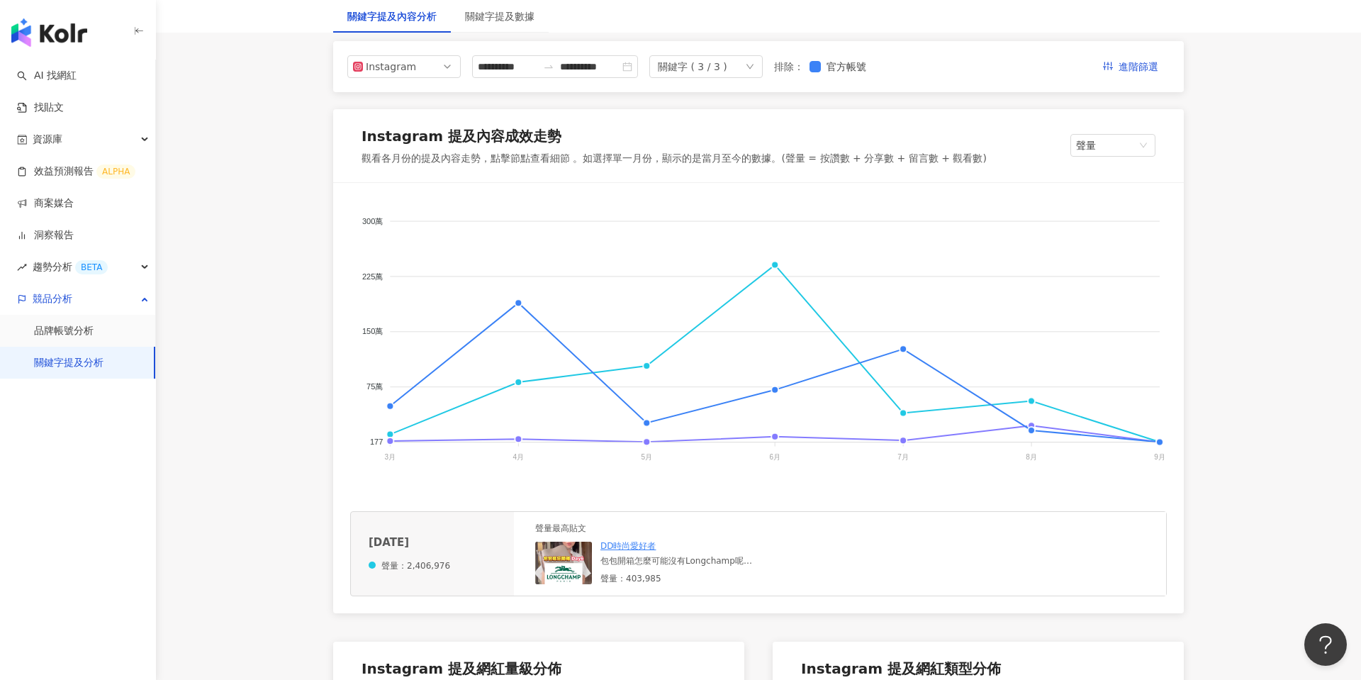
click at [563, 564] on img at bounding box center [563, 562] width 57 height 43
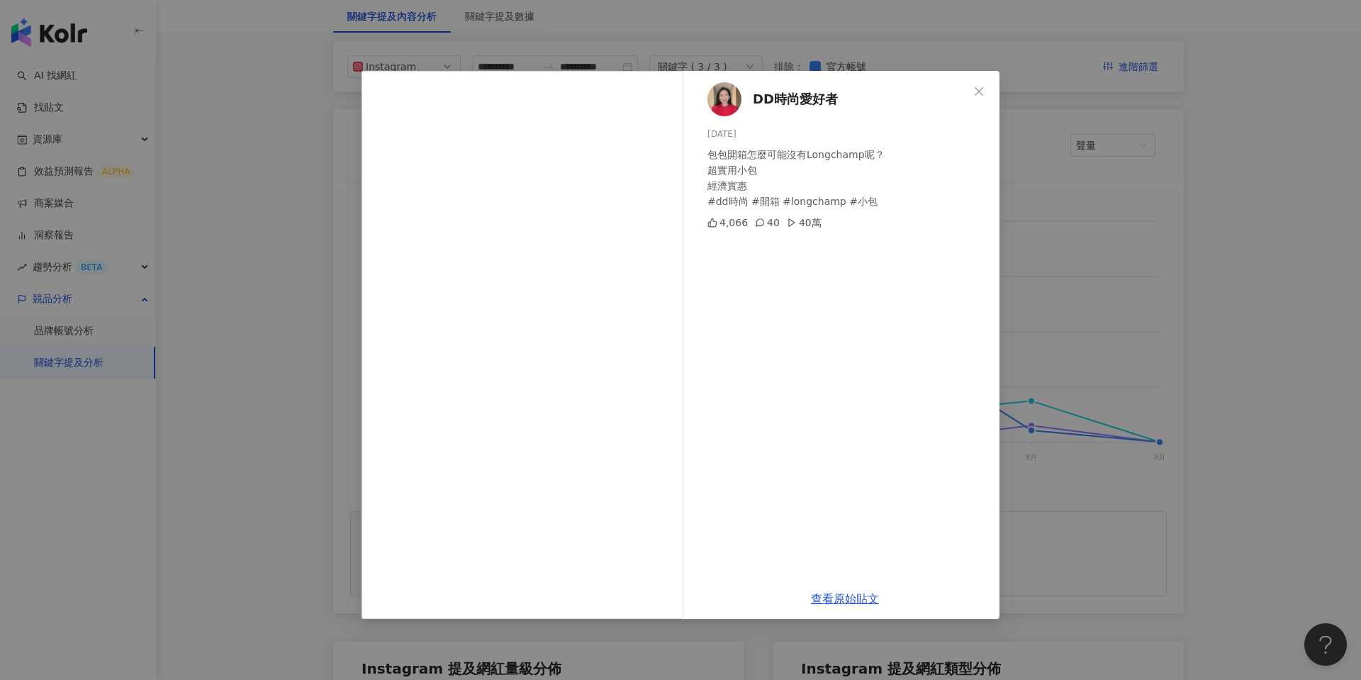
click at [1229, 323] on div "DD時尚愛好者 2025/6/19 包包開箱怎麼可能沒有Longchamp呢？ 超實用小包 經濟實惠 #dd時尚 #開箱 #longchamp #小包 4,0…" at bounding box center [680, 340] width 1361 height 680
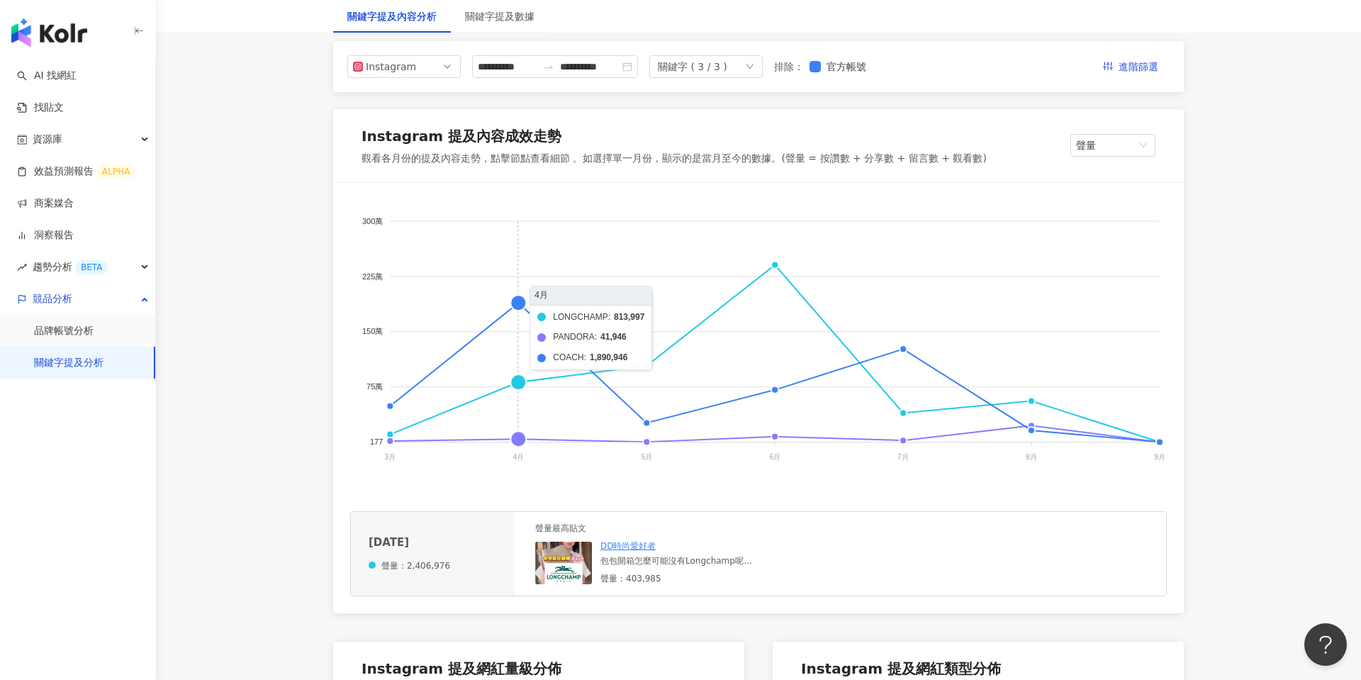
click at [519, 301] on foreignobject "LONGCHAMP PANDORA COACH" at bounding box center [758, 341] width 816 height 283
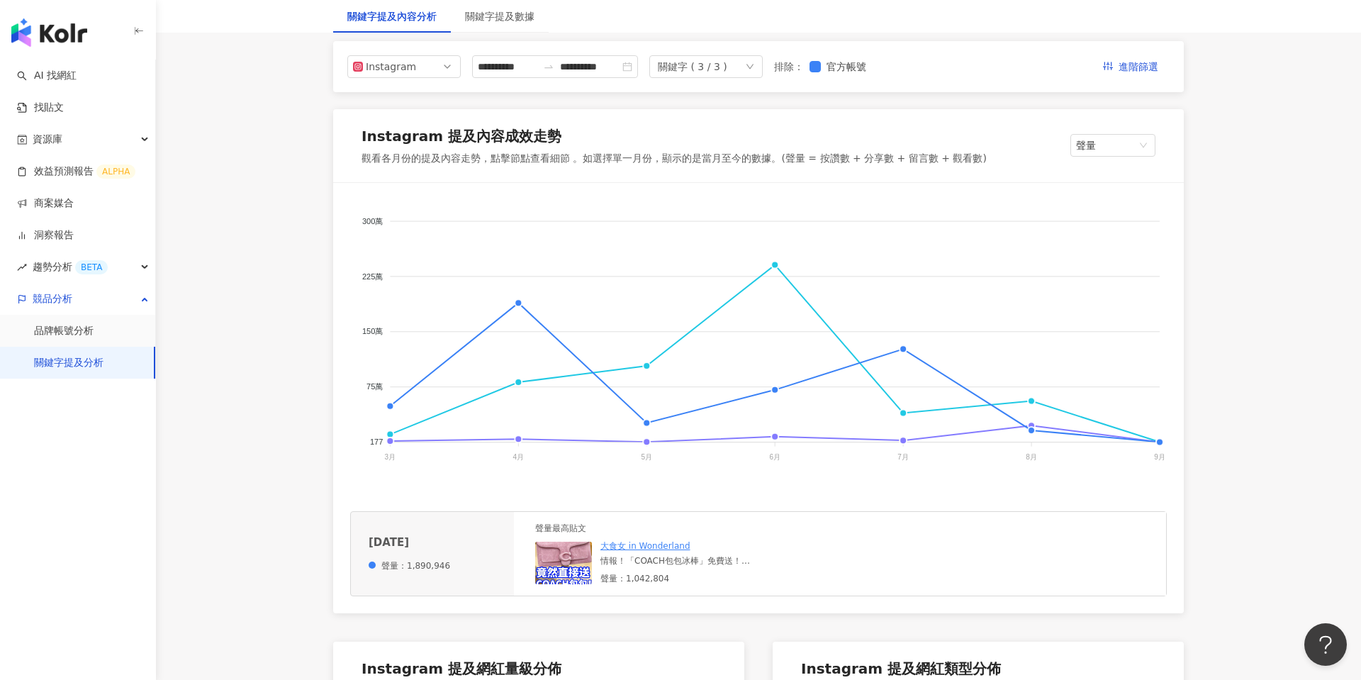
click at [566, 559] on img at bounding box center [563, 562] width 57 height 43
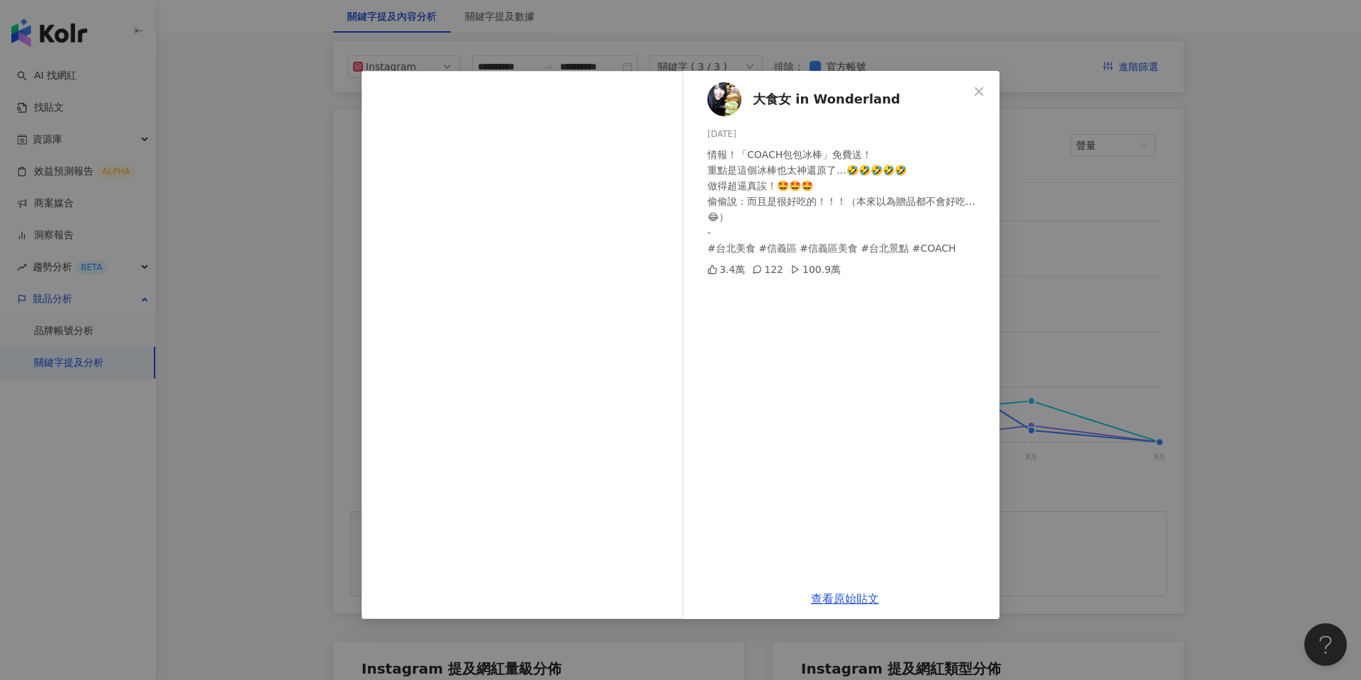
click at [1137, 298] on div "大食女 in Wonderland 2025/4/14 情報！「COACH包包冰棒」免費送！ 重點是這個冰棒也太神還原了…🤣🤣🤣🤣🤣 做得超逼真誒！🤩🤩🤩 偷…" at bounding box center [680, 340] width 1361 height 680
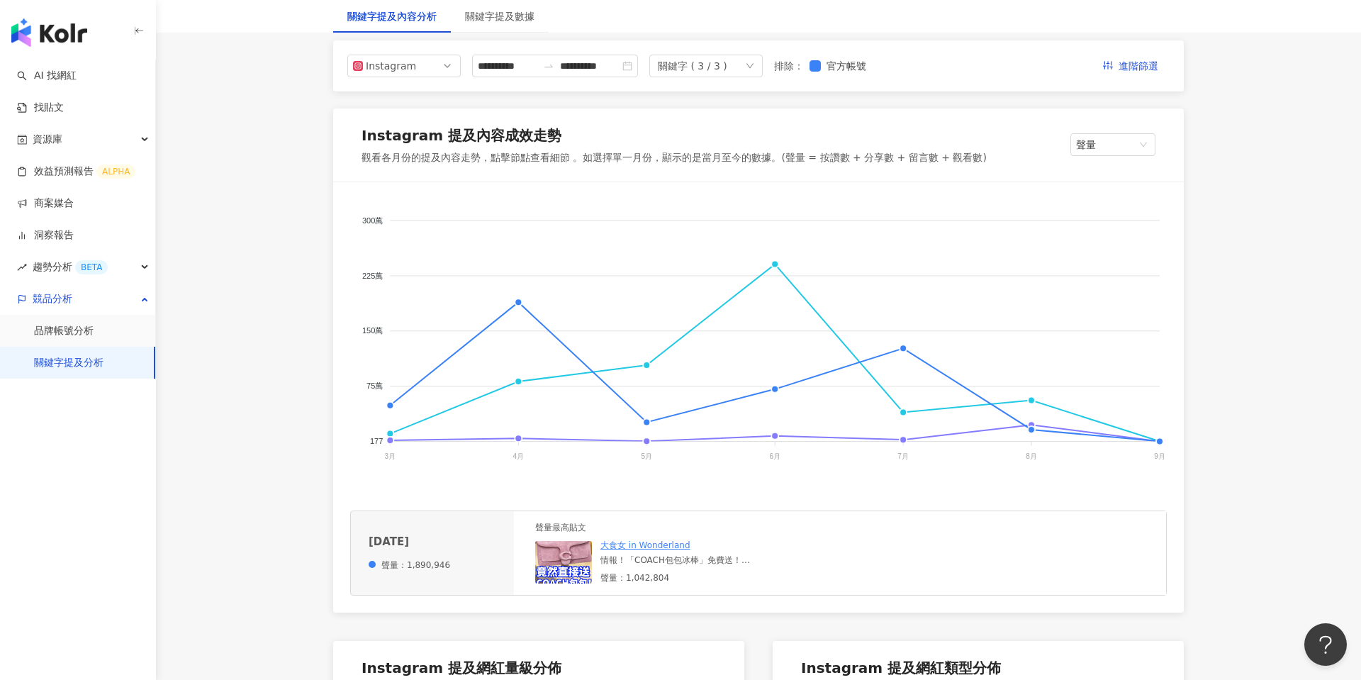
scroll to position [174, 0]
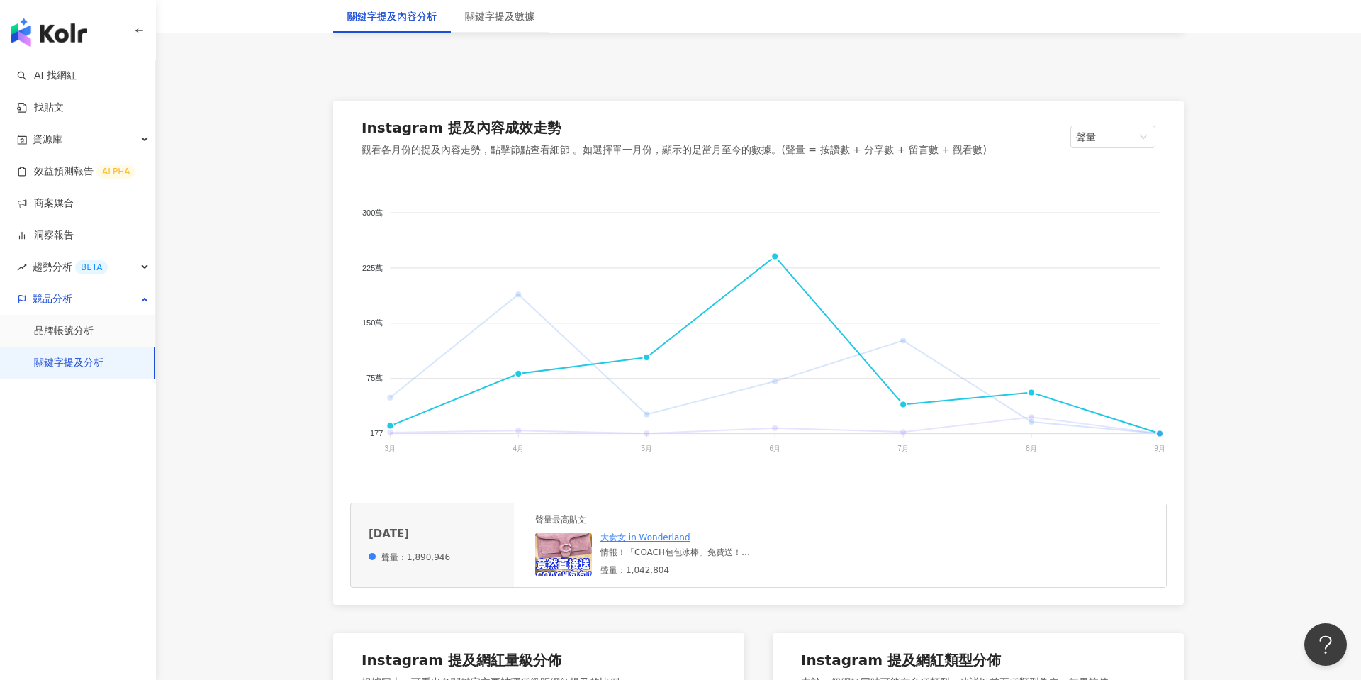
click at [408, 570] on span "LONGCHAMP" at bounding box center [375, 575] width 65 height 10
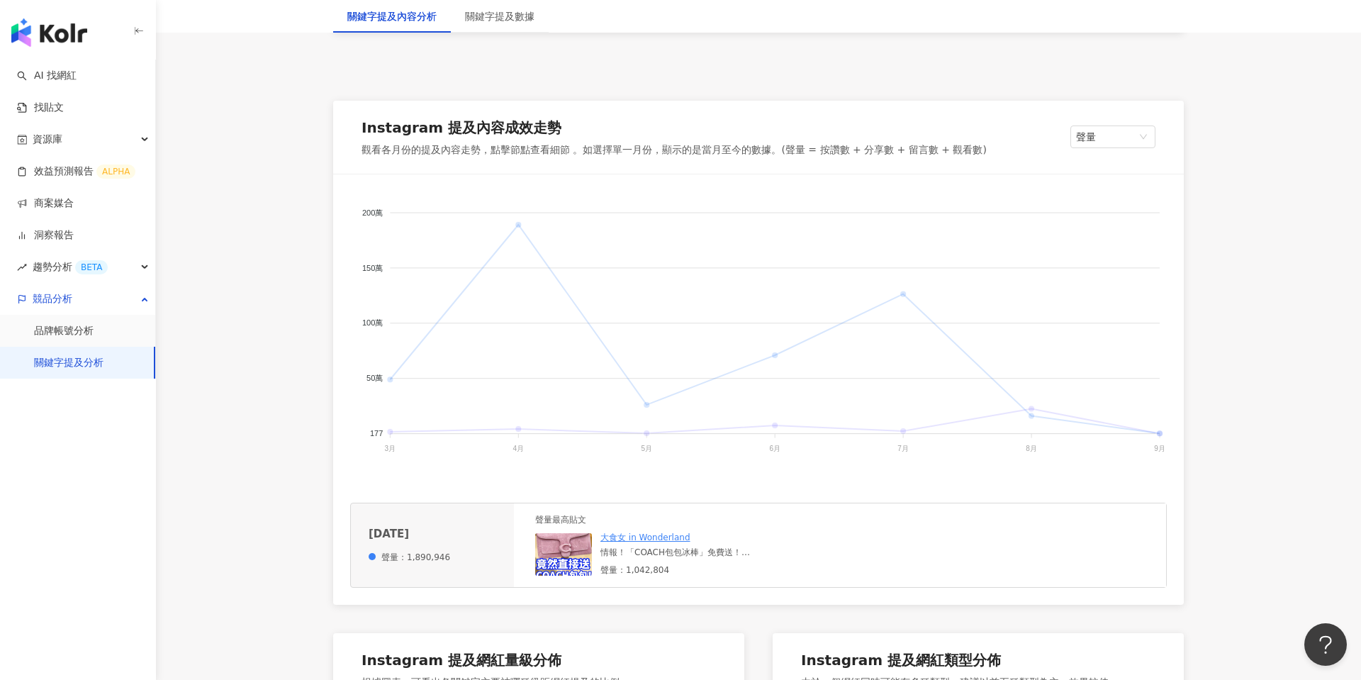
click at [408, 570] on span "LONGCHAMP" at bounding box center [375, 575] width 65 height 10
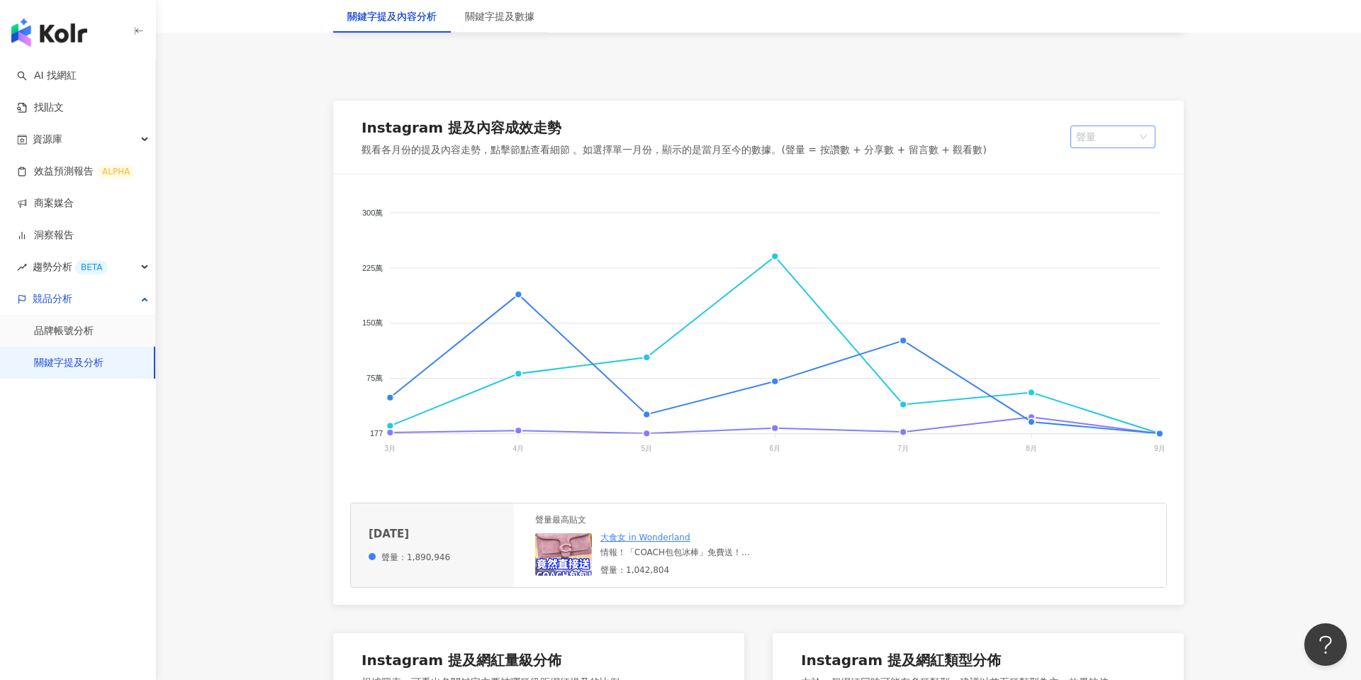
click at [1110, 133] on span "聲量" at bounding box center [1113, 136] width 74 height 21
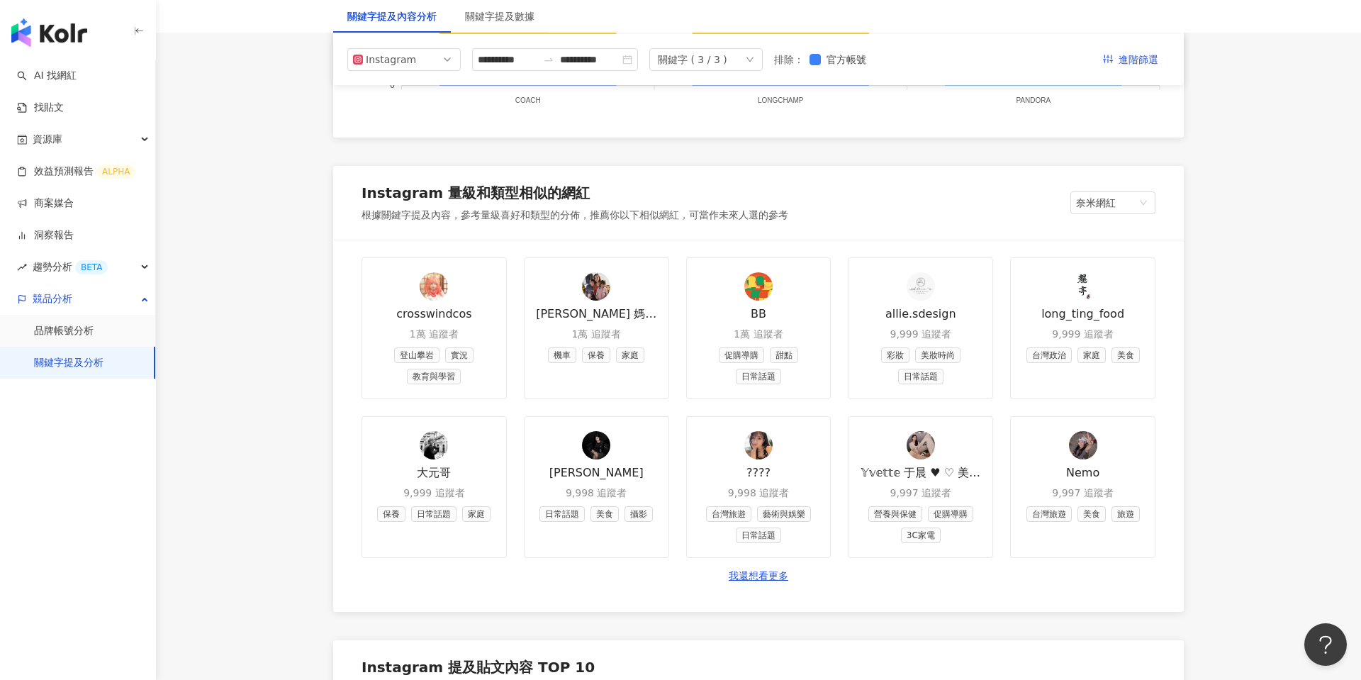
scroll to position [1543, 0]
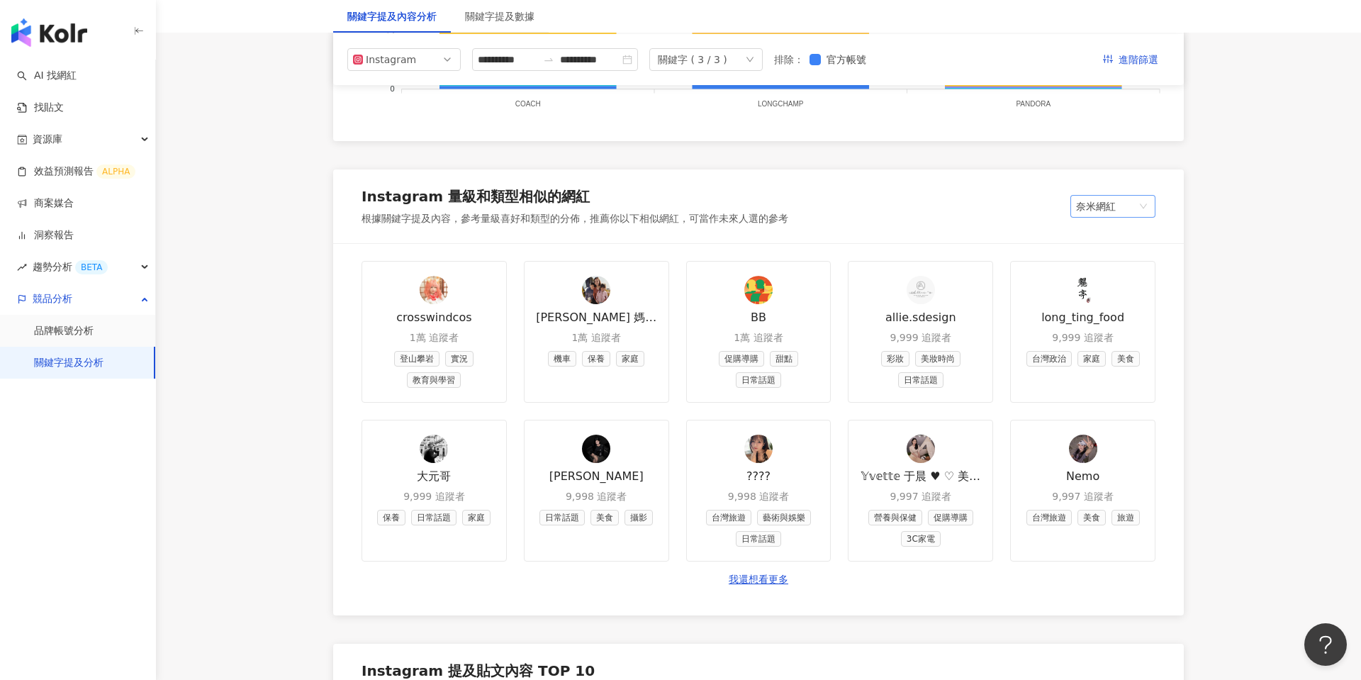
click at [1104, 206] on span "奈米網紅" at bounding box center [1113, 206] width 74 height 21
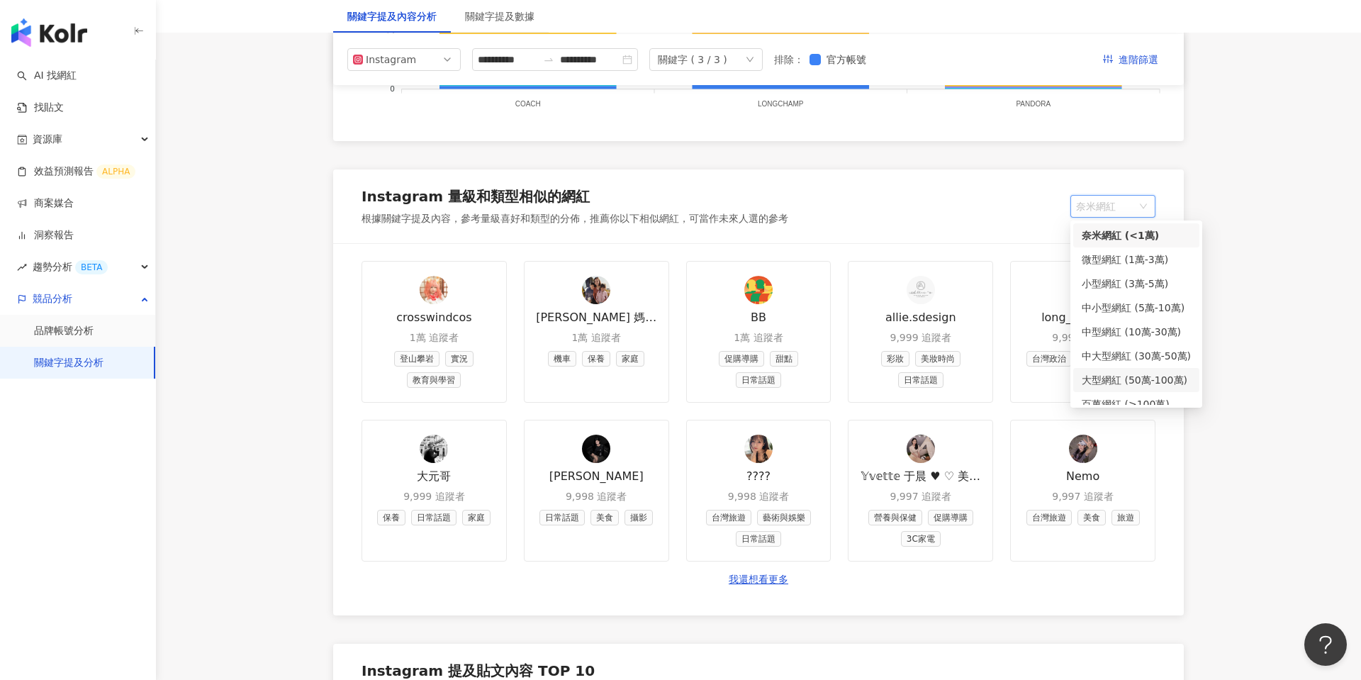
scroll to position [11, 0]
click at [1180, 614] on div "Instagram 提及內容成效走勢 觀看各月份的提及內容走勢，點擊節點查看細節 。如選擇單一月份，顯示的是當月至今的數據。(聲量 = 按讚數 + 分享數 +…" at bounding box center [758, 584] width 850 height 3741
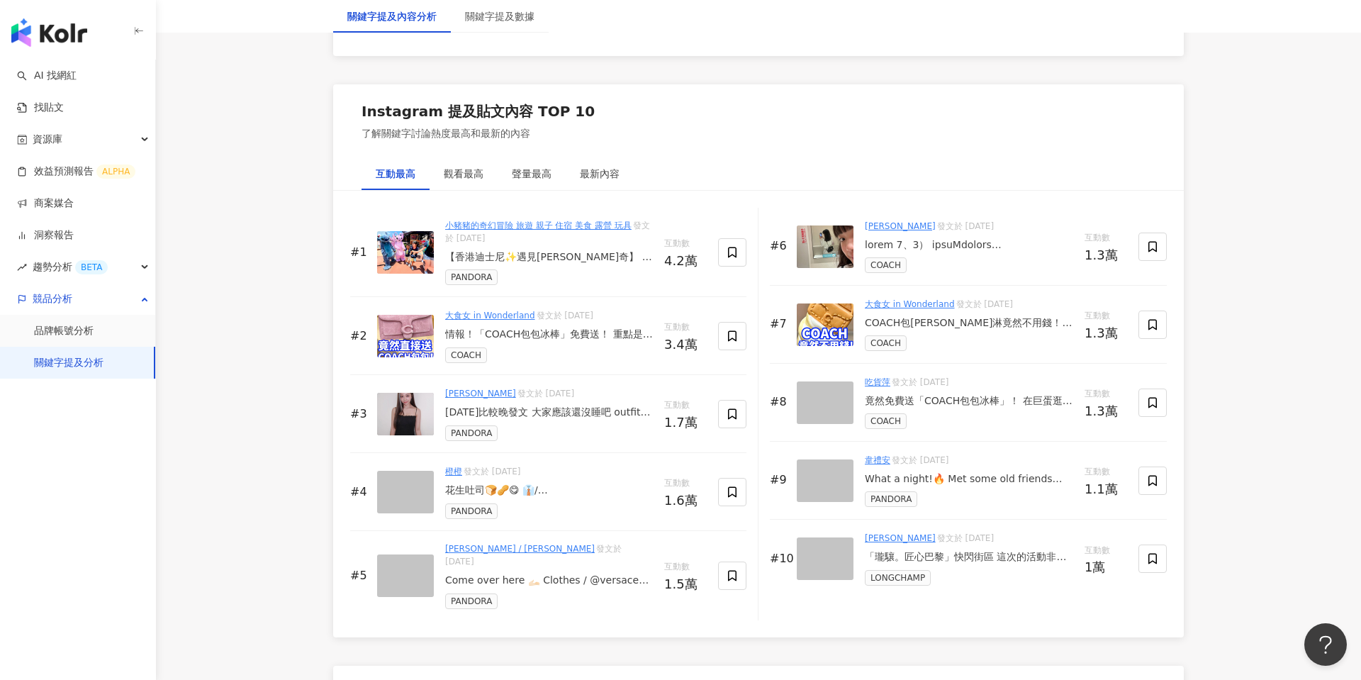
scroll to position [2105, 0]
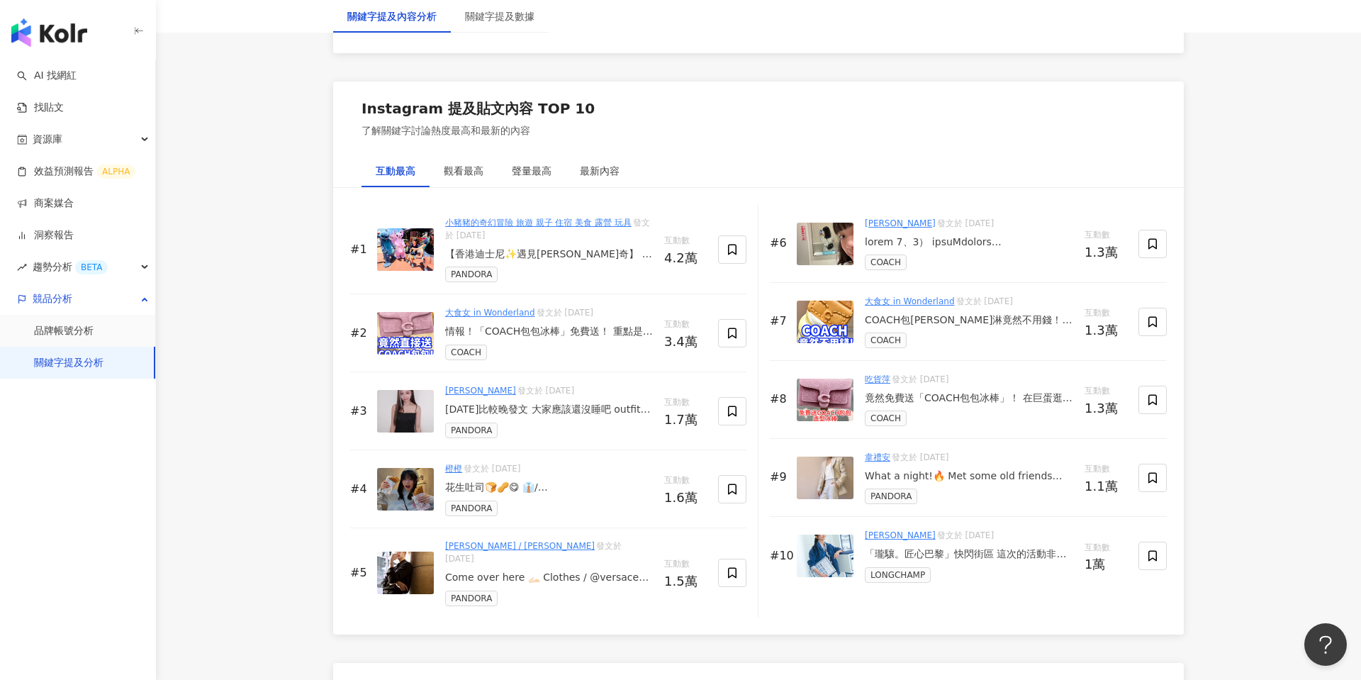
click at [406, 254] on img at bounding box center [405, 249] width 57 height 43
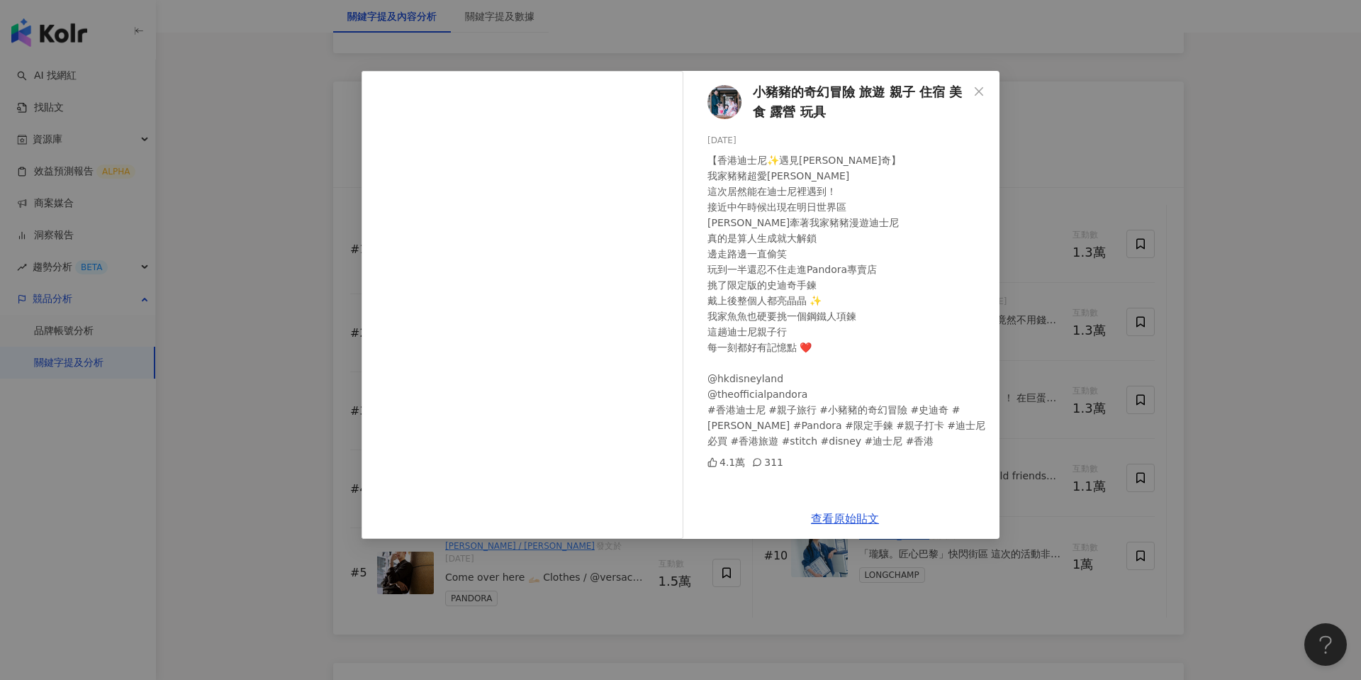
click at [278, 446] on div "小豬豬的奇幻冒險 旅遊 親子 住宿 美食 露營 玩具 2025/6/15 【香港迪士尼✨遇見史迪奇】 我家豬豬超愛史迪奇 這次居然能在迪士尼裡遇到！ 接近中午…" at bounding box center [680, 340] width 1361 height 680
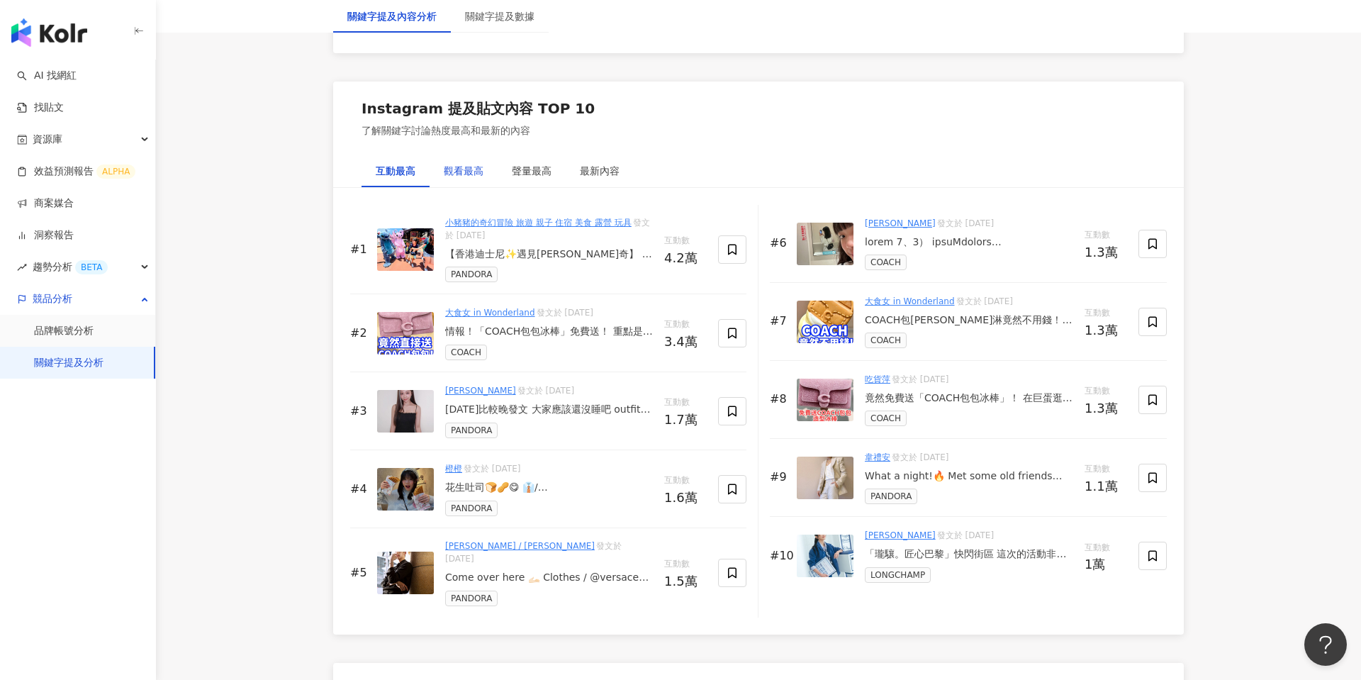
click at [472, 176] on div "觀看最高" at bounding box center [464, 171] width 40 height 16
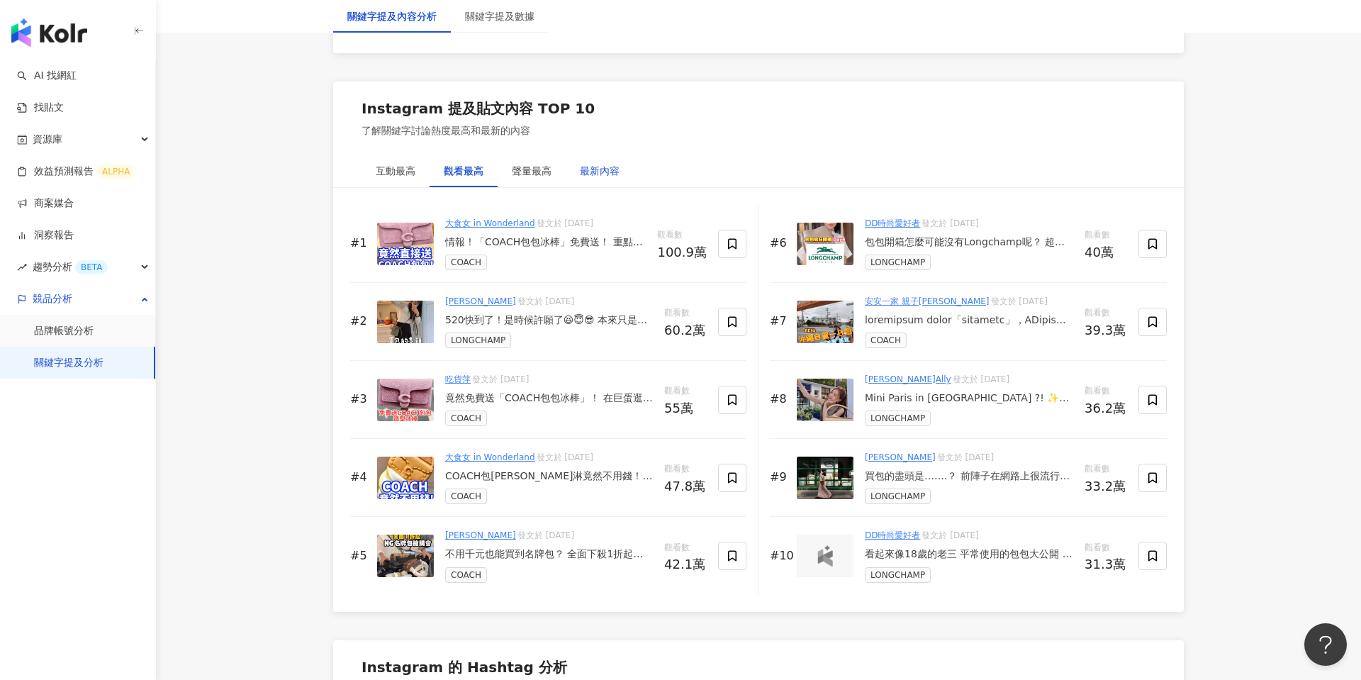
click at [608, 167] on div "最新內容" at bounding box center [600, 171] width 40 height 16
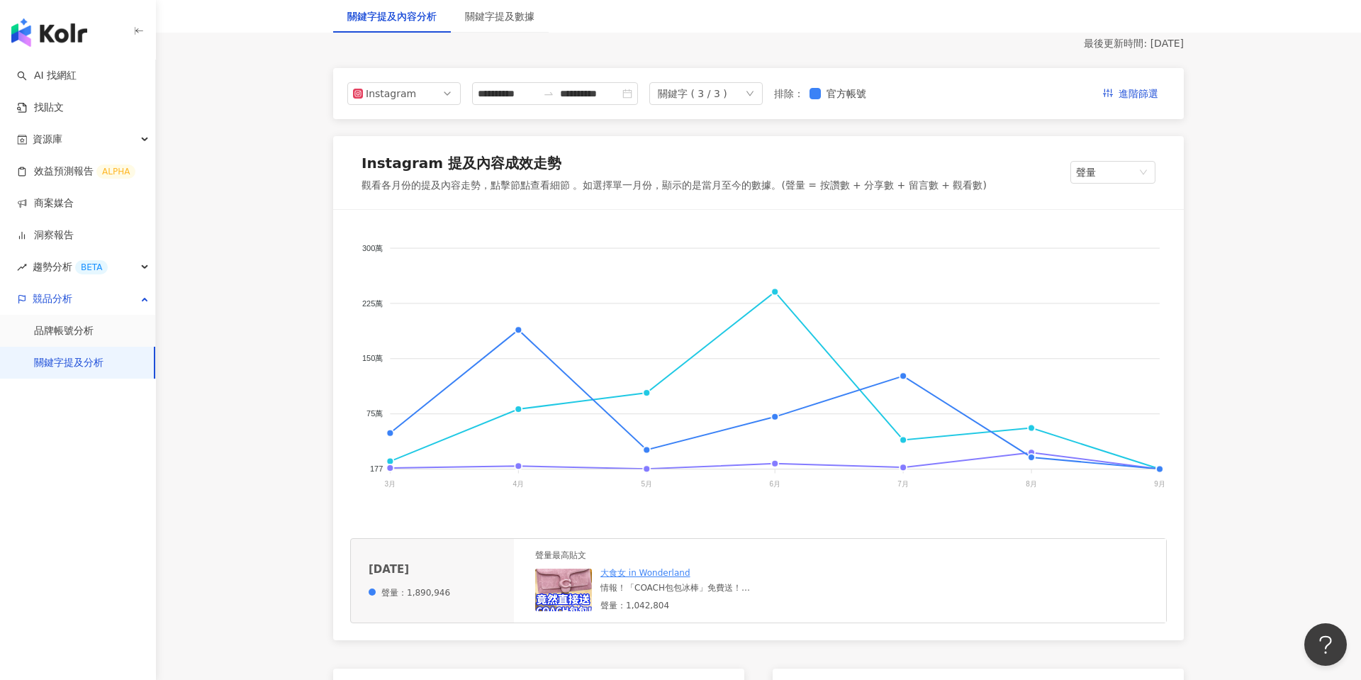
scroll to position [0, 0]
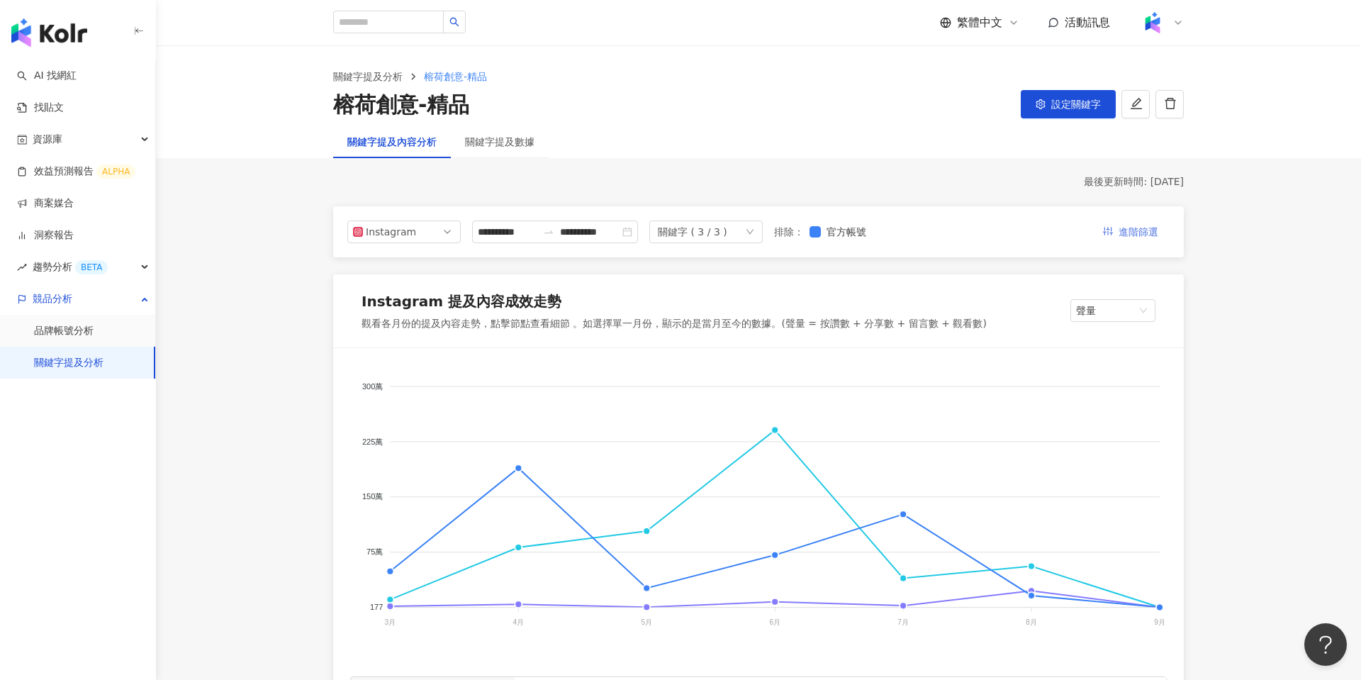
click at [1149, 232] on span "進階篩選" at bounding box center [1138, 232] width 40 height 23
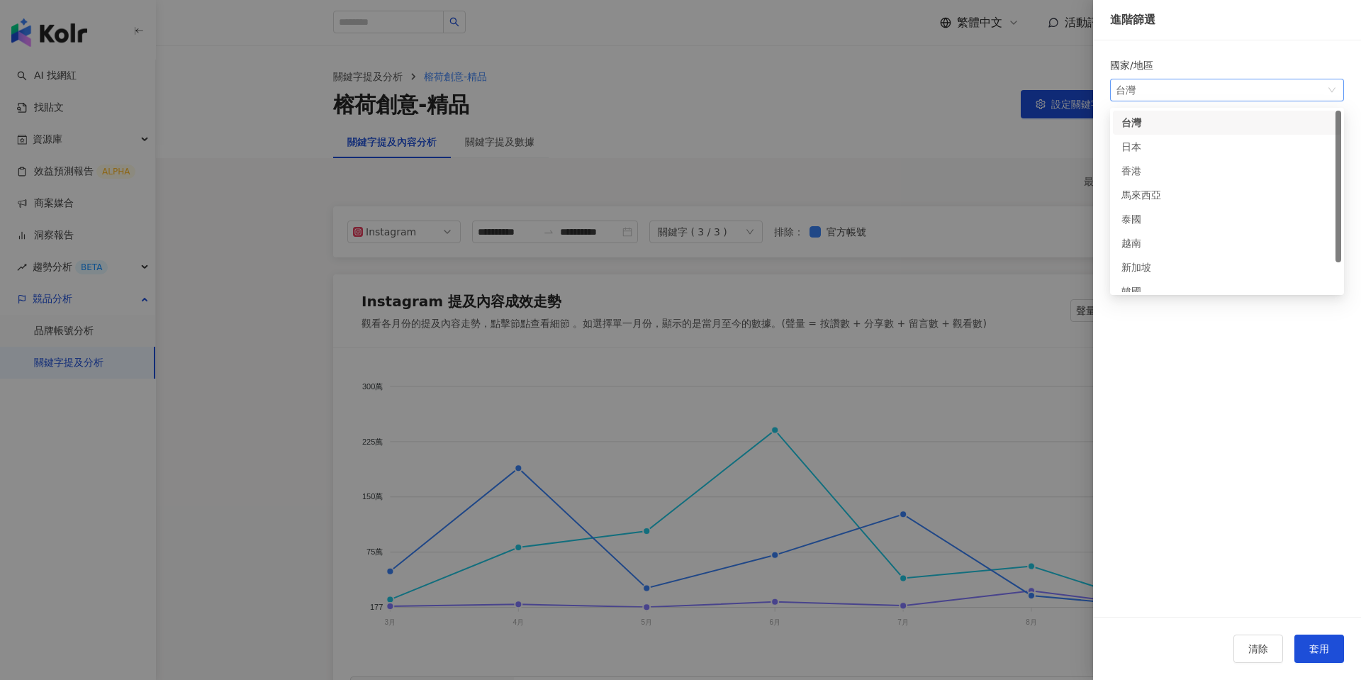
click at [1173, 98] on span "台灣" at bounding box center [1226, 89] width 223 height 21
click at [957, 191] on div at bounding box center [680, 340] width 1361 height 680
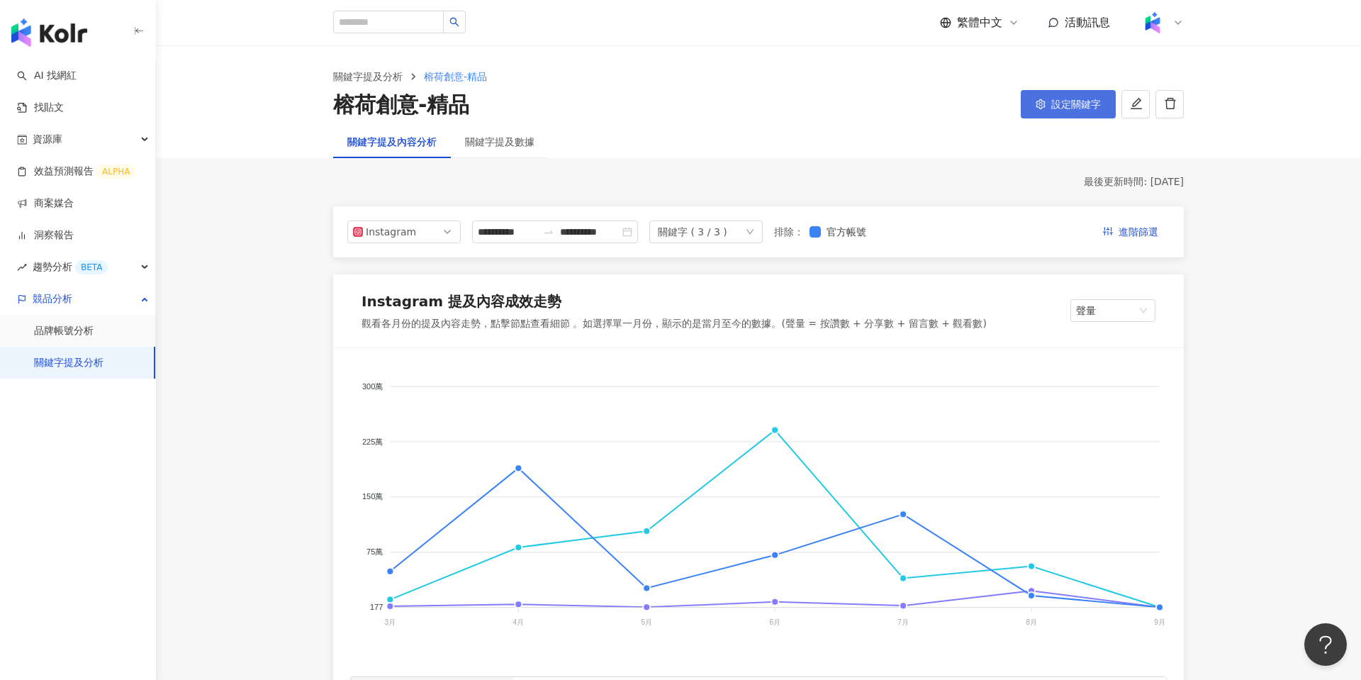
click at [1058, 102] on span "設定關鍵字" at bounding box center [1076, 103] width 50 height 11
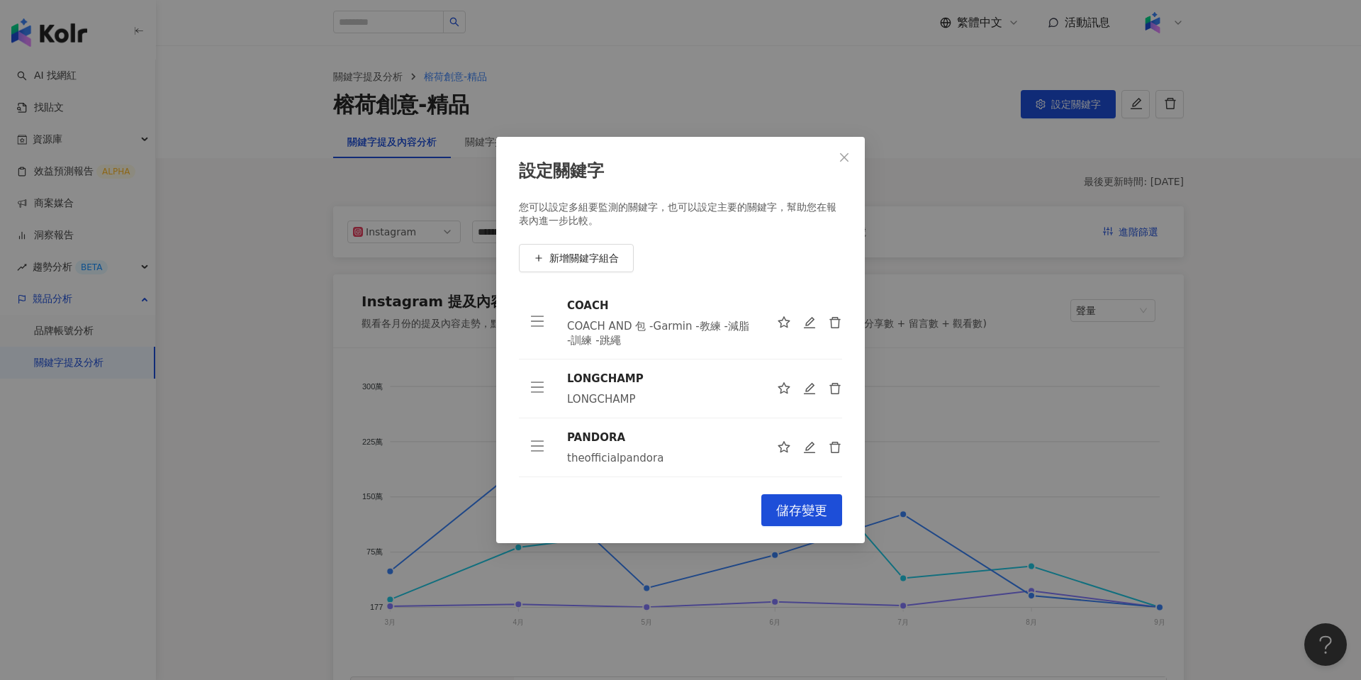
scroll to position [1, 0]
click at [851, 162] on span "Close" at bounding box center [844, 157] width 28 height 11
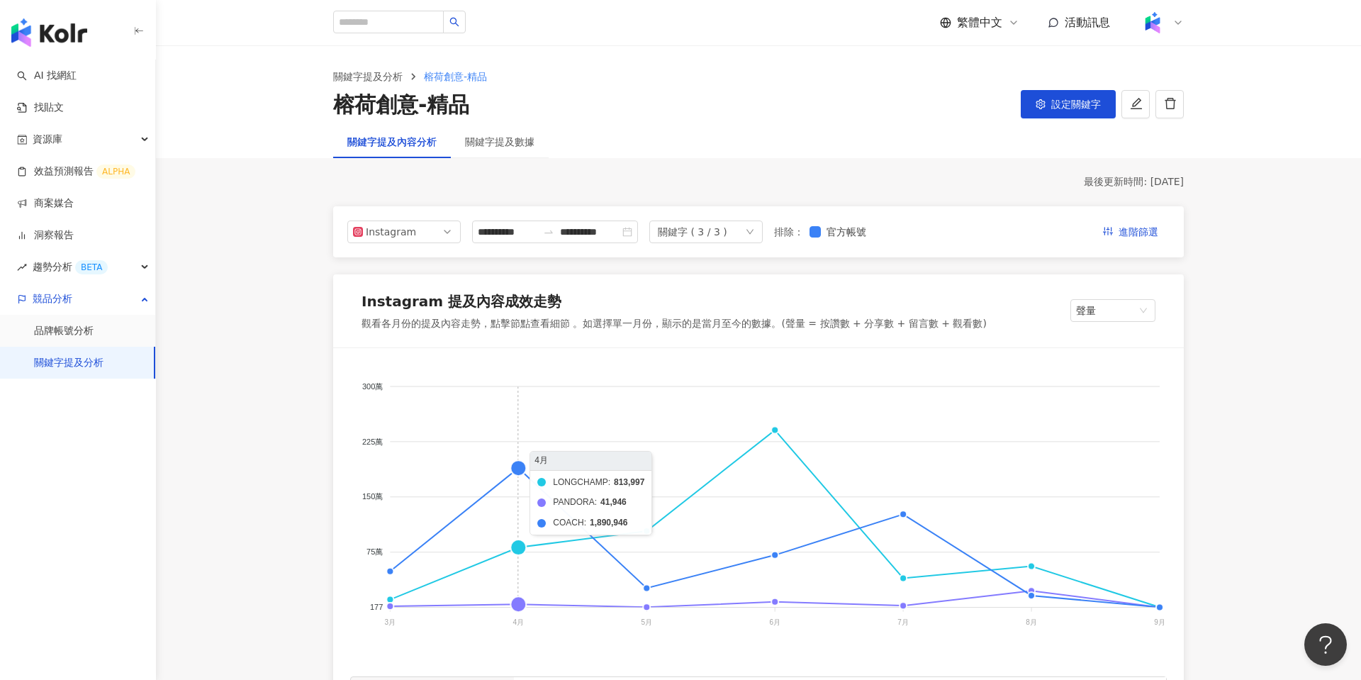
click at [517, 474] on foreignobject "LONGCHAMP PANDORA COACH" at bounding box center [758, 506] width 816 height 283
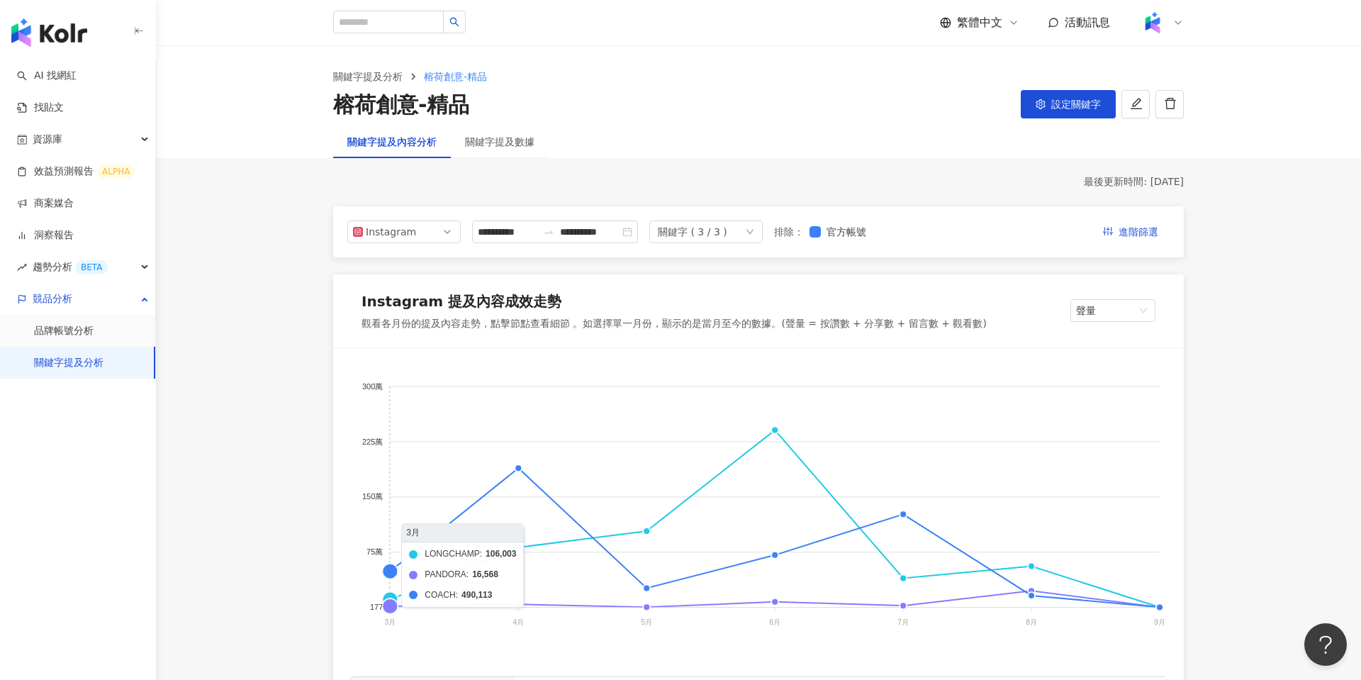
click at [393, 572] on foreignobject "LONGCHAMP PANDORA COACH" at bounding box center [758, 506] width 816 height 283
click at [391, 572] on foreignobject "LONGCHAMP PANDORA COACH" at bounding box center [758, 506] width 816 height 283
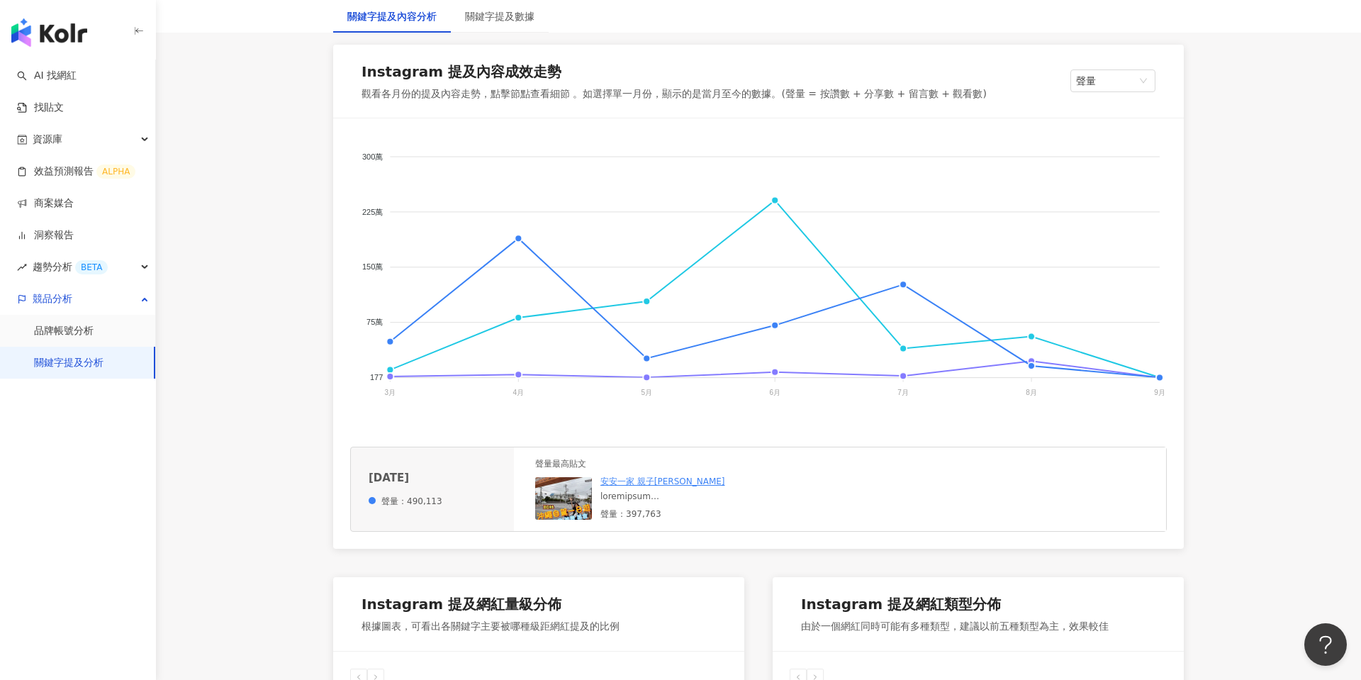
scroll to position [230, 0]
click at [899, 287] on foreignobject "LONGCHAMP PANDORA COACH" at bounding box center [758, 276] width 816 height 283
click at [556, 502] on img at bounding box center [563, 497] width 57 height 43
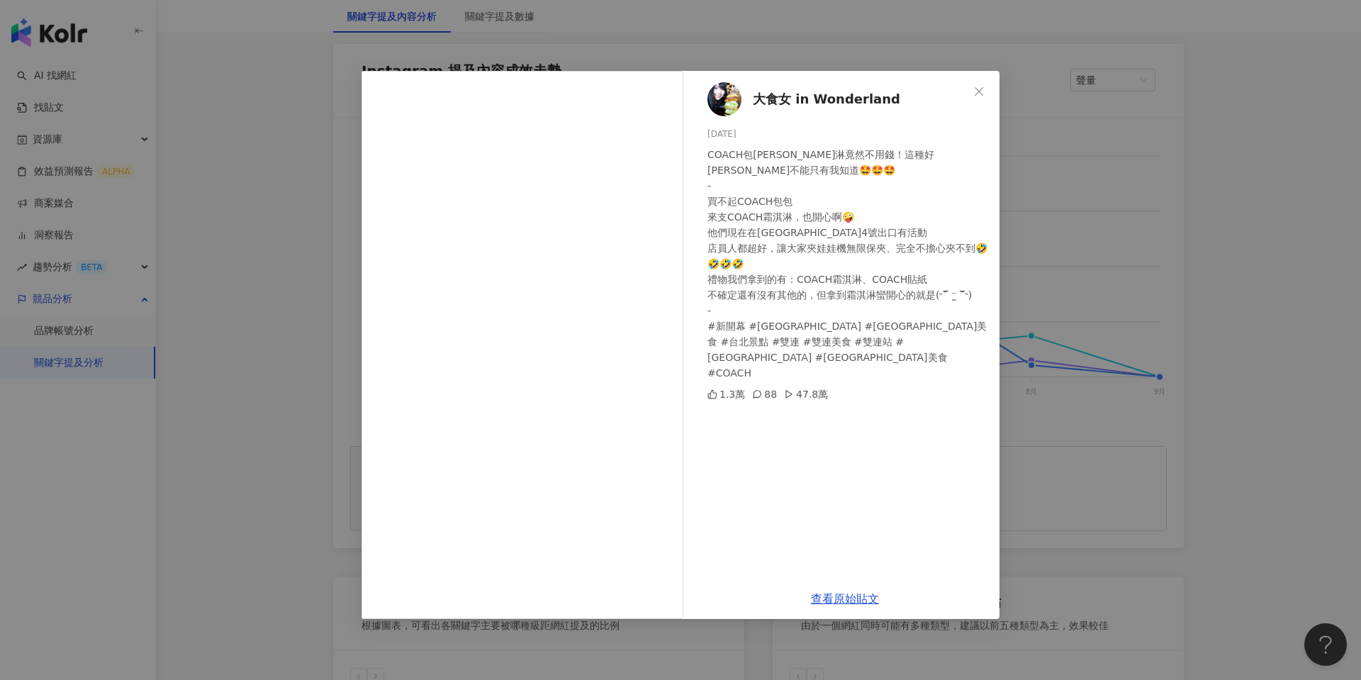
click at [1058, 244] on div "大食女 in Wonderland 2025/7/13 COACH包包霜淇淋竟然不用錢！這種好康不能只有我知道🤩🤩🤩 - 買不起COACH包包 來支COACH…" at bounding box center [680, 340] width 1361 height 680
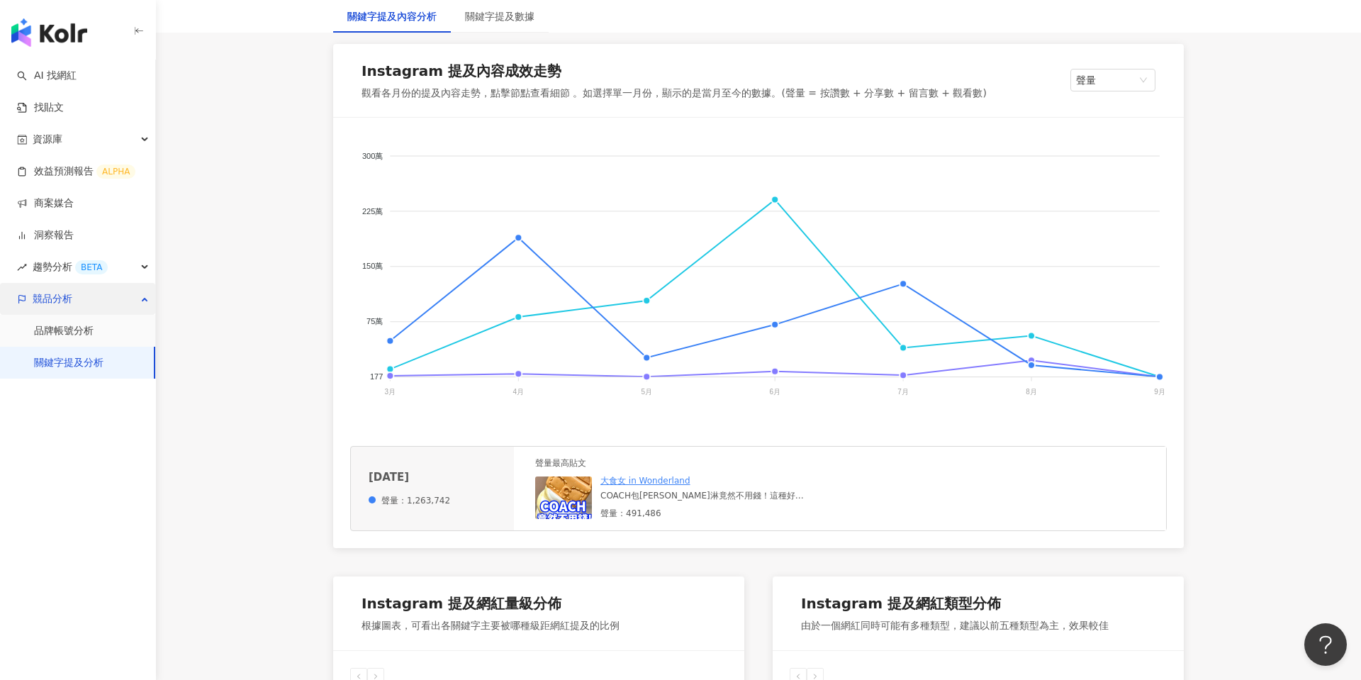
click at [89, 297] on div "競品分析" at bounding box center [77, 299] width 155 height 32
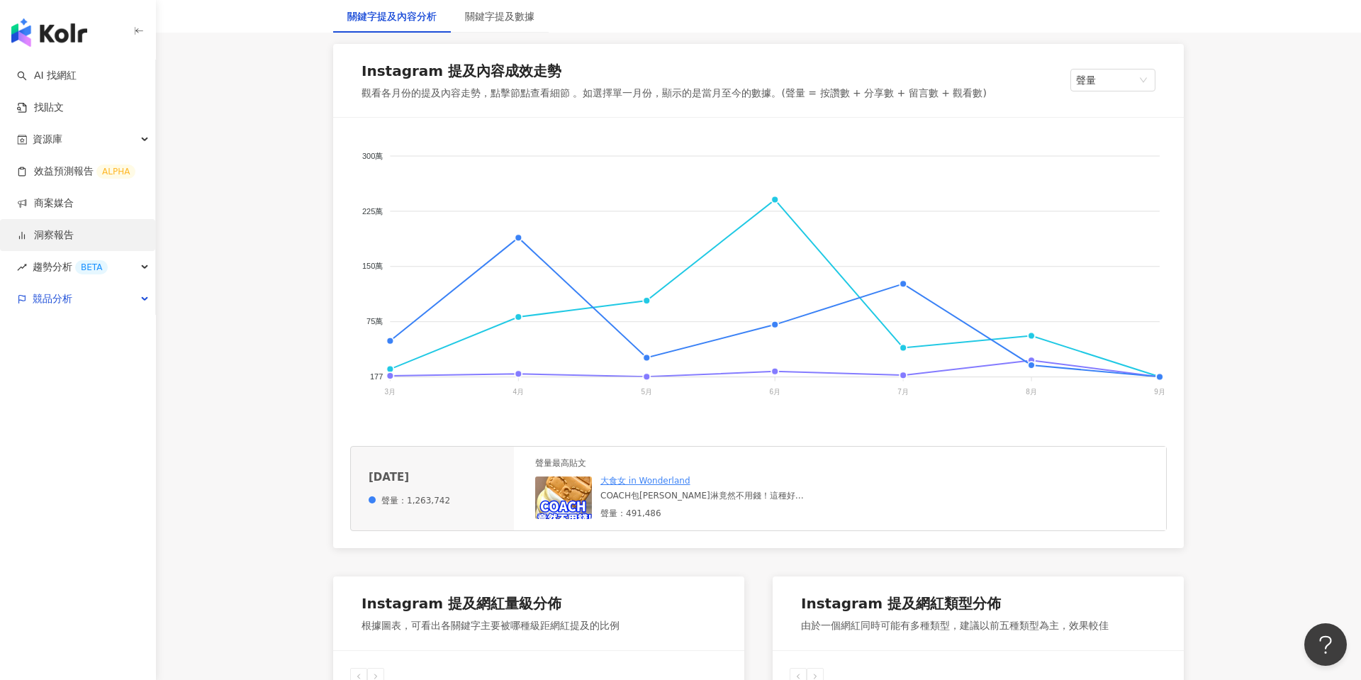
click at [68, 241] on link "洞察報告" at bounding box center [45, 235] width 57 height 14
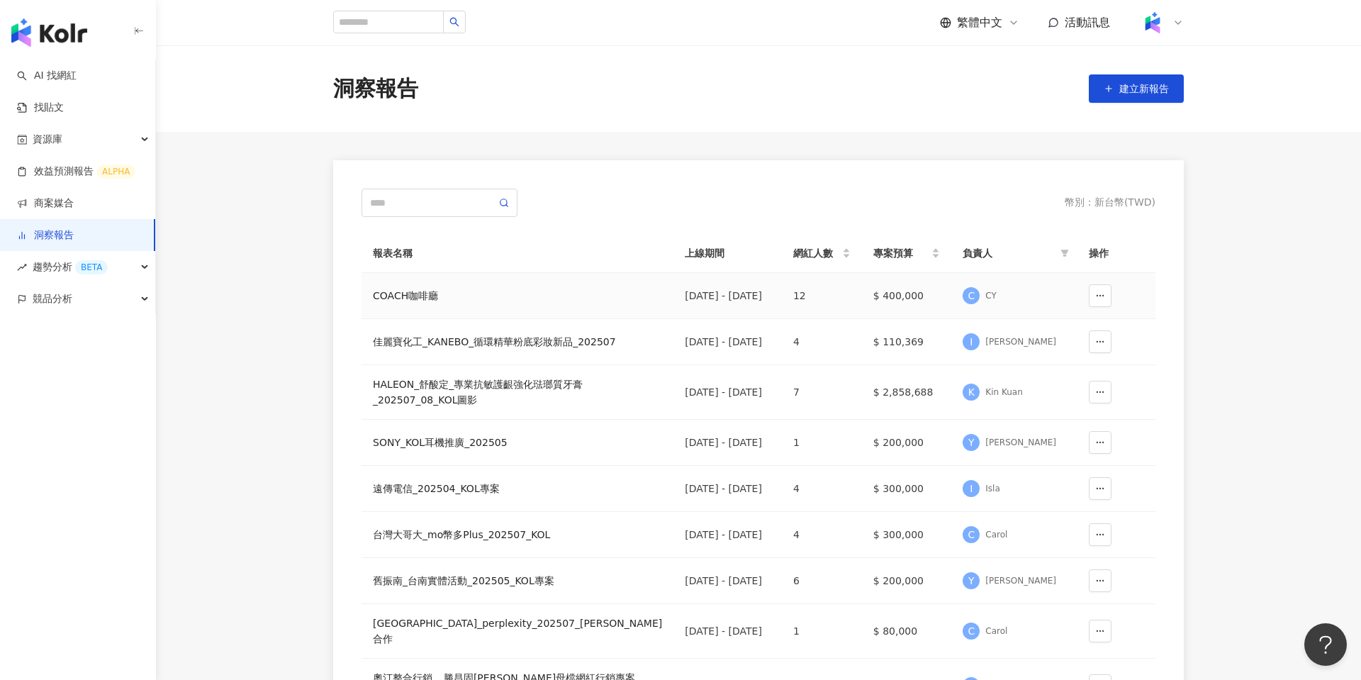
click at [405, 296] on div "COACH咖啡廳" at bounding box center [517, 296] width 289 height 16
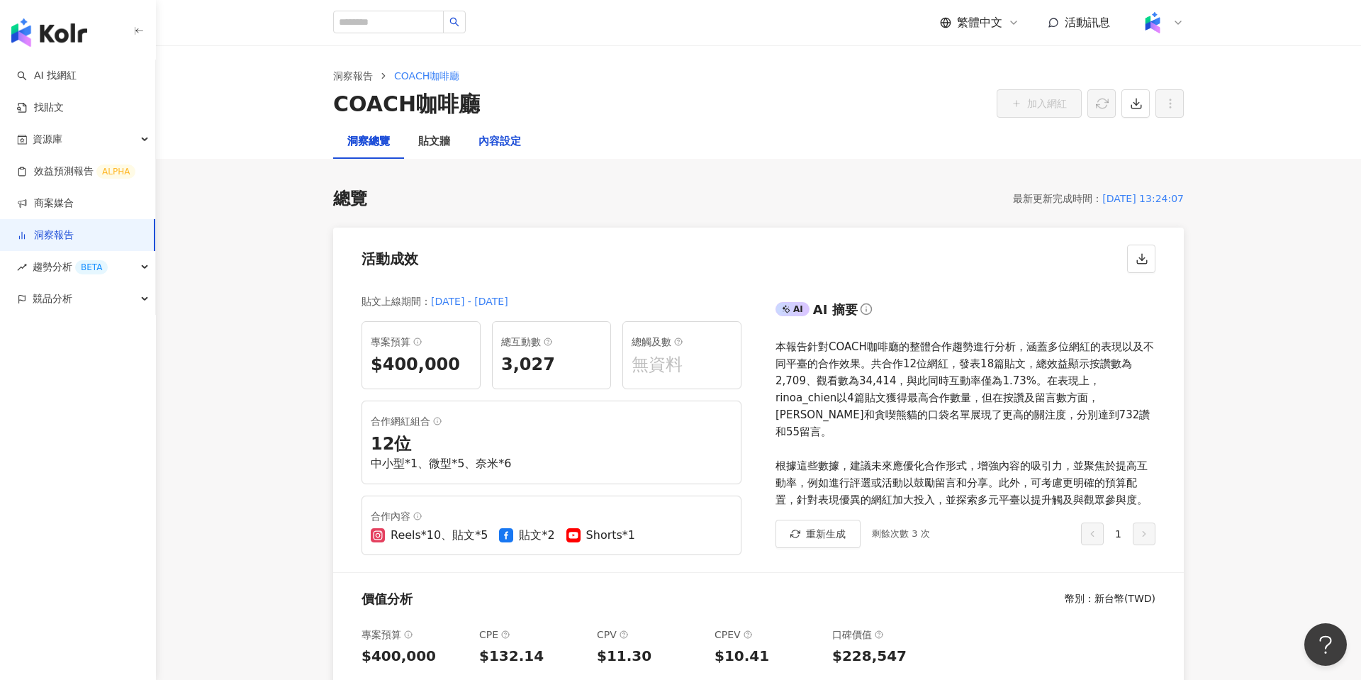
click at [505, 136] on div "內容設定" at bounding box center [499, 141] width 43 height 17
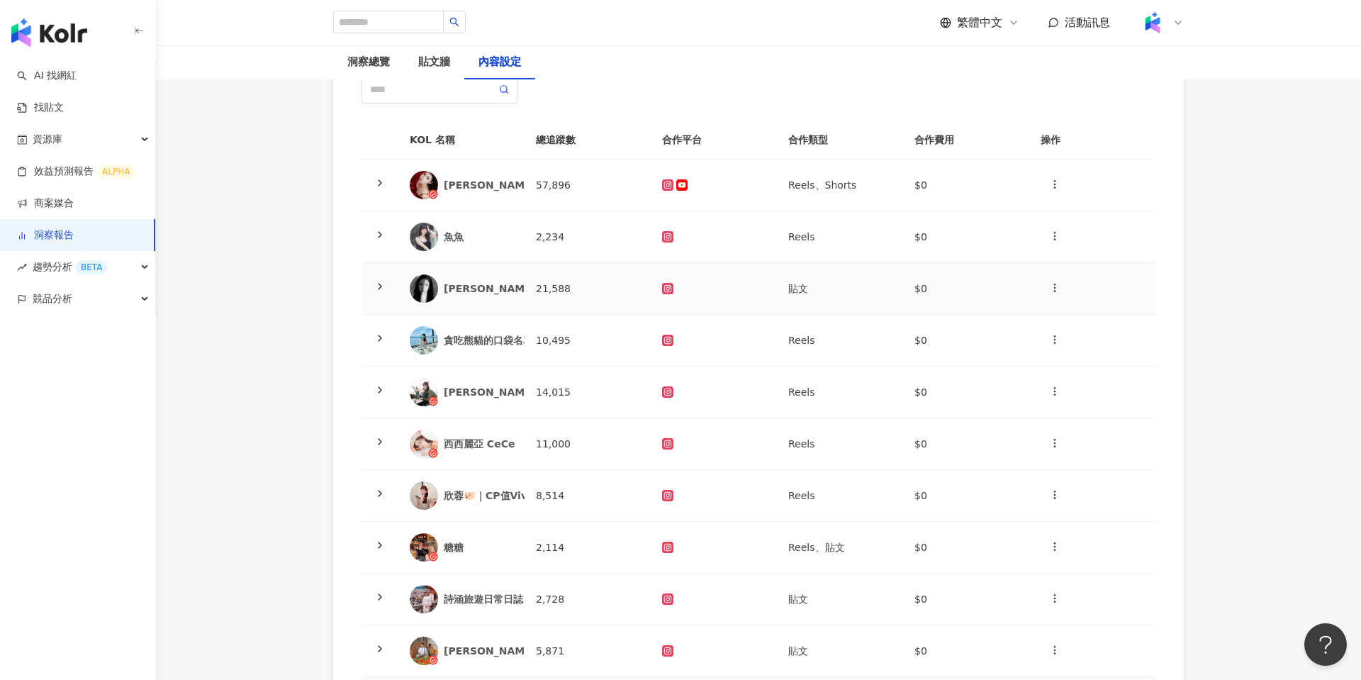
scroll to position [119, 0]
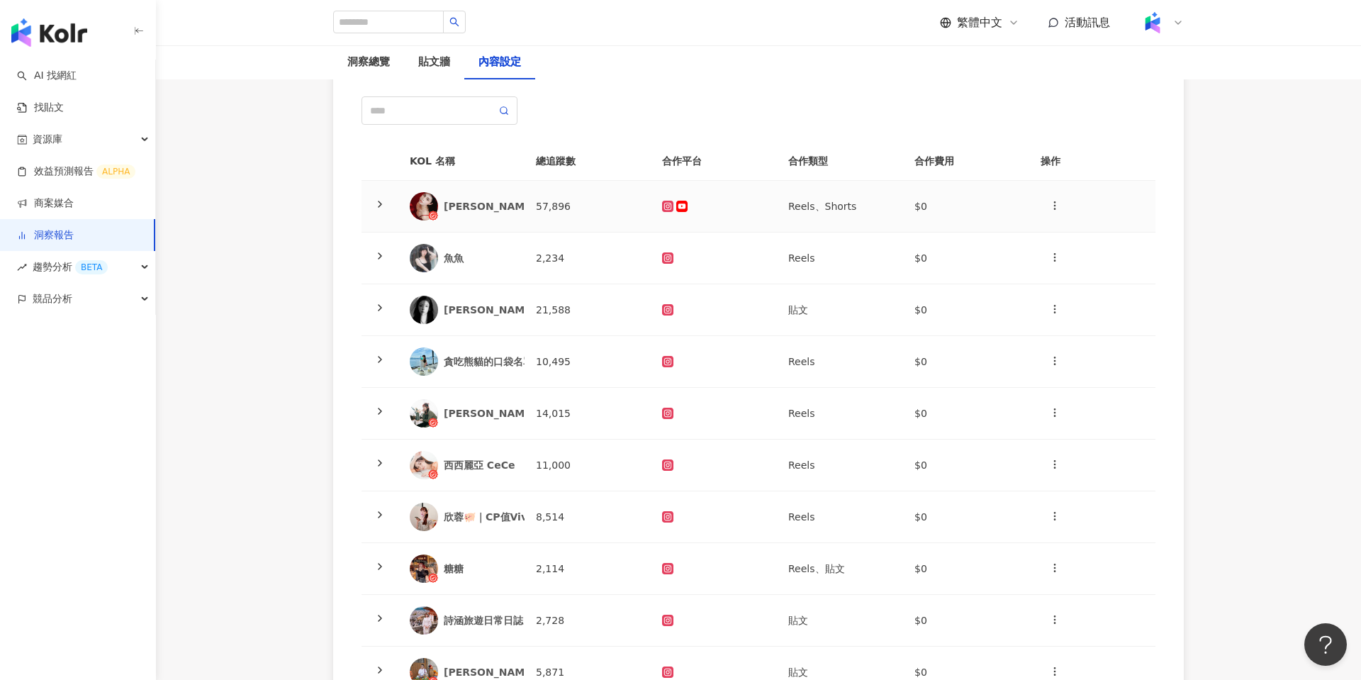
click at [386, 201] on div at bounding box center [380, 206] width 14 height 16
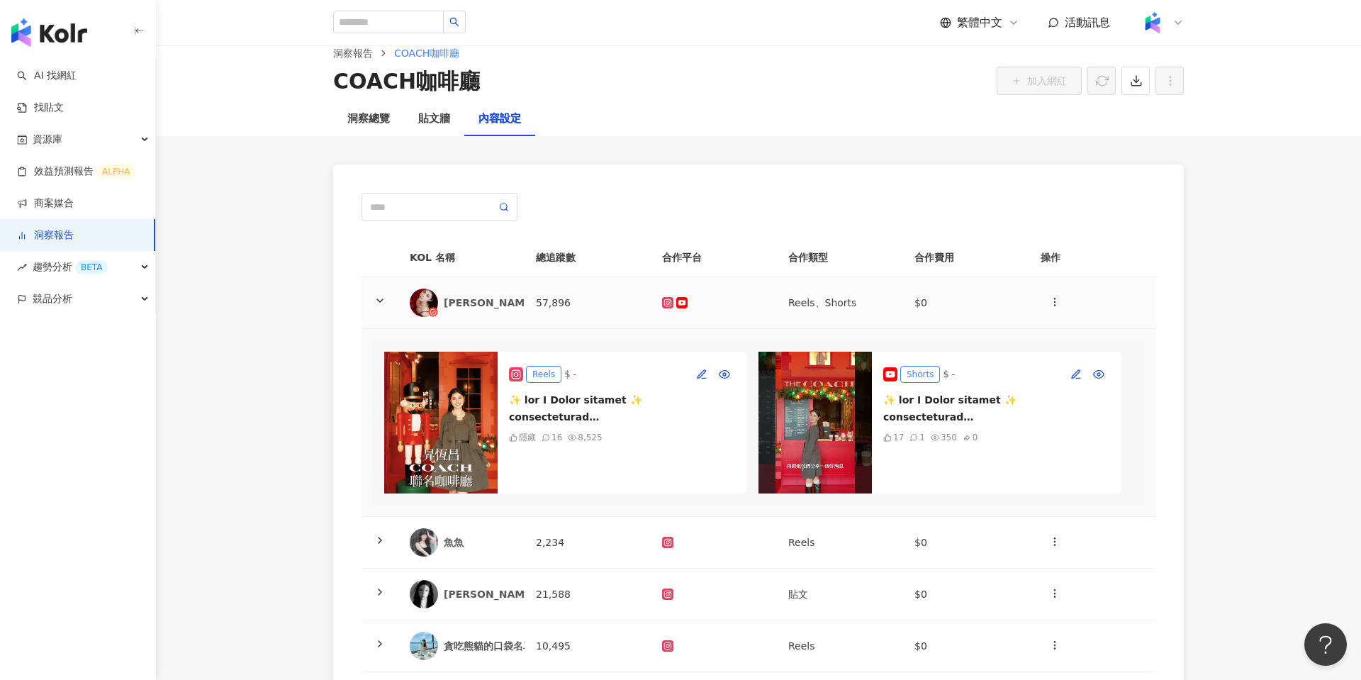
scroll to position [0, 0]
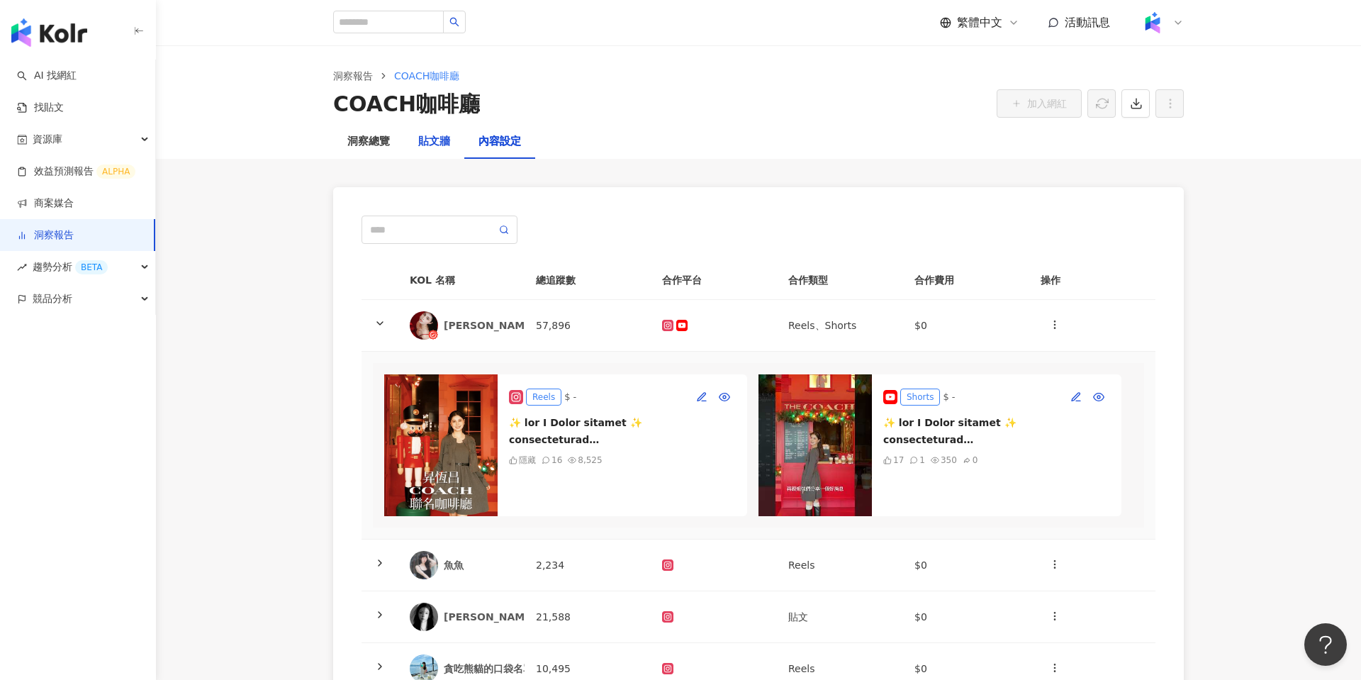
click at [421, 140] on div "貼文牆" at bounding box center [434, 141] width 32 height 17
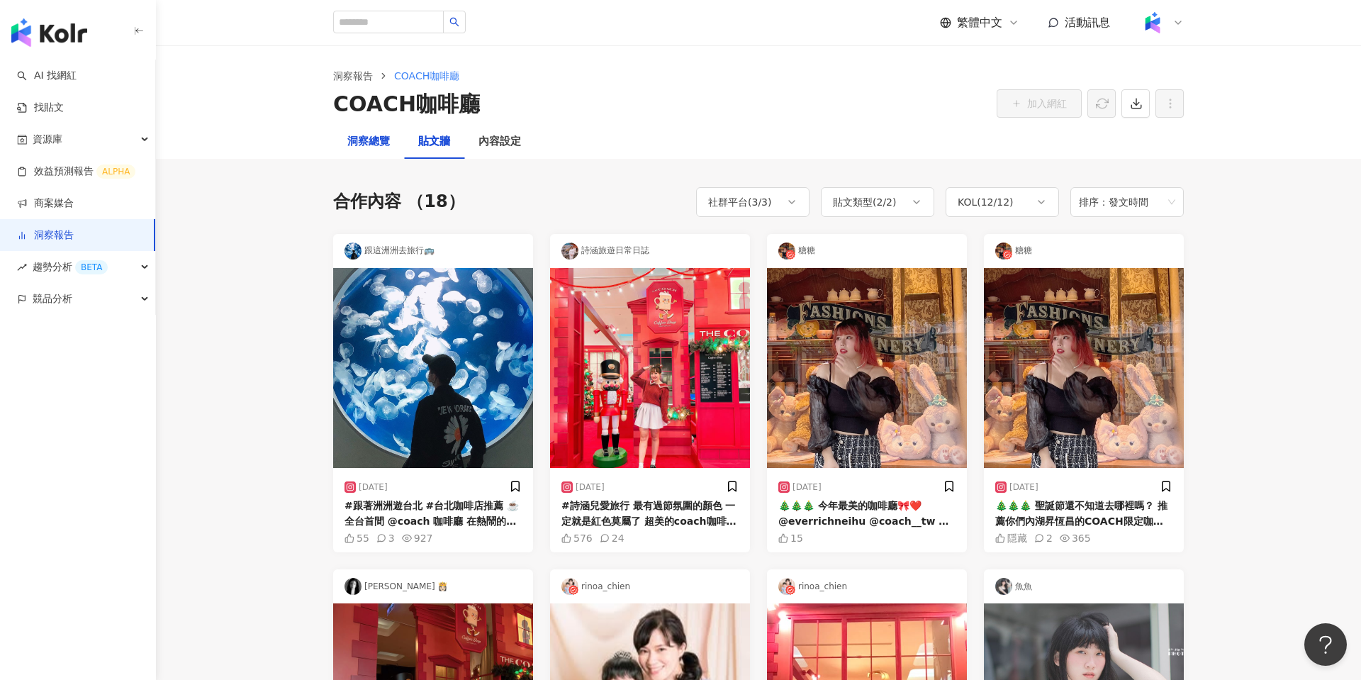
click at [369, 145] on div "洞察總覽" at bounding box center [368, 141] width 43 height 17
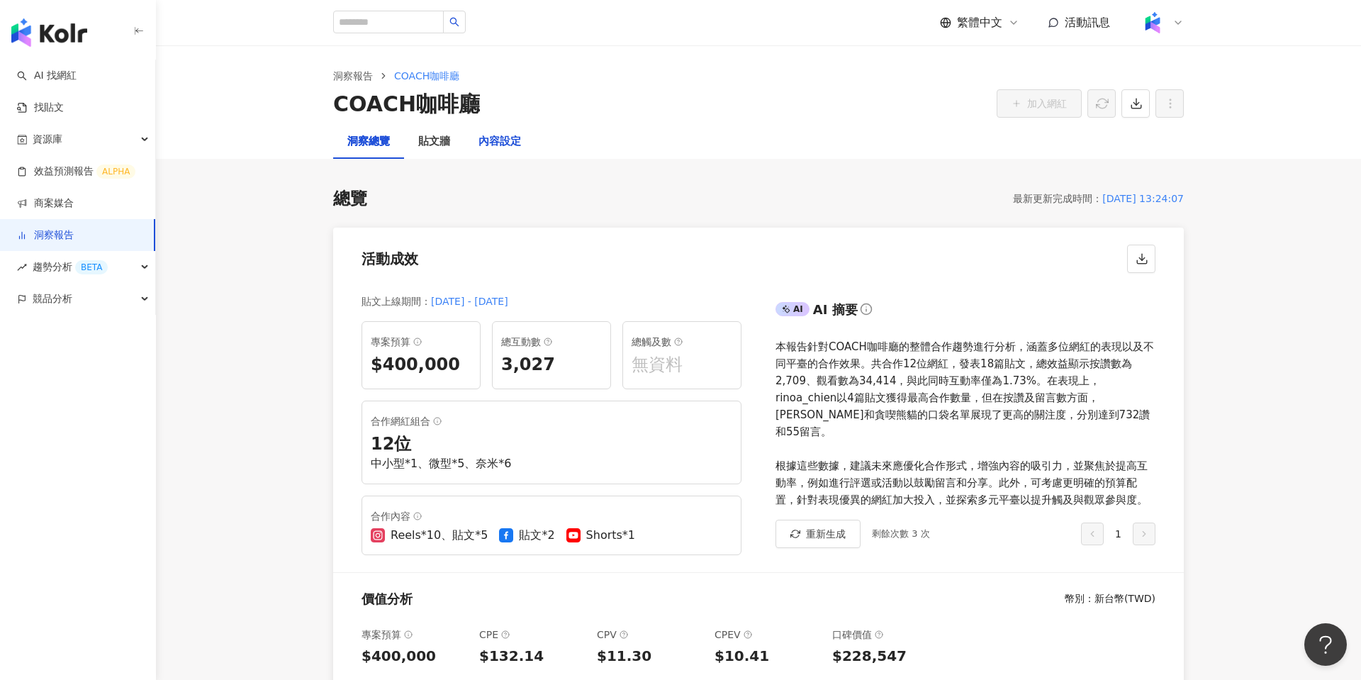
click at [499, 146] on div "內容設定" at bounding box center [499, 141] width 43 height 17
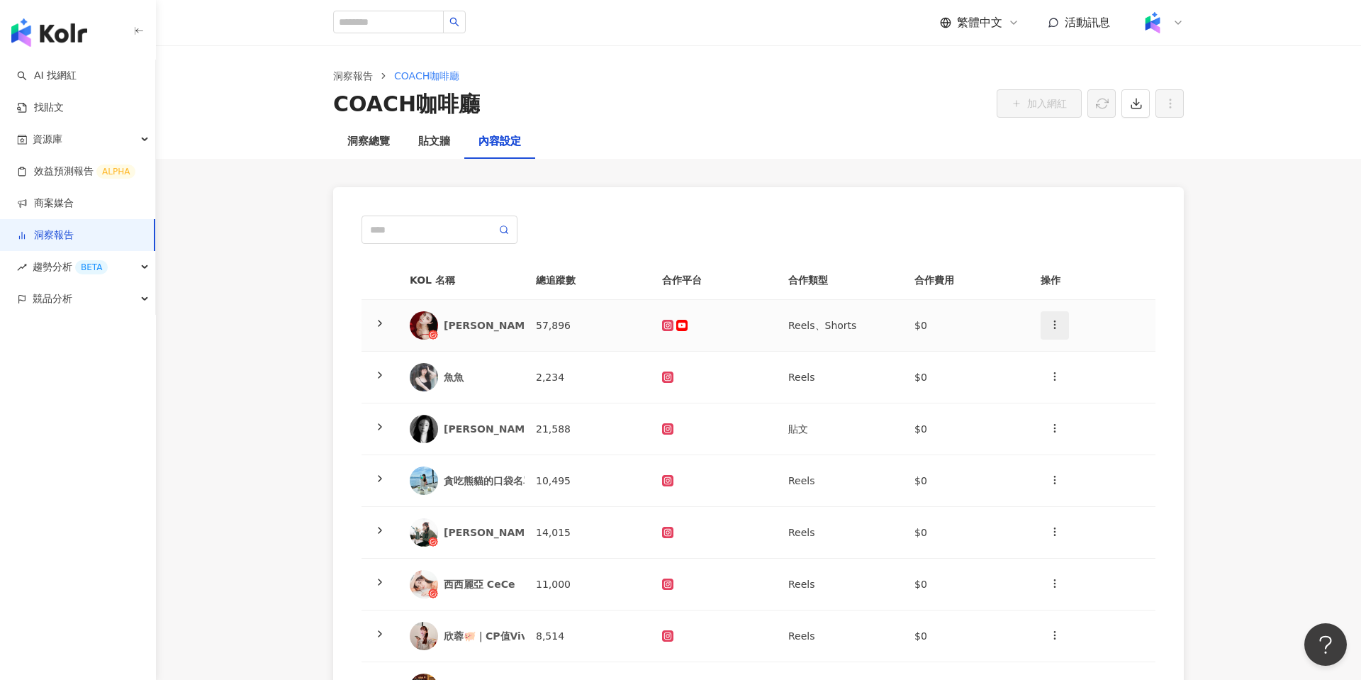
click at [1058, 331] on button "button" at bounding box center [1054, 325] width 28 height 28
click at [1069, 359] on div "新增內容" at bounding box center [1079, 359] width 55 height 16
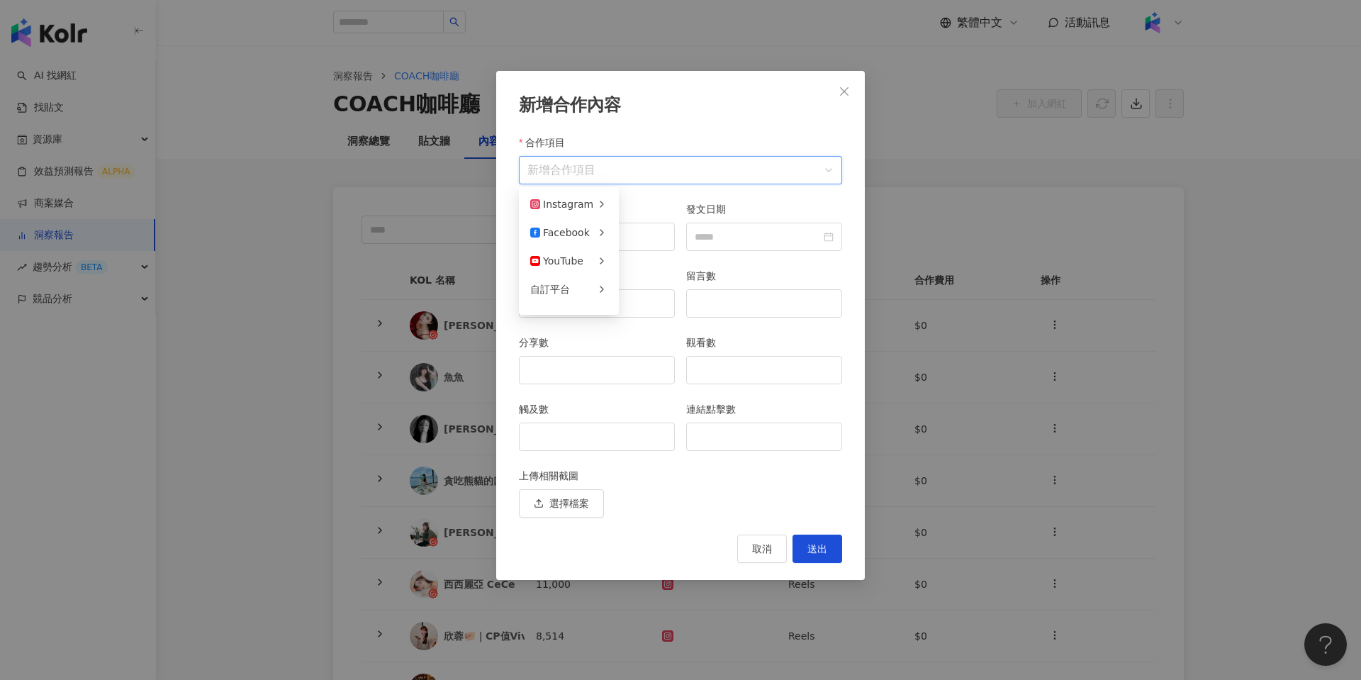
click at [704, 160] on input "合作項目" at bounding box center [680, 170] width 306 height 27
click at [847, 103] on button "Close" at bounding box center [844, 91] width 28 height 28
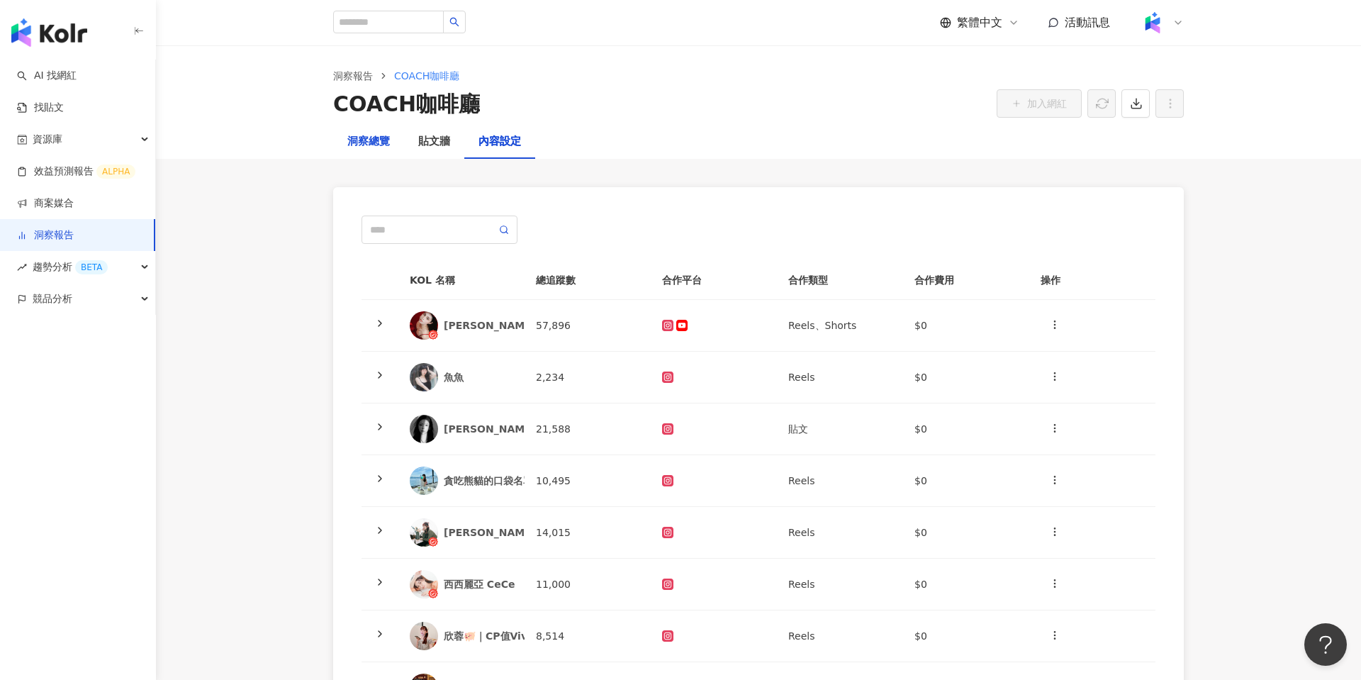
click at [371, 140] on div "洞察總覽" at bounding box center [368, 141] width 43 height 17
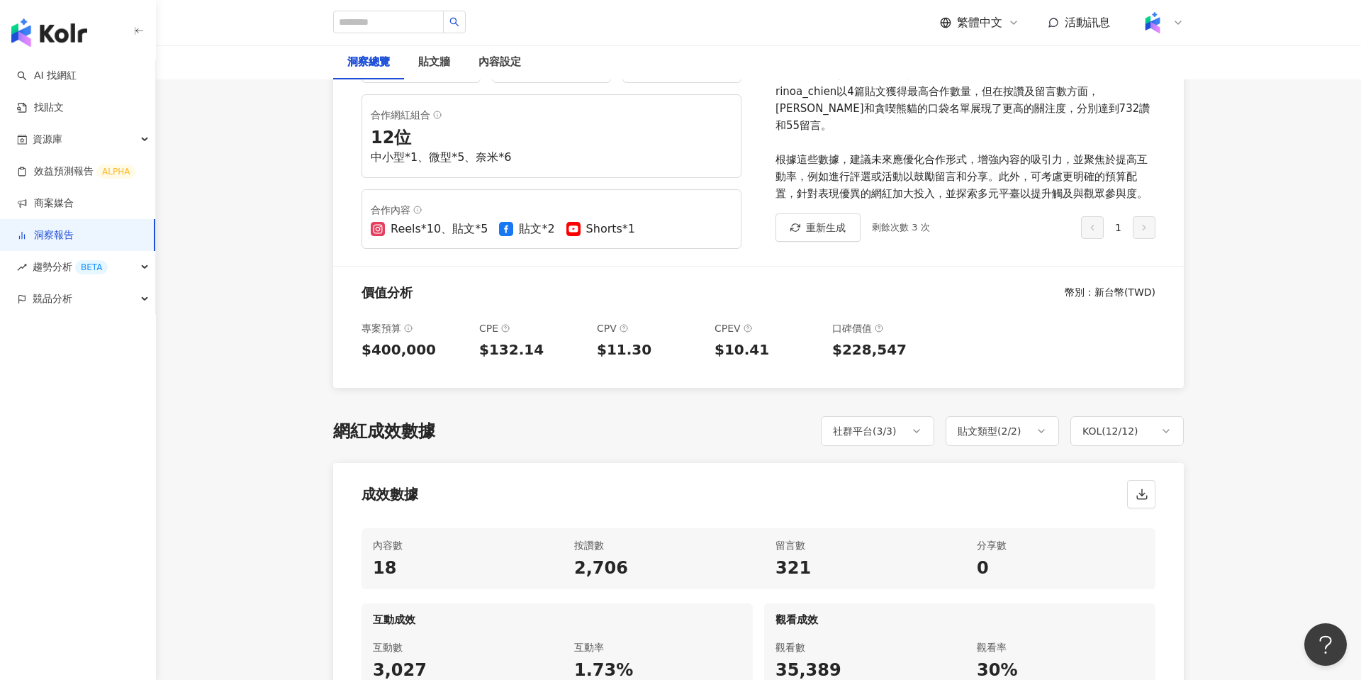
scroll to position [308, 0]
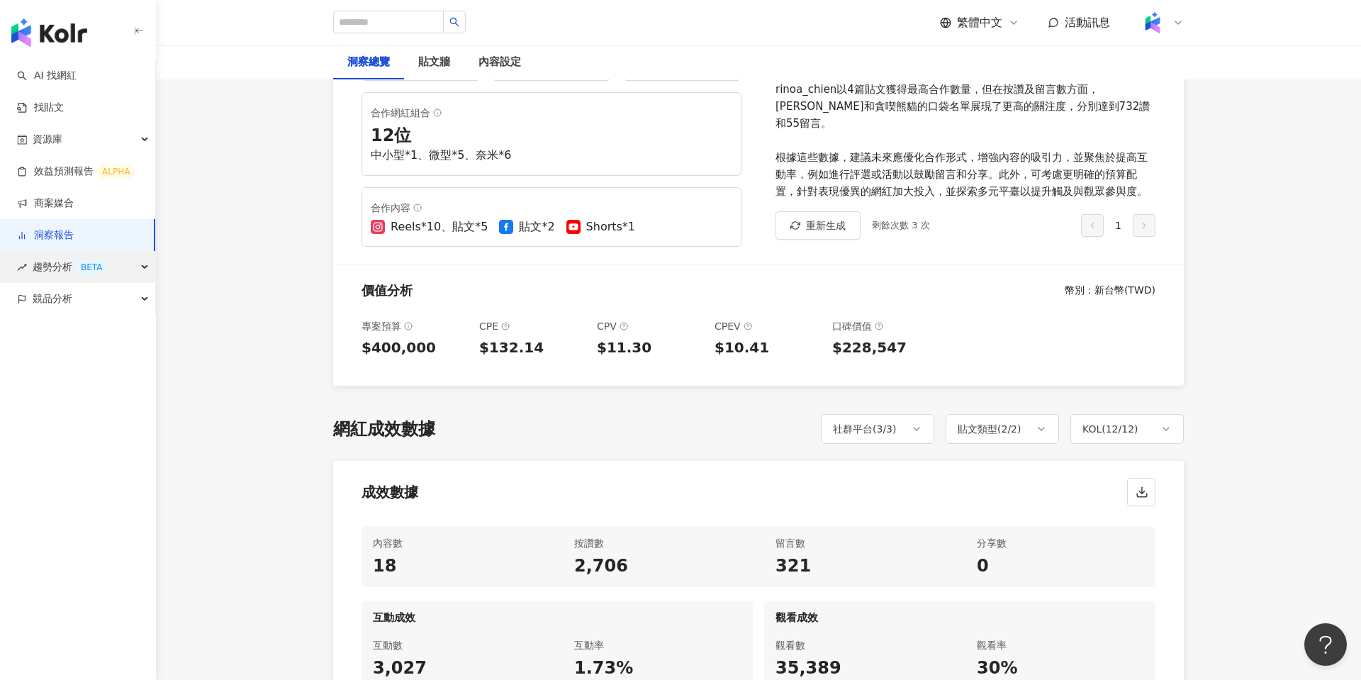
click at [144, 269] on div "趨勢分析 BETA" at bounding box center [77, 267] width 155 height 32
click at [120, 271] on div "趨勢分析 BETA" at bounding box center [77, 267] width 155 height 32
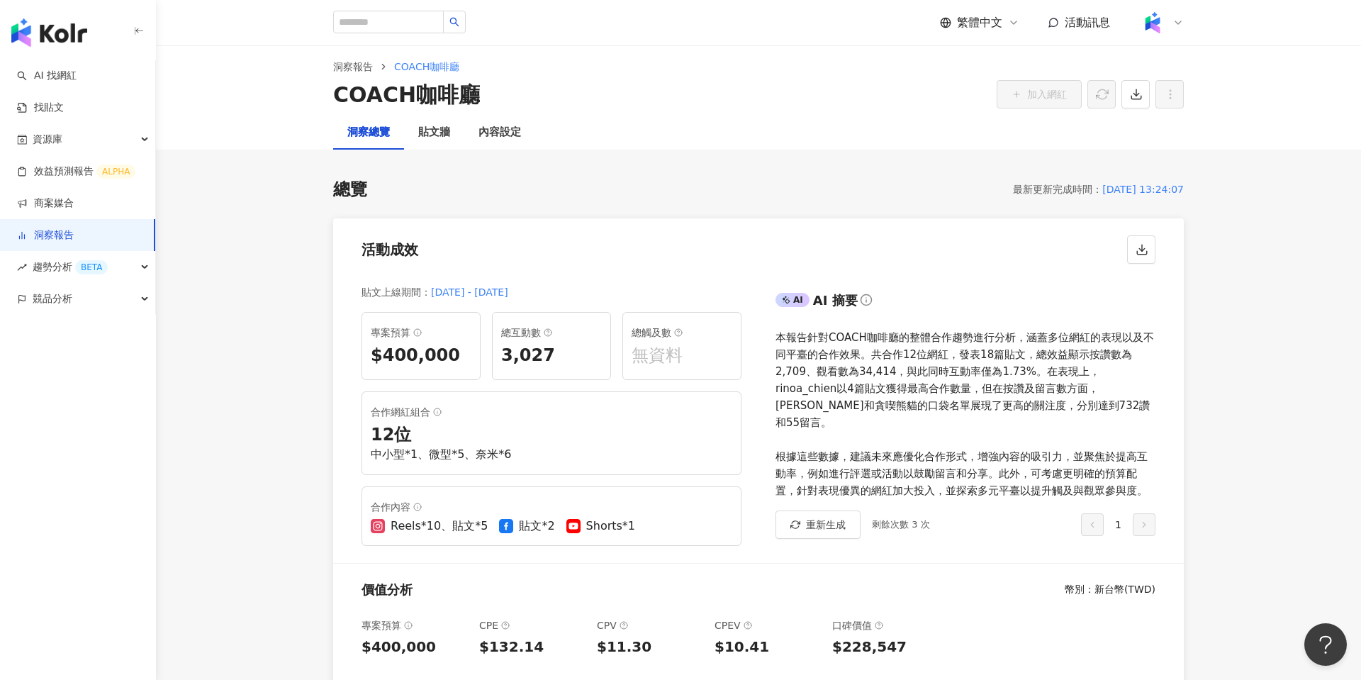
scroll to position [0, 0]
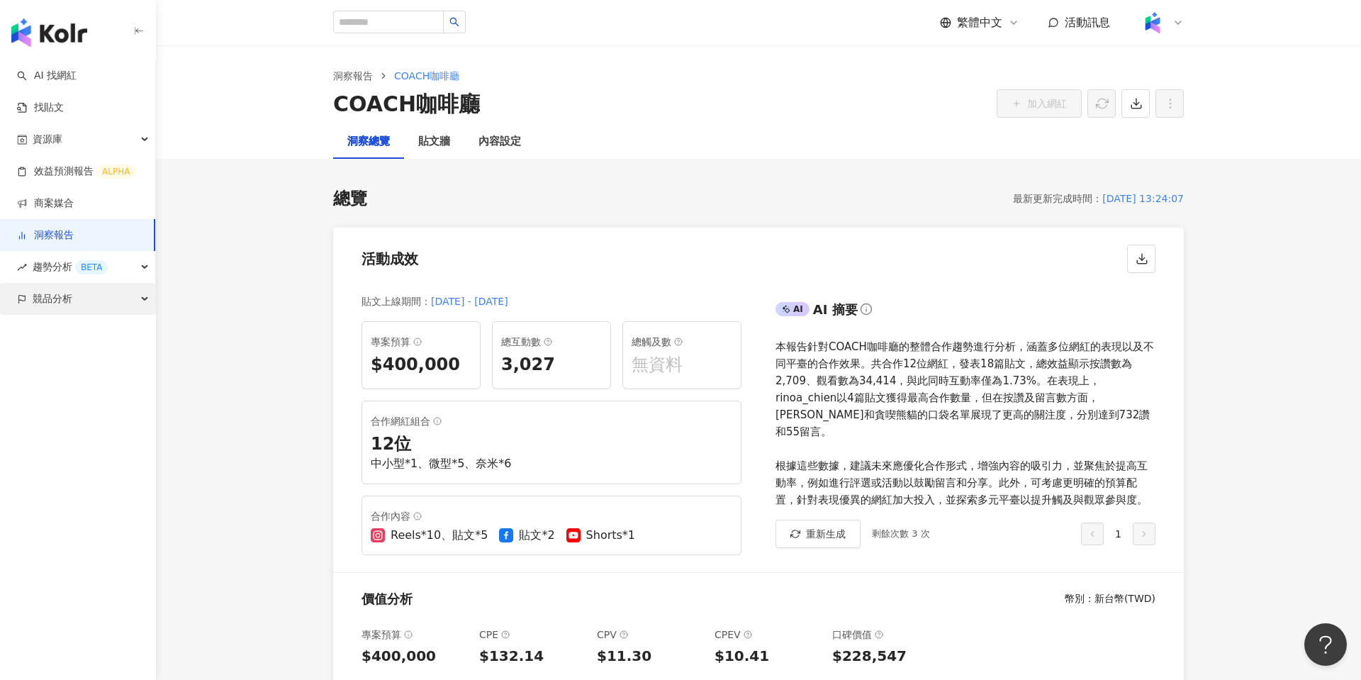
click at [70, 306] on span "競品分析" at bounding box center [53, 299] width 40 height 32
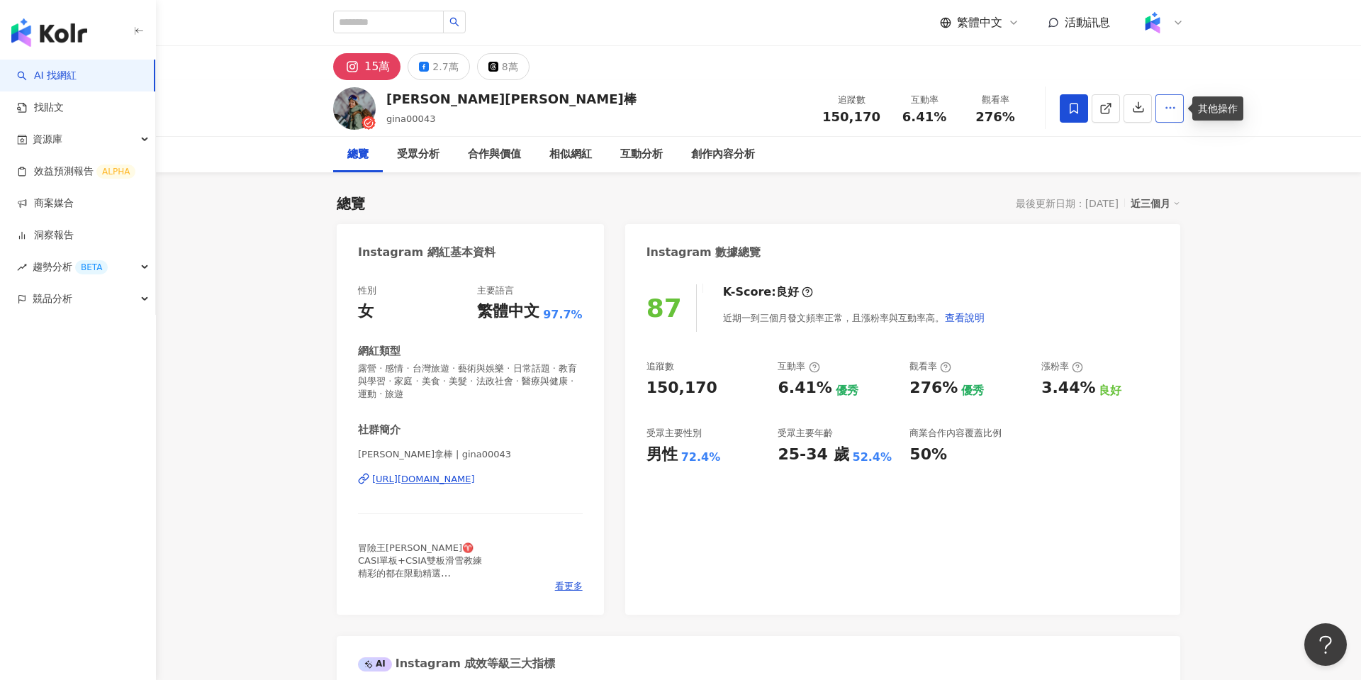
click at [1175, 108] on icon "button" at bounding box center [1170, 107] width 13 height 13
click at [1130, 137] on span "查看合作資訊" at bounding box center [1132, 143] width 79 height 16
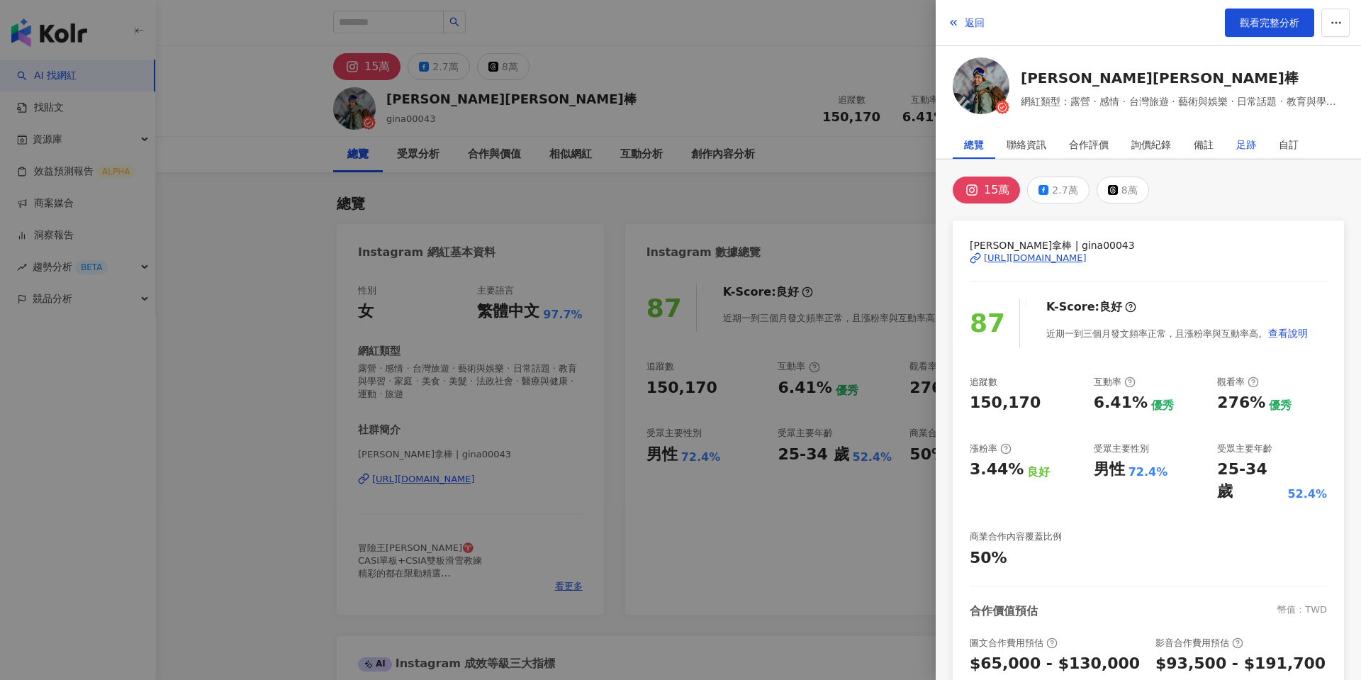
click at [1241, 150] on div "足跡" at bounding box center [1246, 144] width 20 height 28
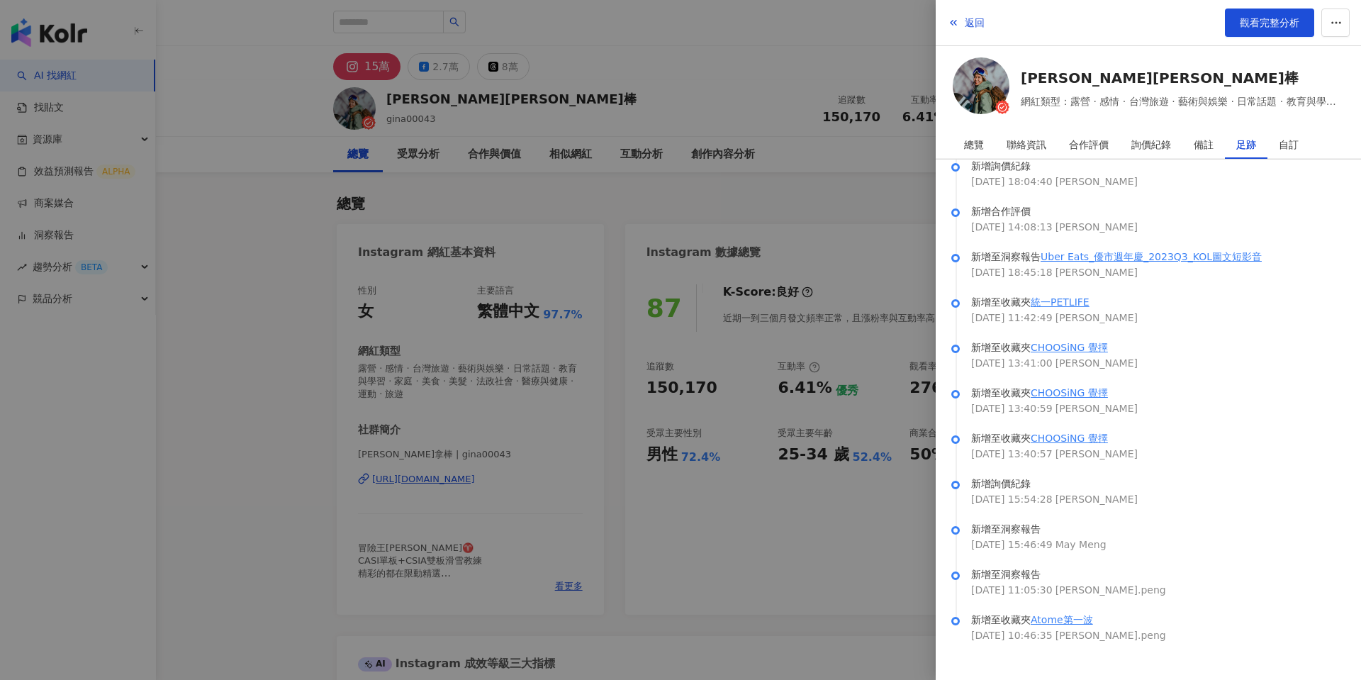
scroll to position [9, 0]
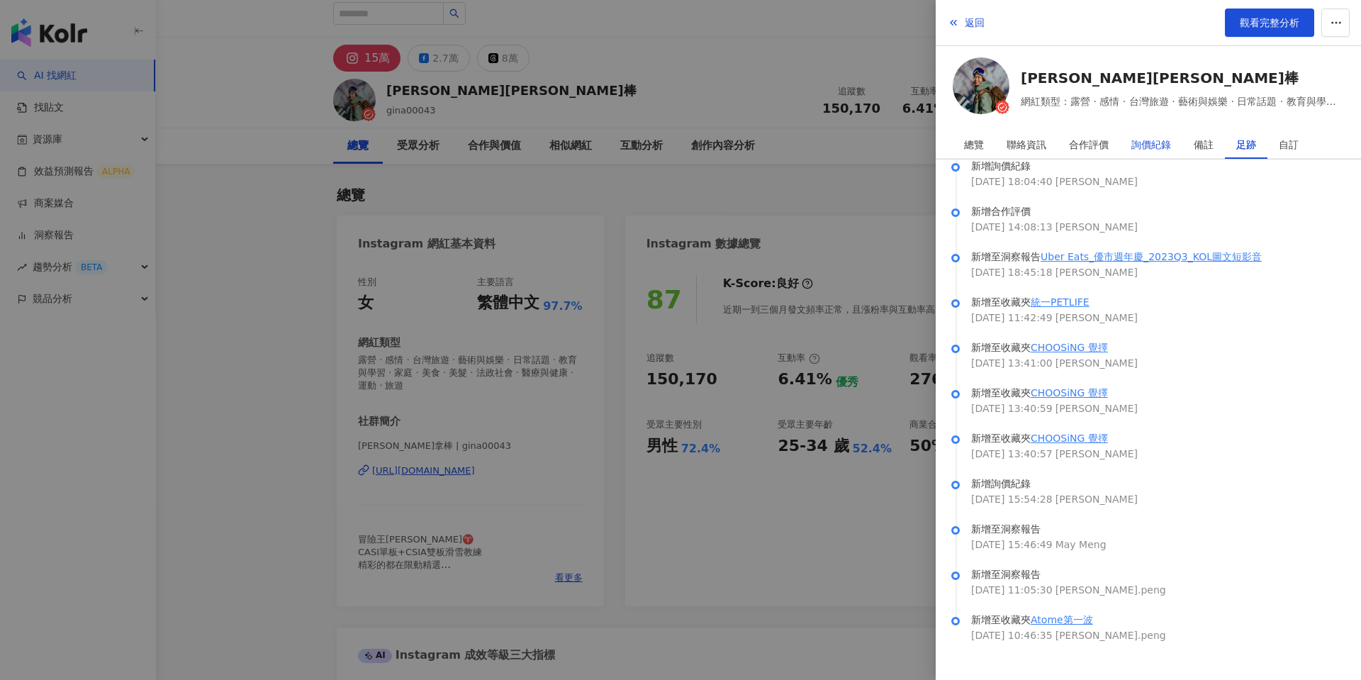
click at [1151, 152] on div "詢價紀錄" at bounding box center [1151, 144] width 40 height 28
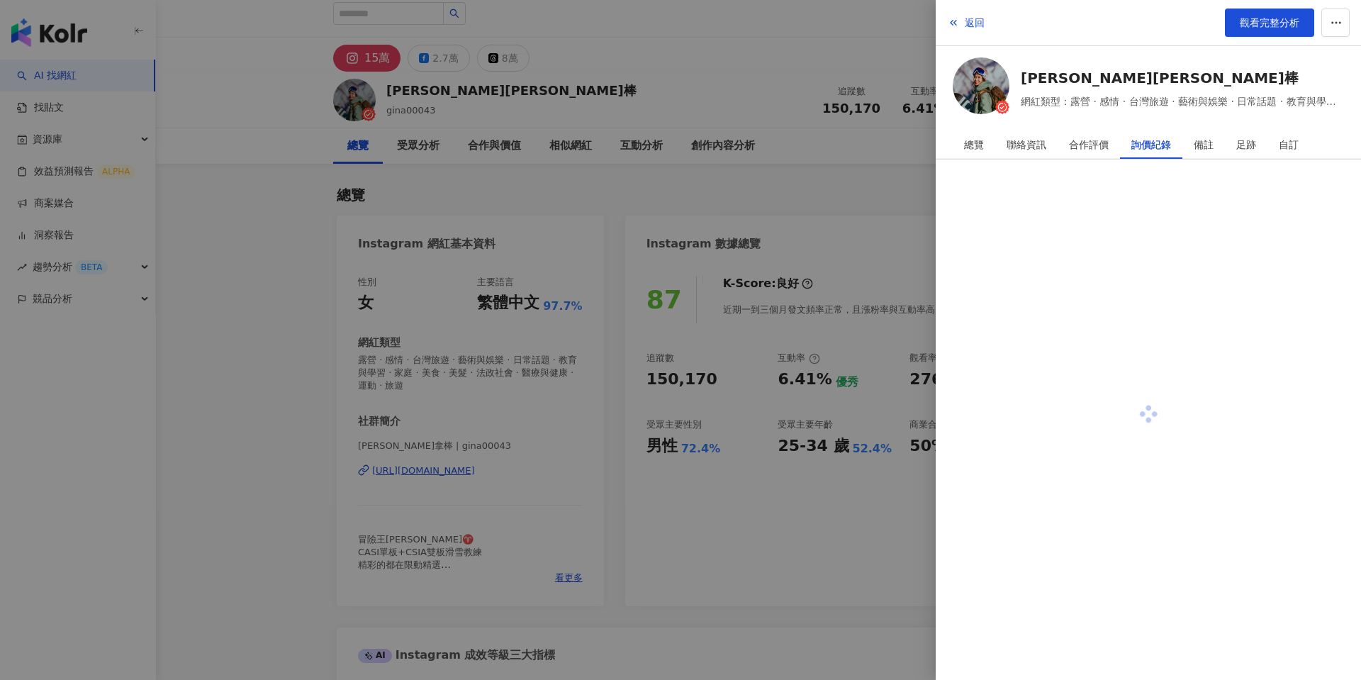
scroll to position [0, 0]
click at [1086, 150] on div "合作評價" at bounding box center [1089, 144] width 40 height 28
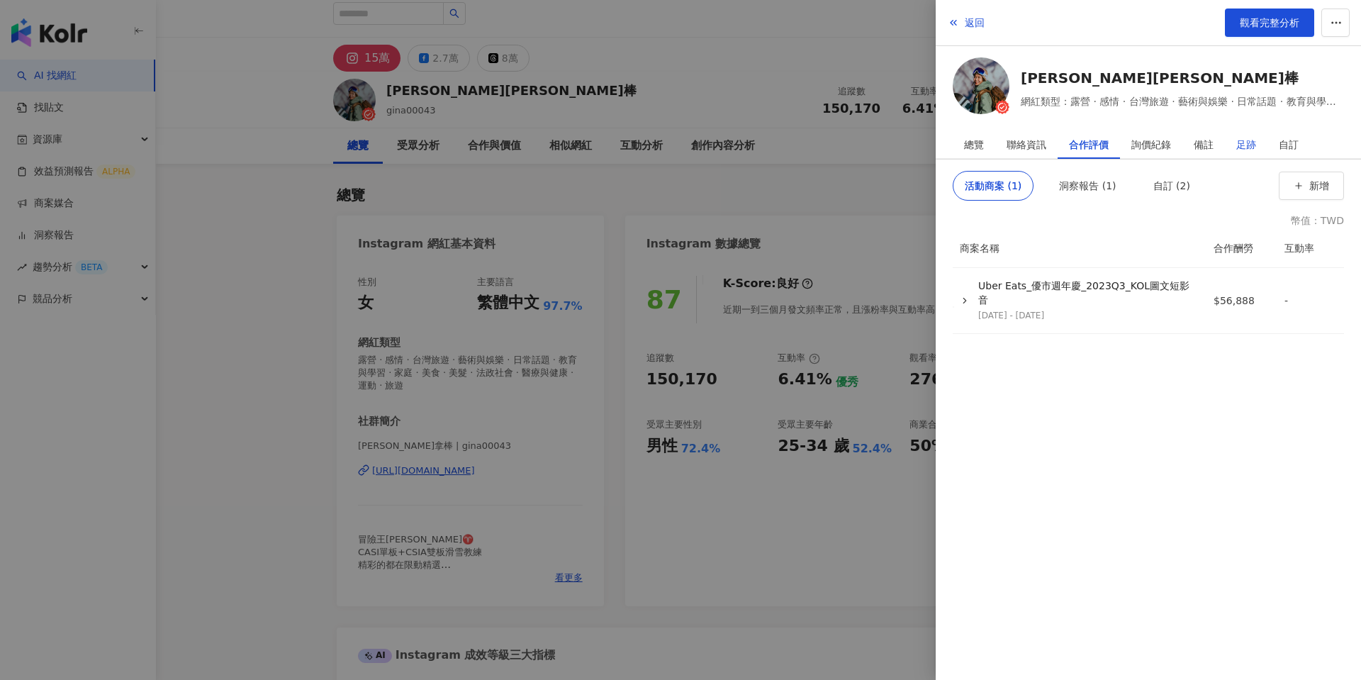
click at [1239, 147] on div "足跡" at bounding box center [1246, 144] width 20 height 28
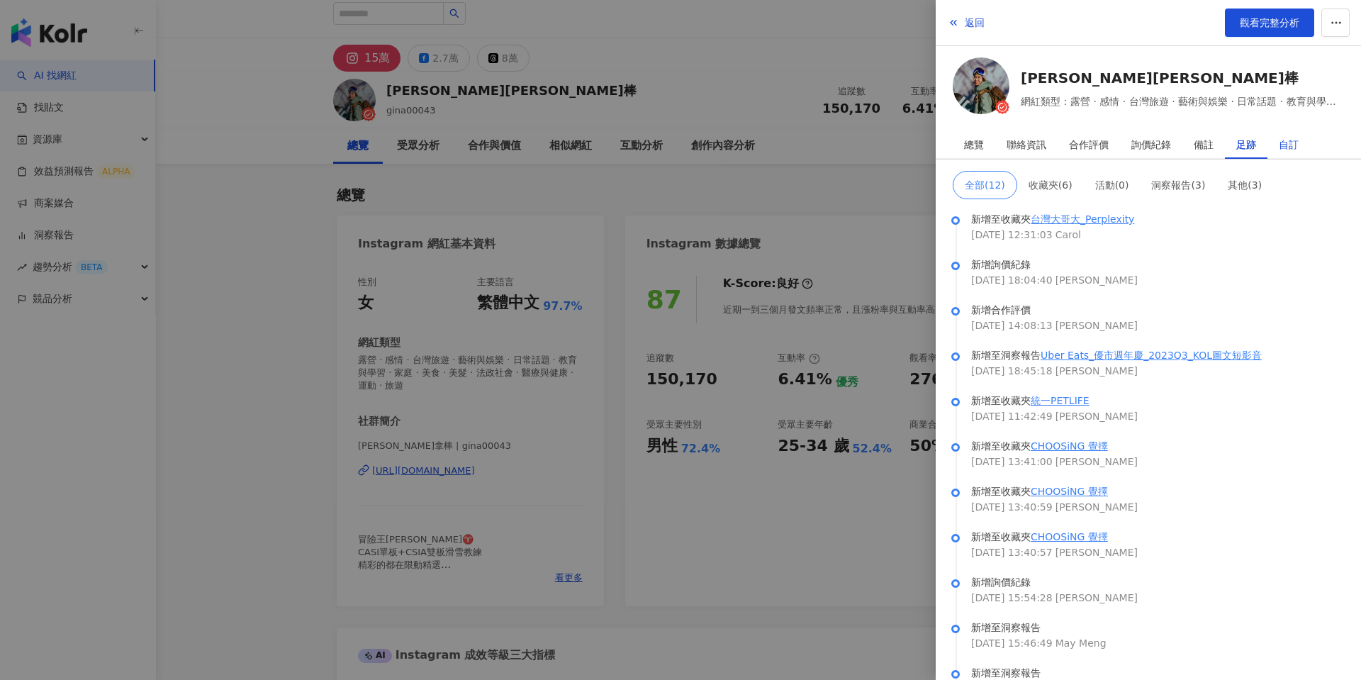
click at [1290, 141] on div "自訂" at bounding box center [1288, 144] width 20 height 28
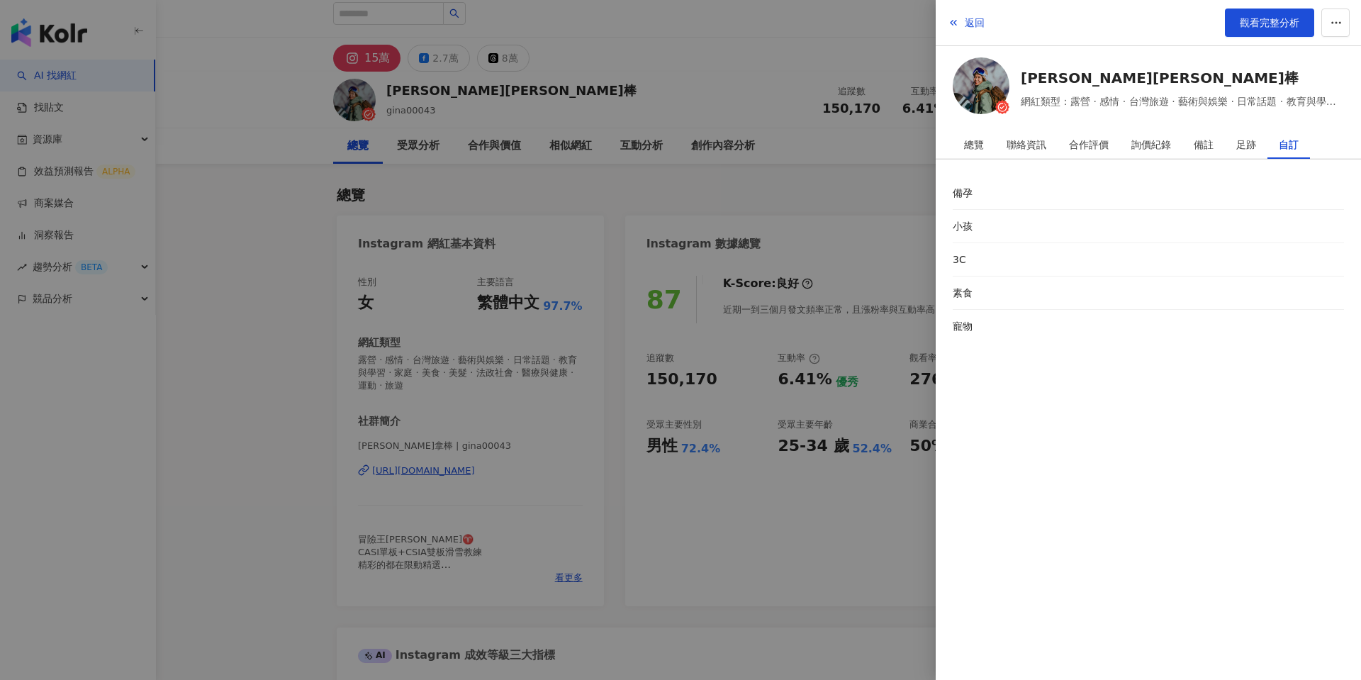
click at [681, 219] on div at bounding box center [680, 340] width 1361 height 680
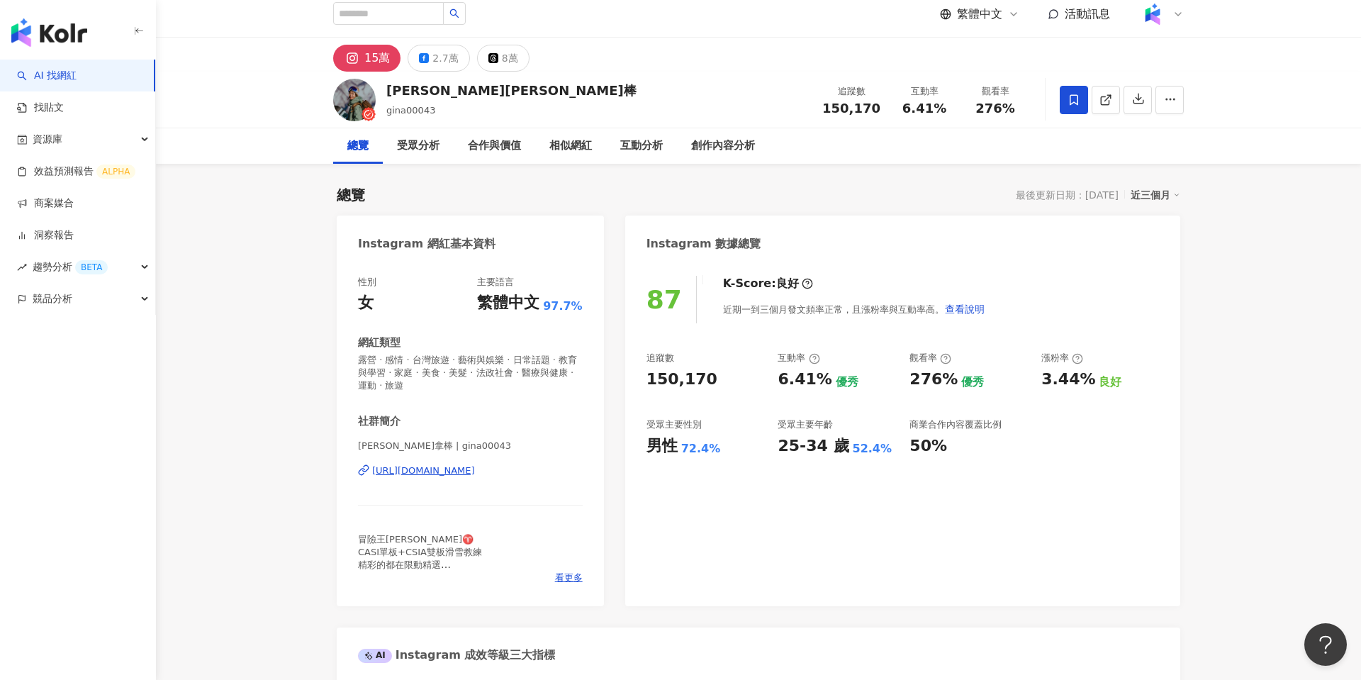
click at [70, 42] on img "button" at bounding box center [49, 32] width 76 height 28
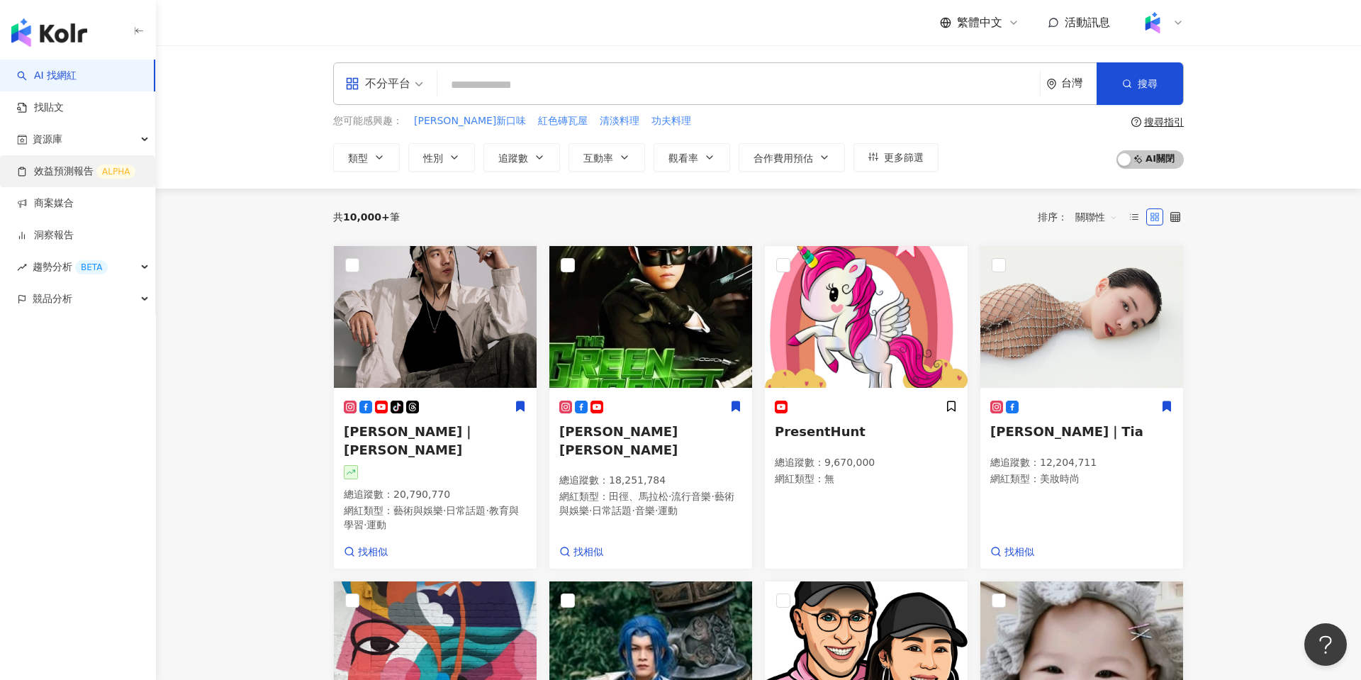
click at [93, 171] on link "效益預測報告 ALPHA" at bounding box center [76, 171] width 118 height 14
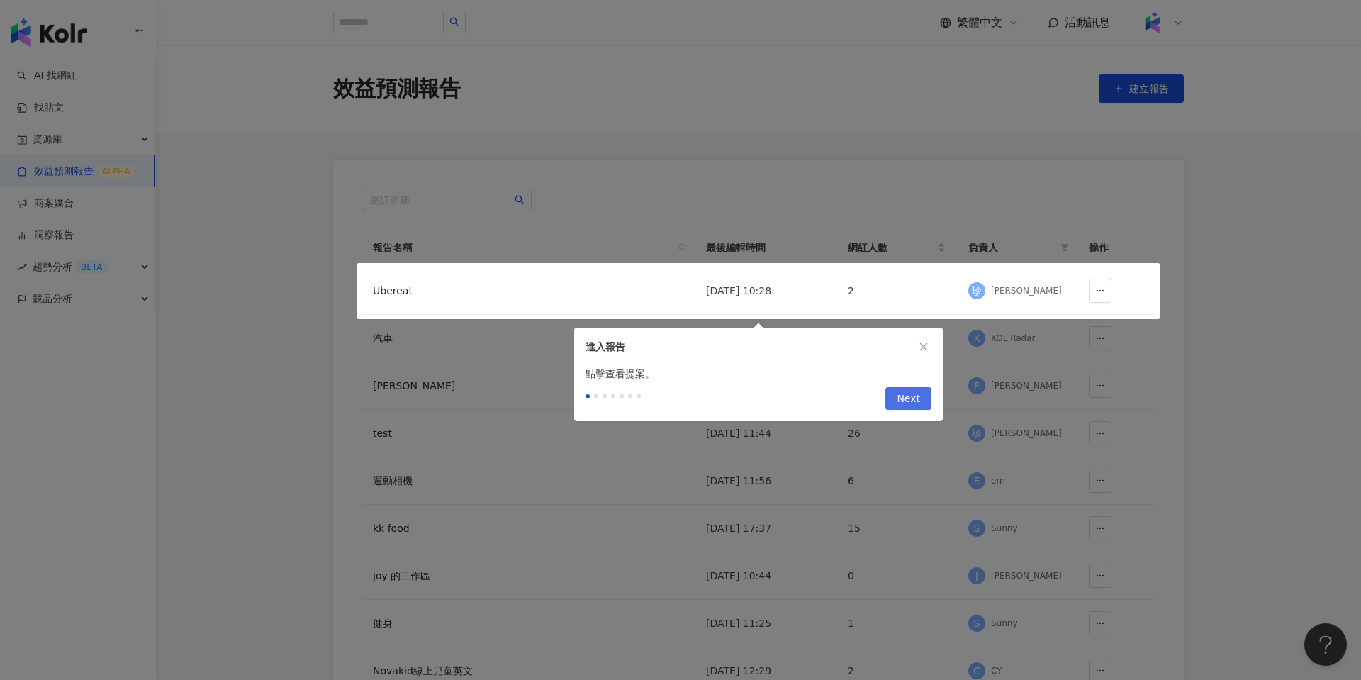
click at [910, 400] on span "Next" at bounding box center [907, 399] width 23 height 23
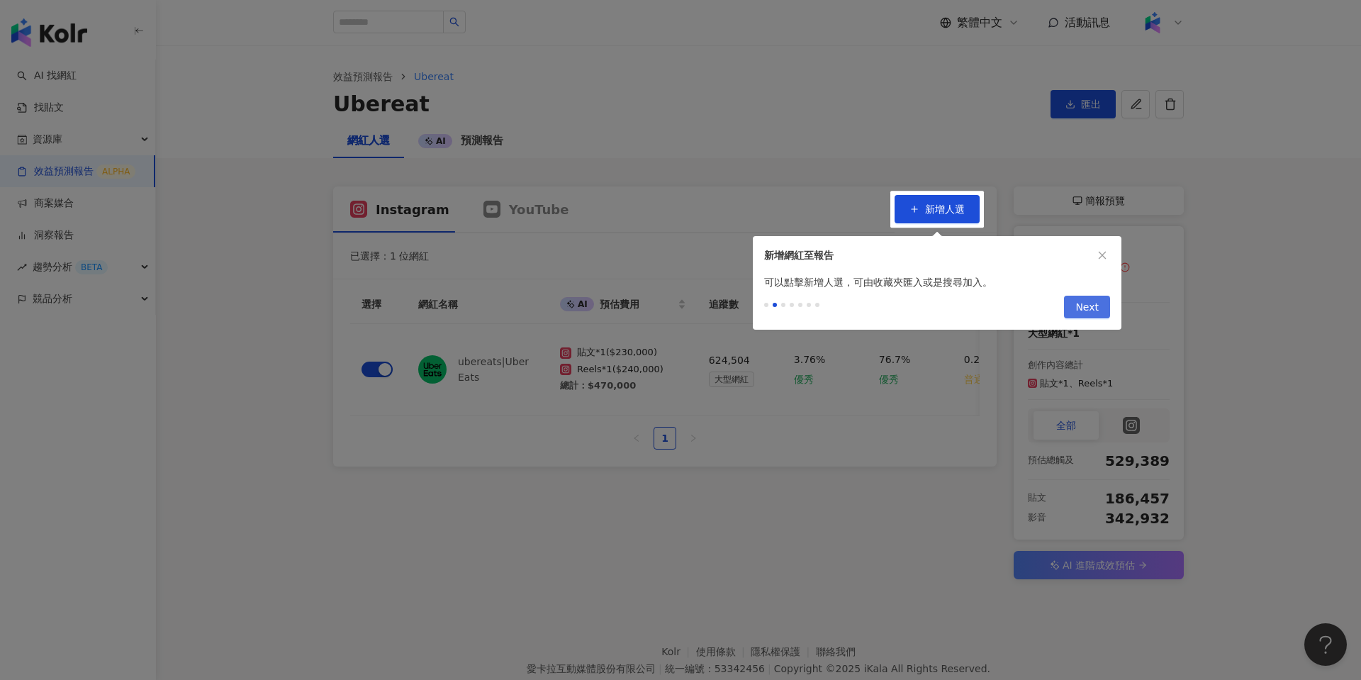
click at [1086, 307] on span "Next" at bounding box center [1086, 307] width 23 height 23
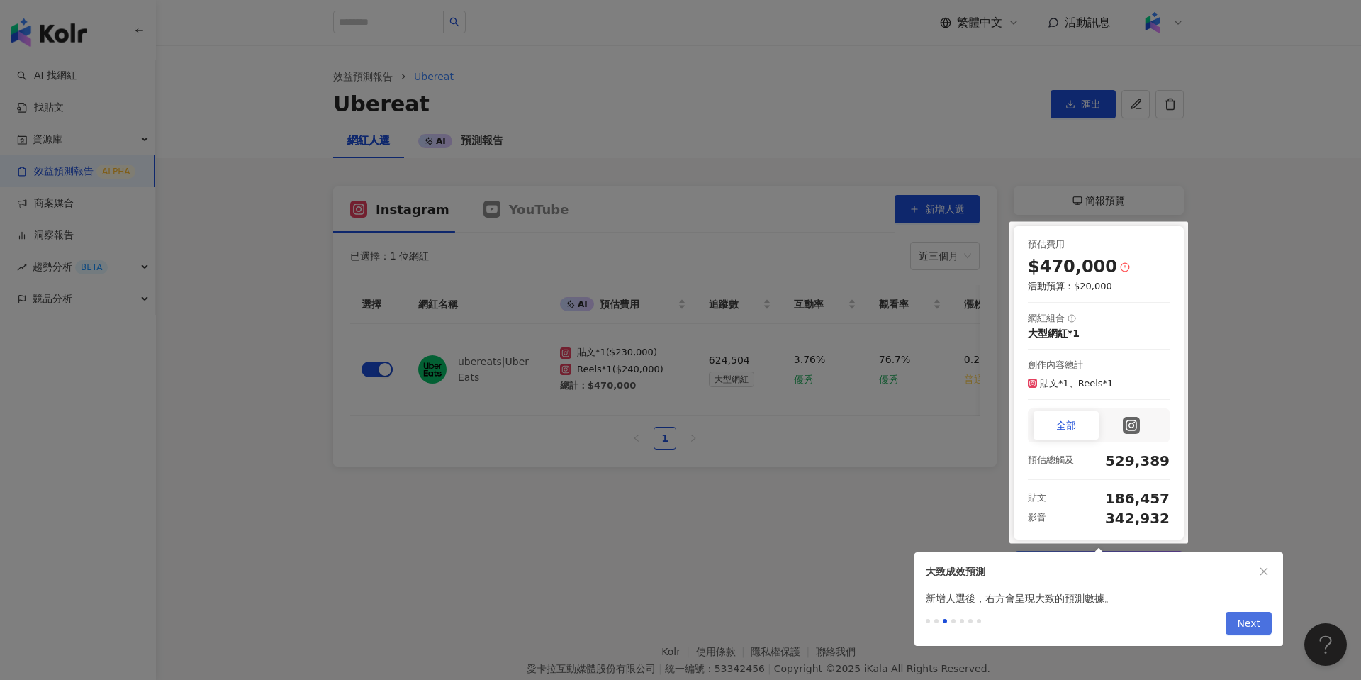
click at [1250, 626] on span "Next" at bounding box center [1248, 623] width 23 height 23
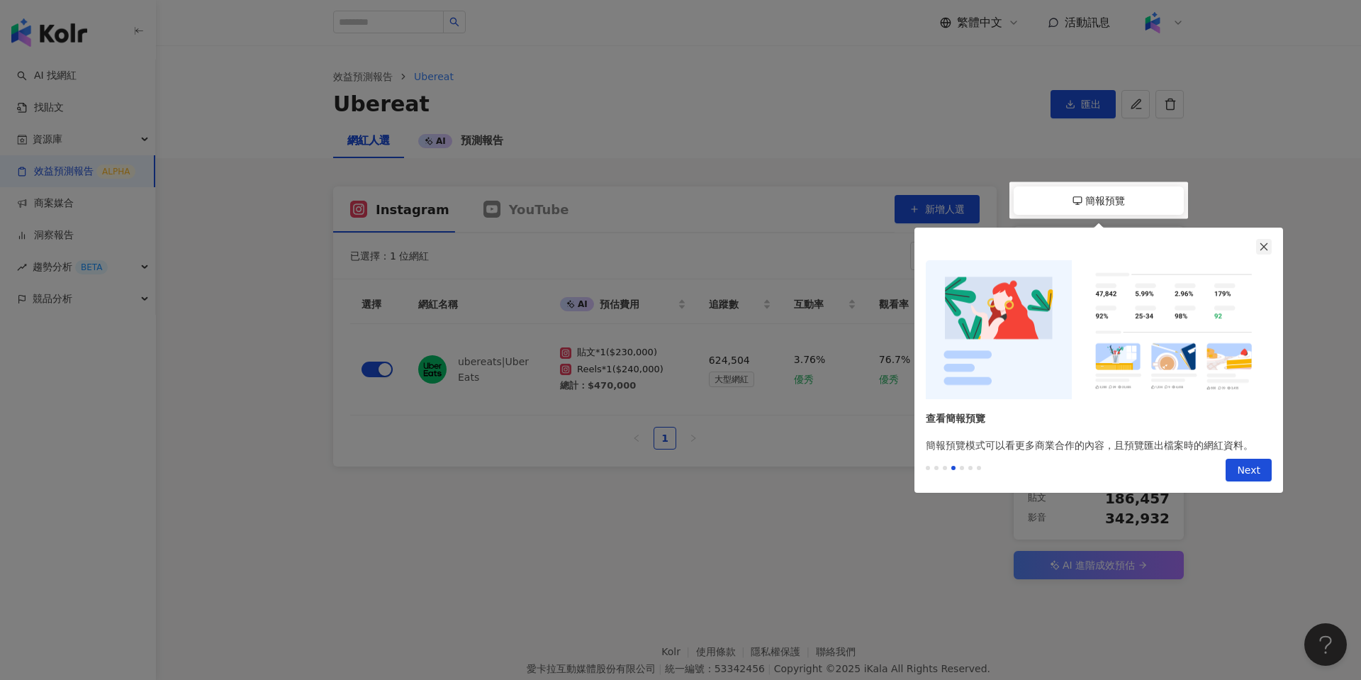
click at [1265, 252] on button "button" at bounding box center [1264, 247] width 16 height 16
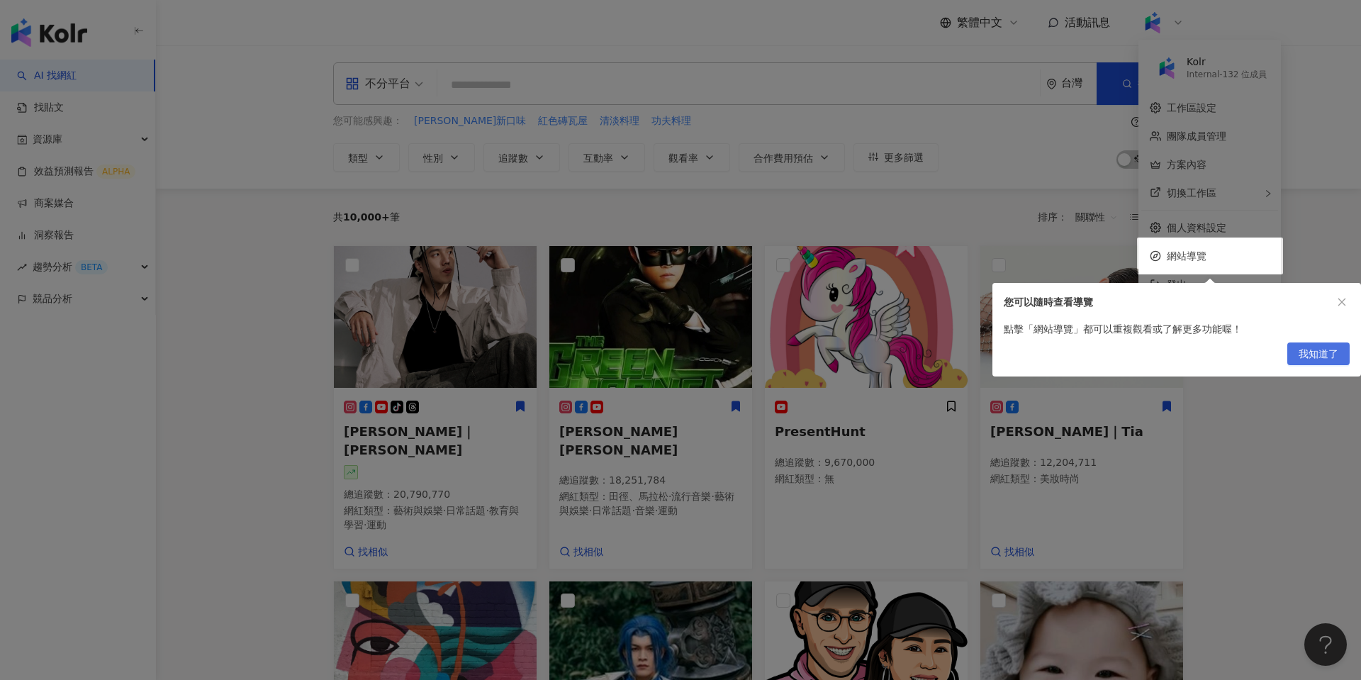
click at [1321, 355] on span "我知道了" at bounding box center [1318, 354] width 40 height 23
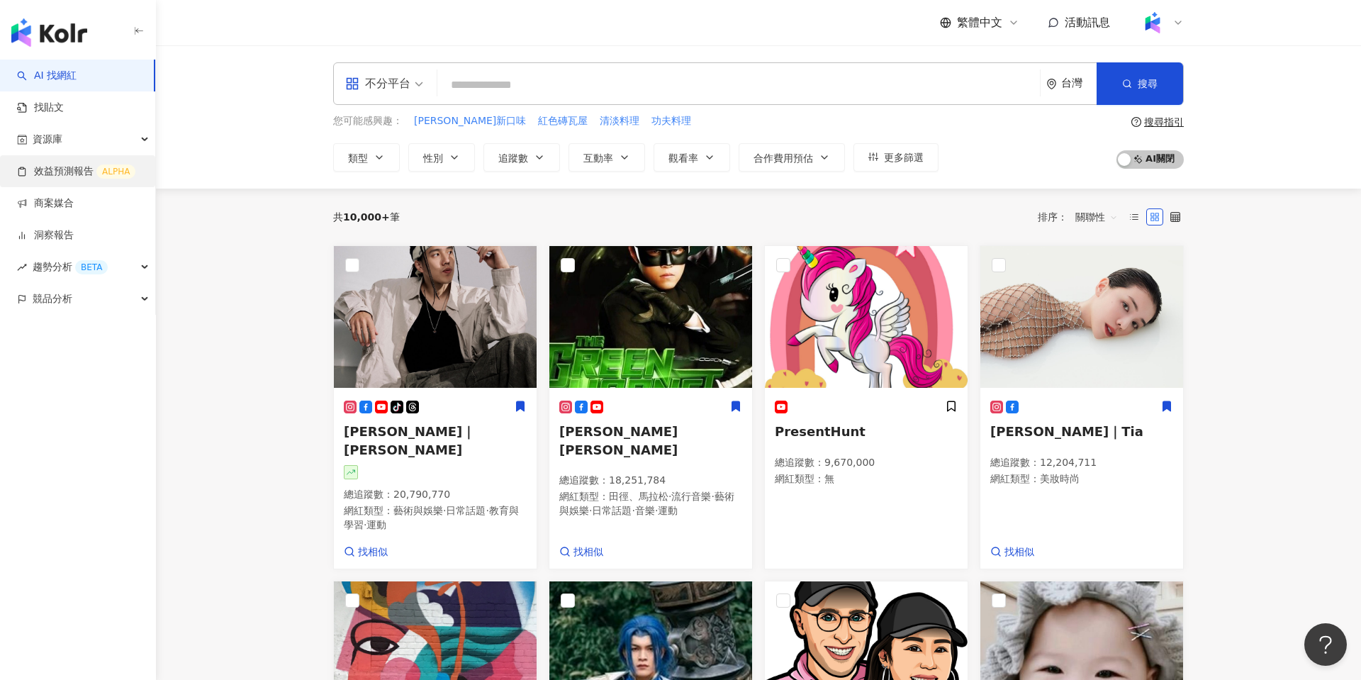
click at [131, 179] on link "效益預測報告 ALPHA" at bounding box center [76, 171] width 118 height 14
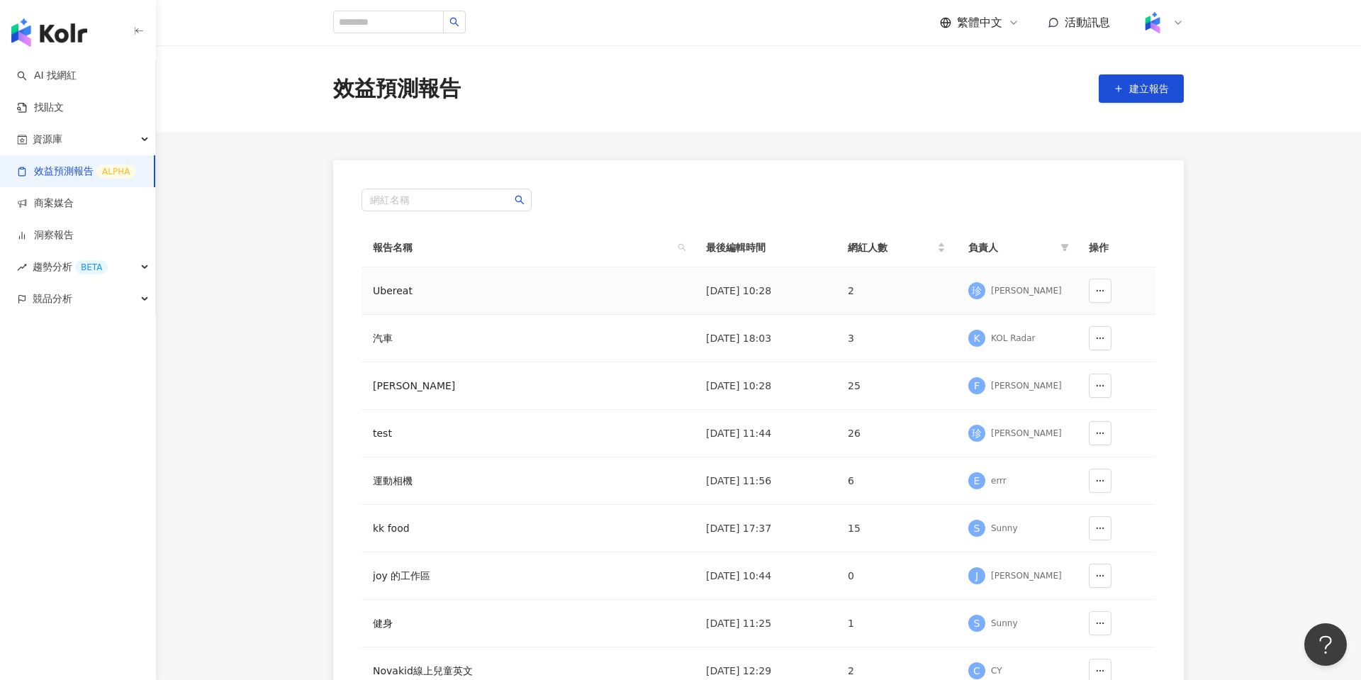
click at [561, 294] on td "Ubereat" at bounding box center [527, 290] width 333 height 47
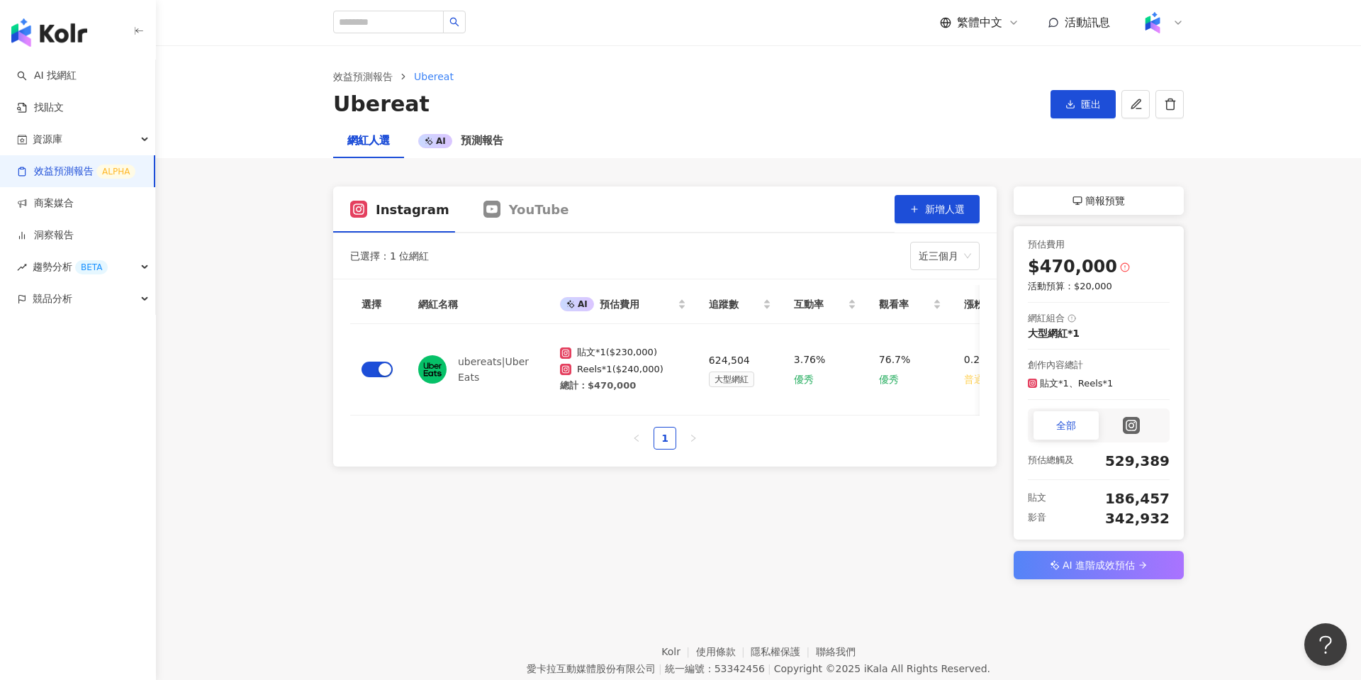
click at [86, 169] on link "效益預測報告 ALPHA" at bounding box center [76, 171] width 118 height 14
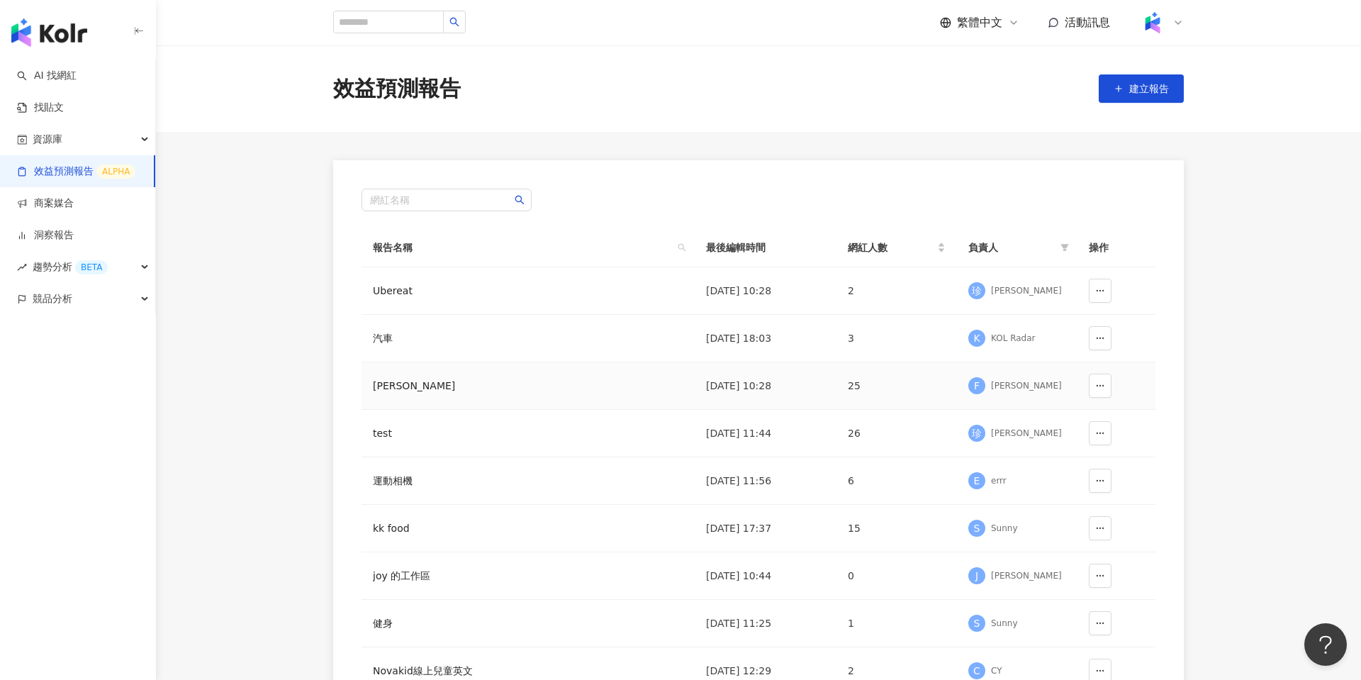
click at [636, 377] on td "[PERSON_NAME]" at bounding box center [527, 385] width 333 height 47
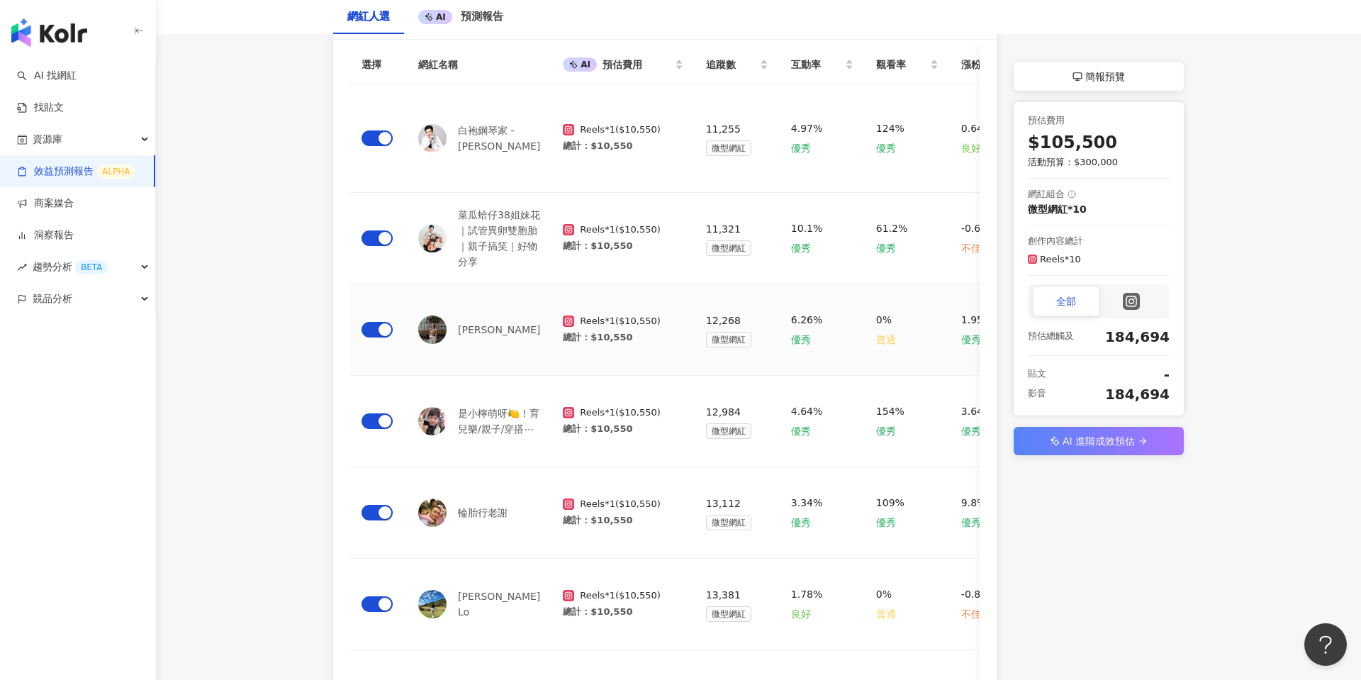
scroll to position [237, 0]
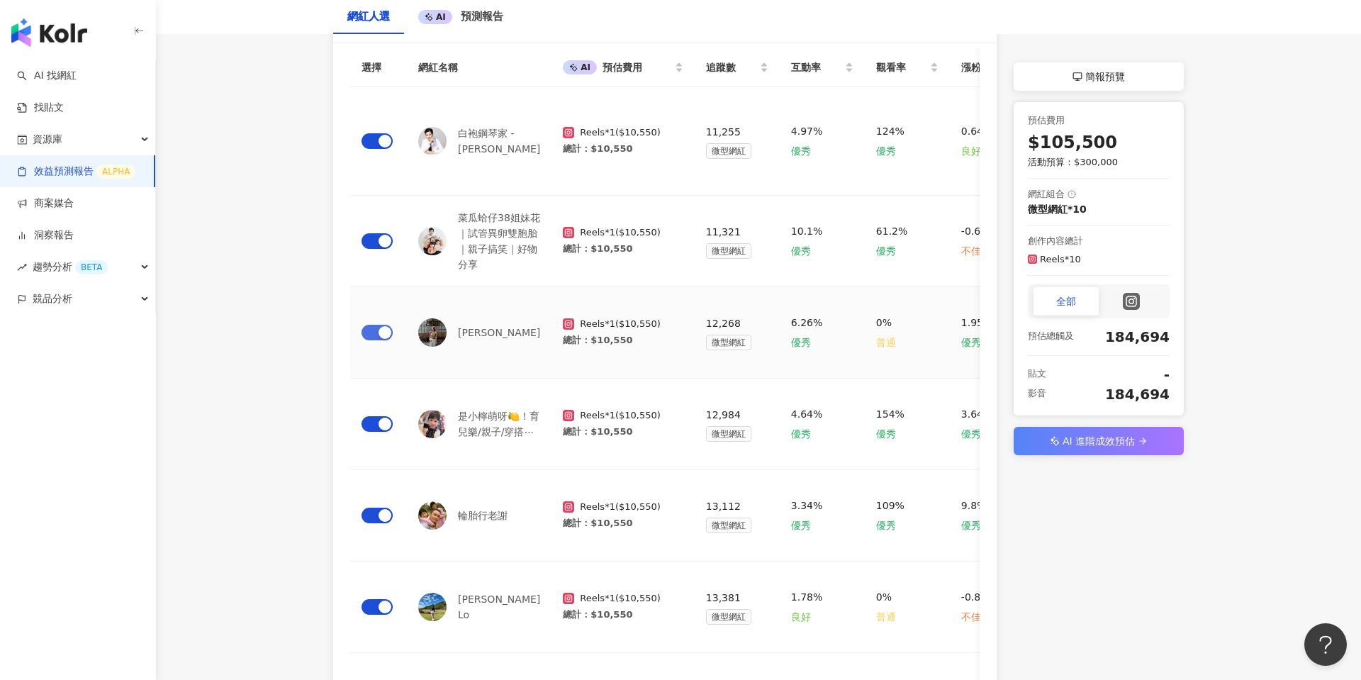
click at [375, 325] on span "button" at bounding box center [376, 333] width 31 height 16
click at [378, 417] on div "button" at bounding box center [384, 423] width 13 height 13
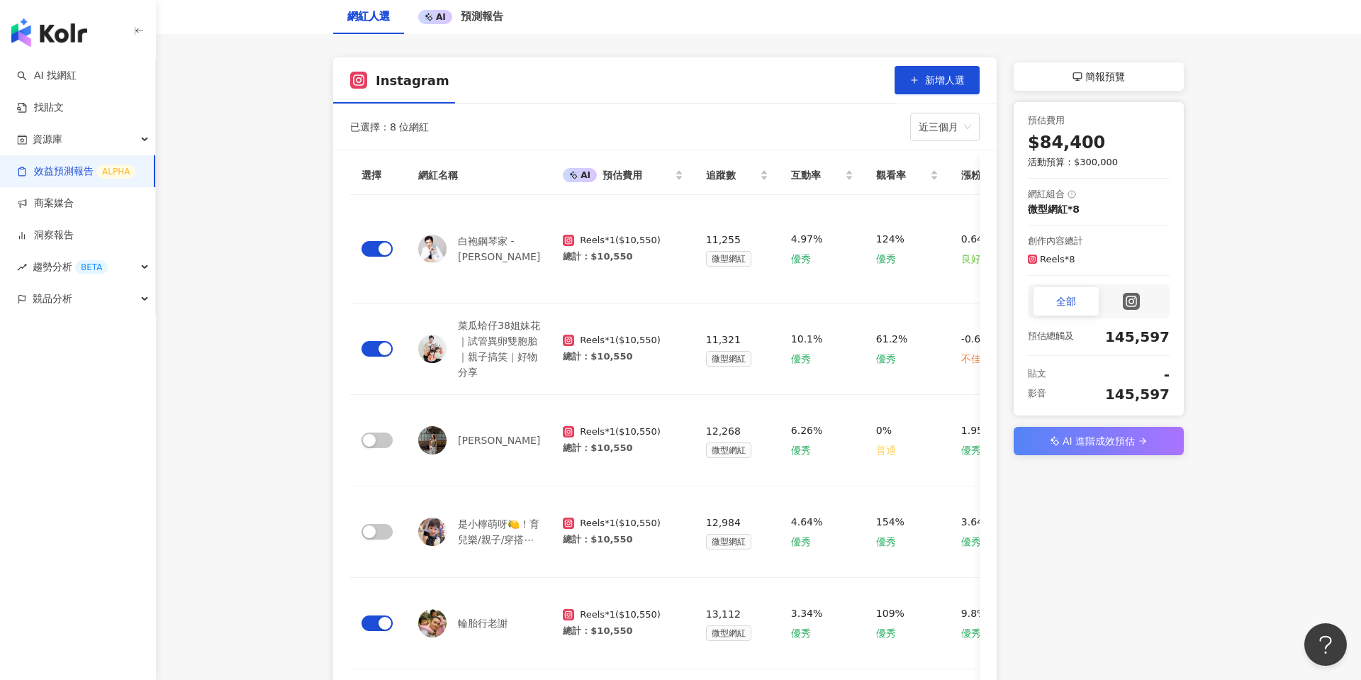
scroll to position [0, 0]
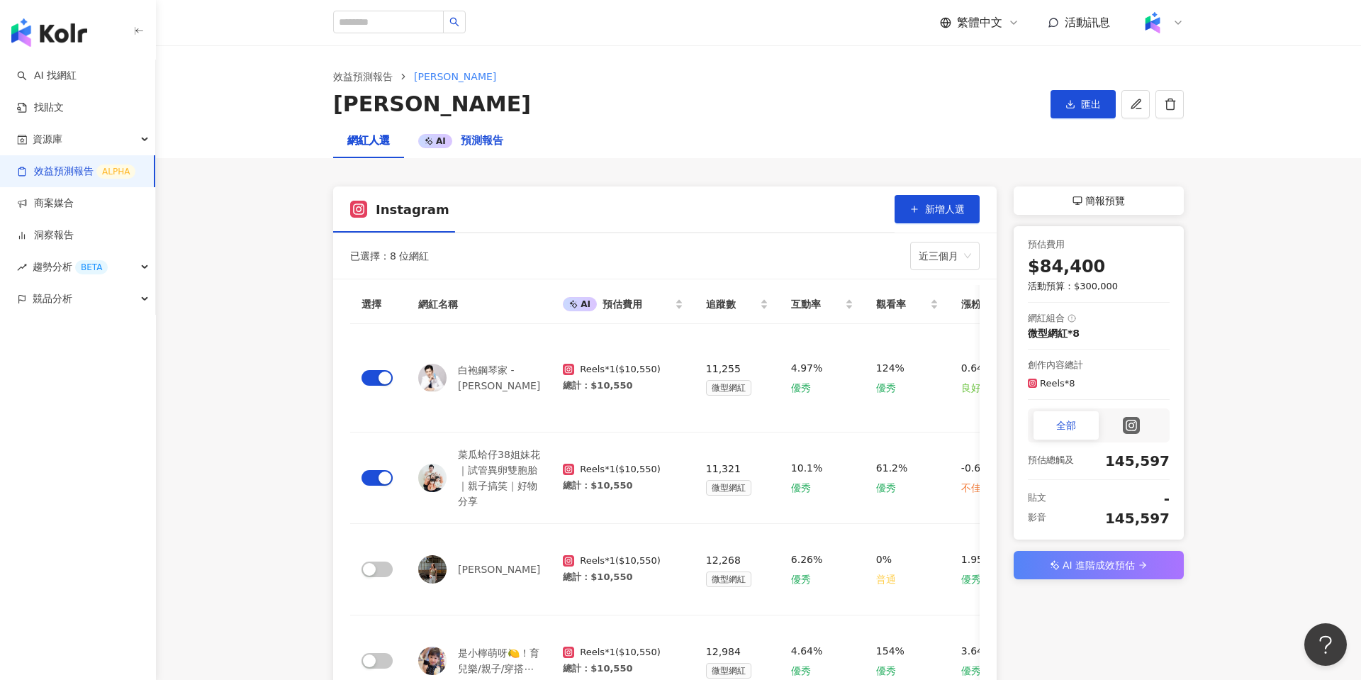
click at [483, 142] on span "預測報告" at bounding box center [482, 140] width 43 height 13
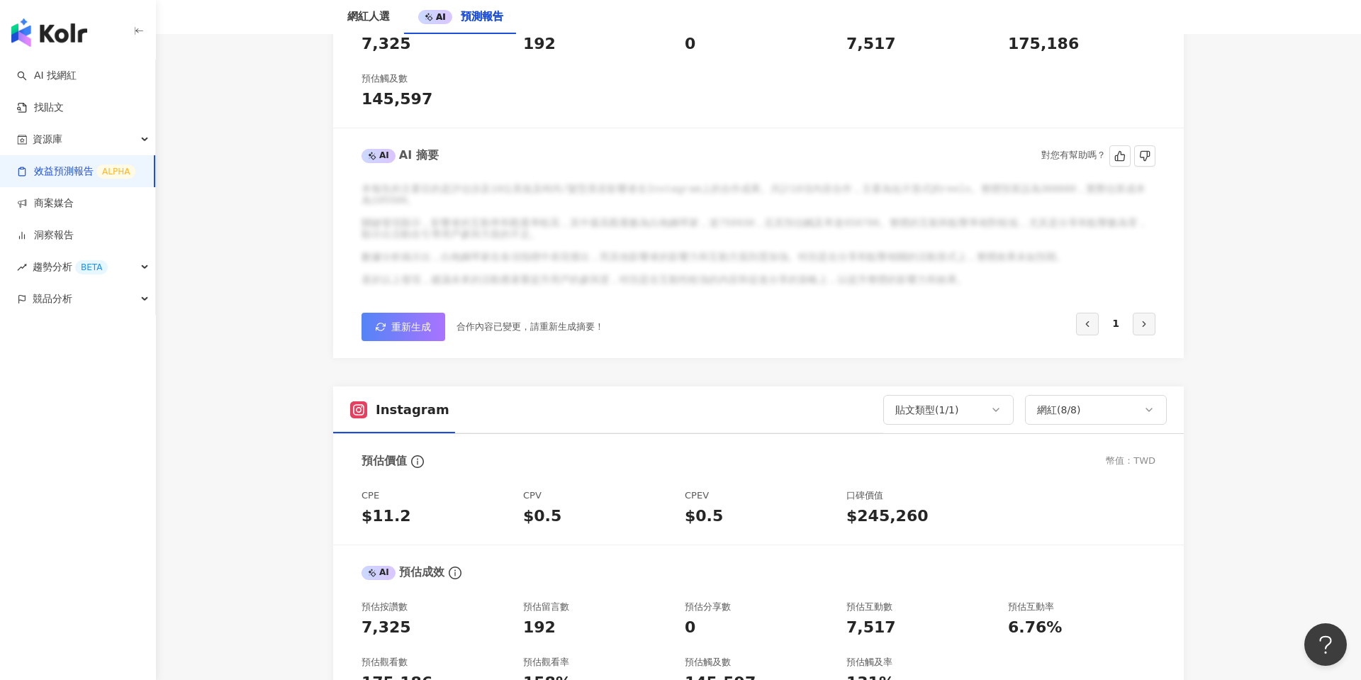
scroll to position [453, 0]
click at [401, 330] on span "重新生成" at bounding box center [411, 327] width 40 height 11
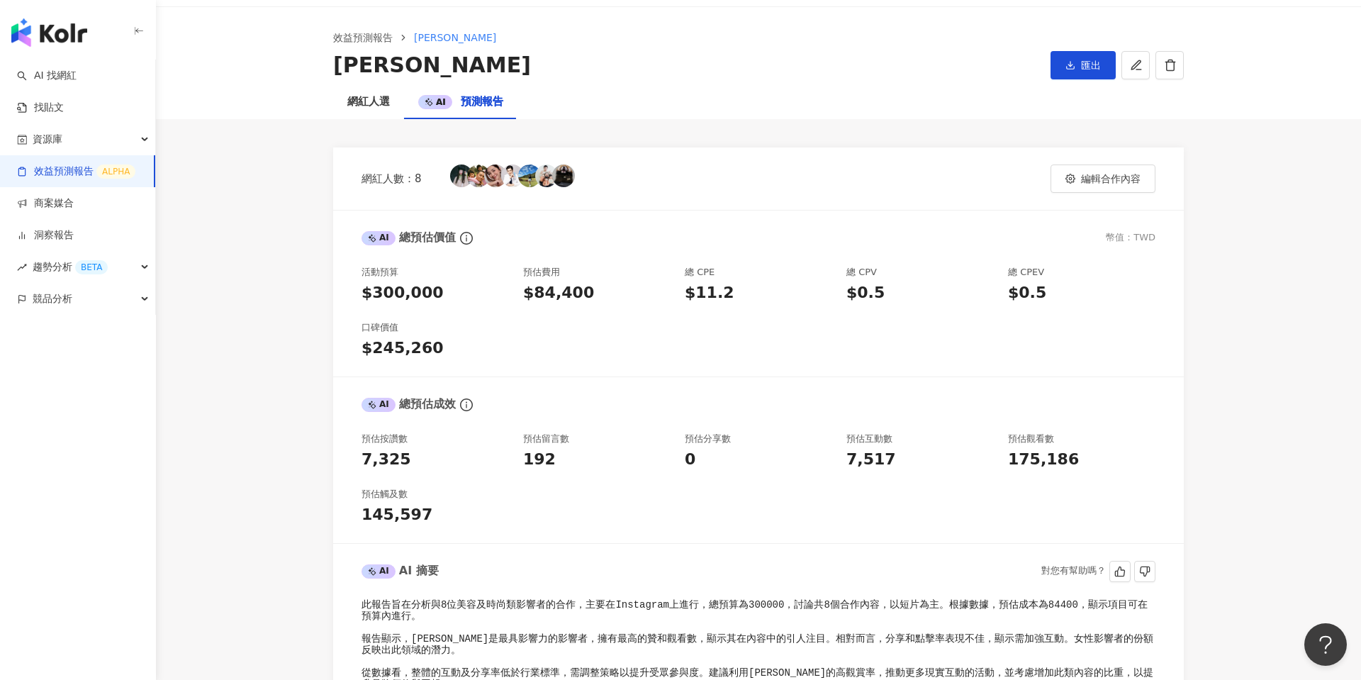
scroll to position [0, 0]
